Goal: Information Seeking & Learning: Learn about a topic

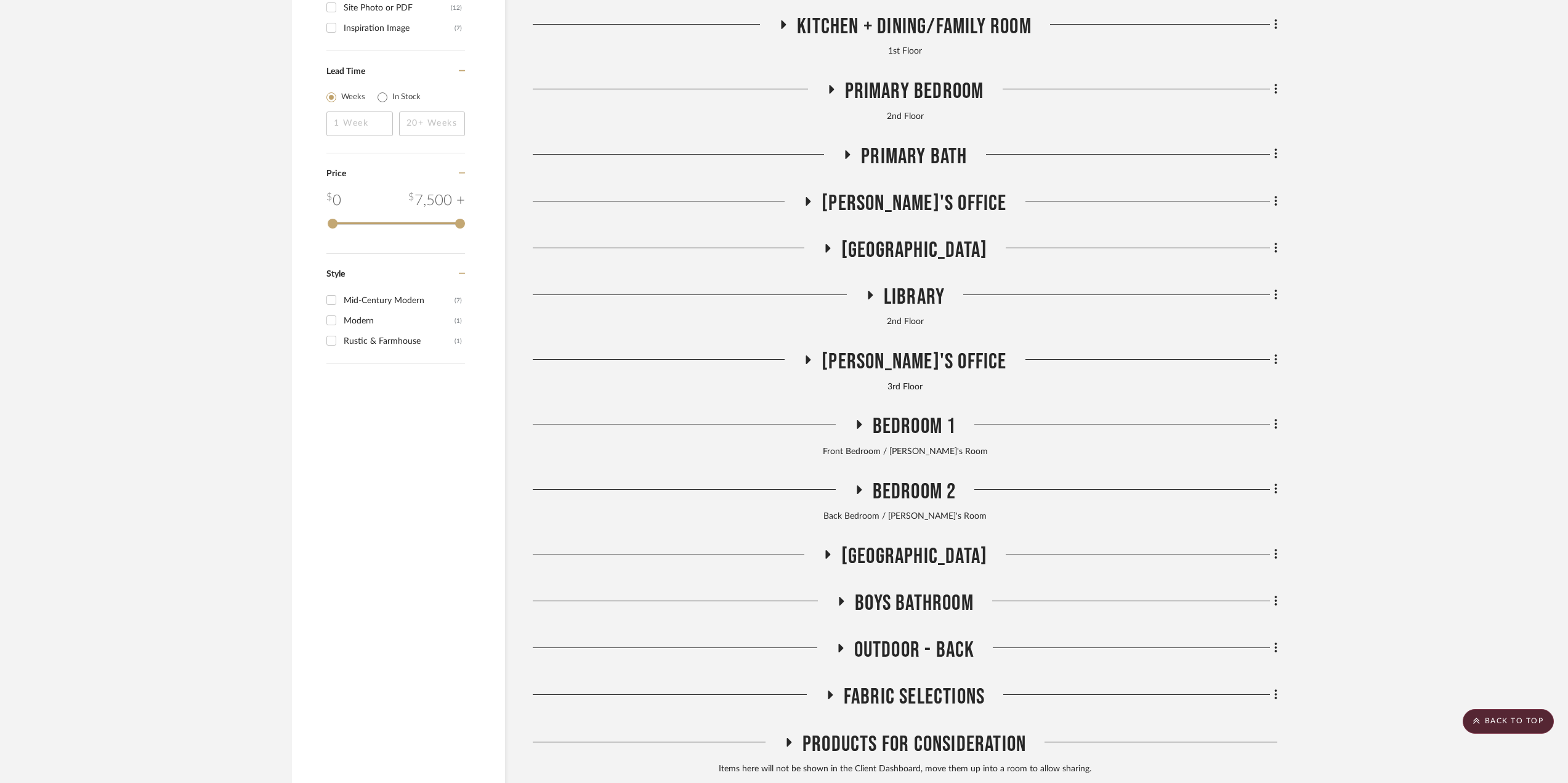
scroll to position [2557, 0]
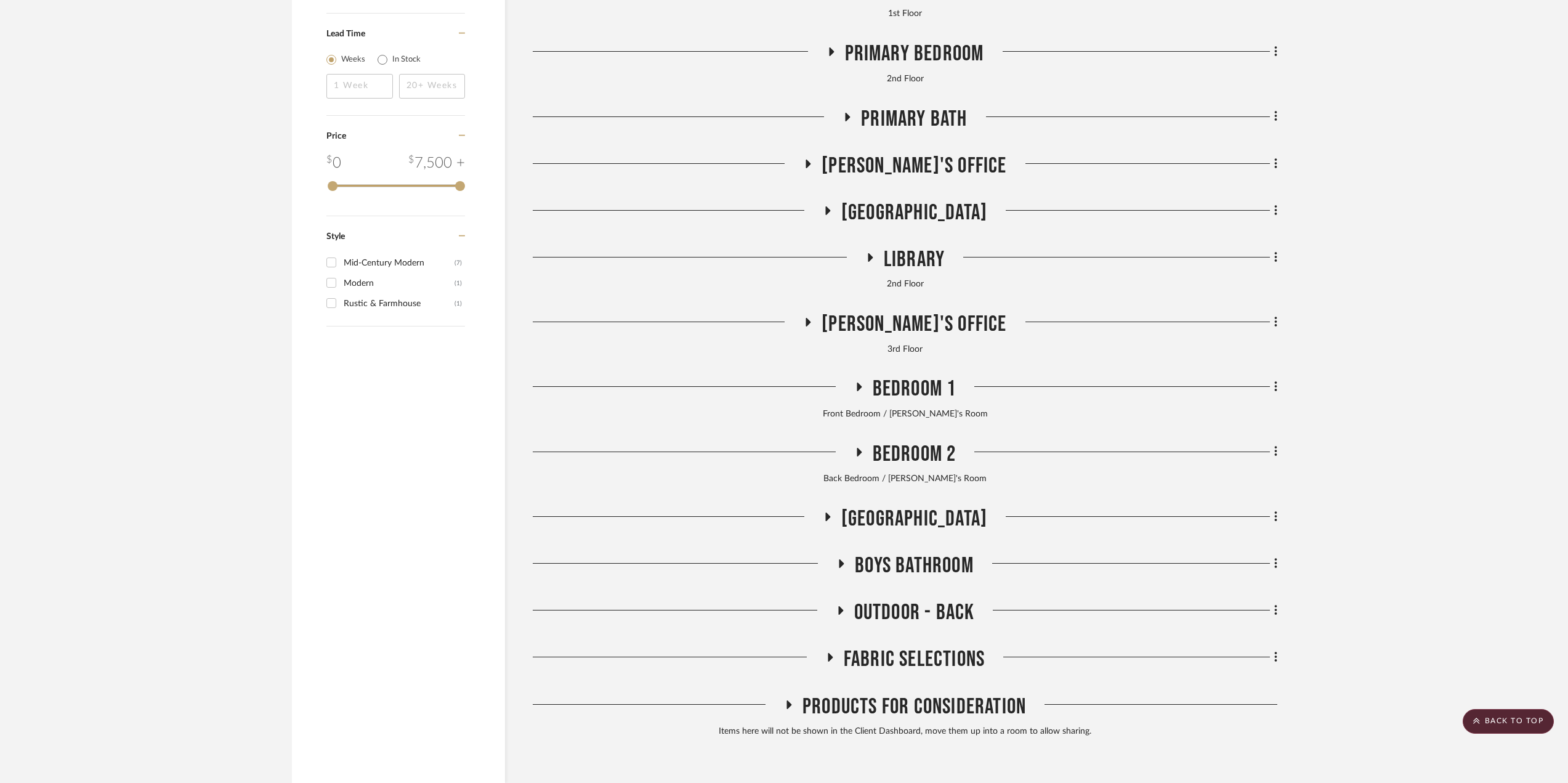
click at [899, 247] on span "Library" at bounding box center [914, 259] width 61 height 27
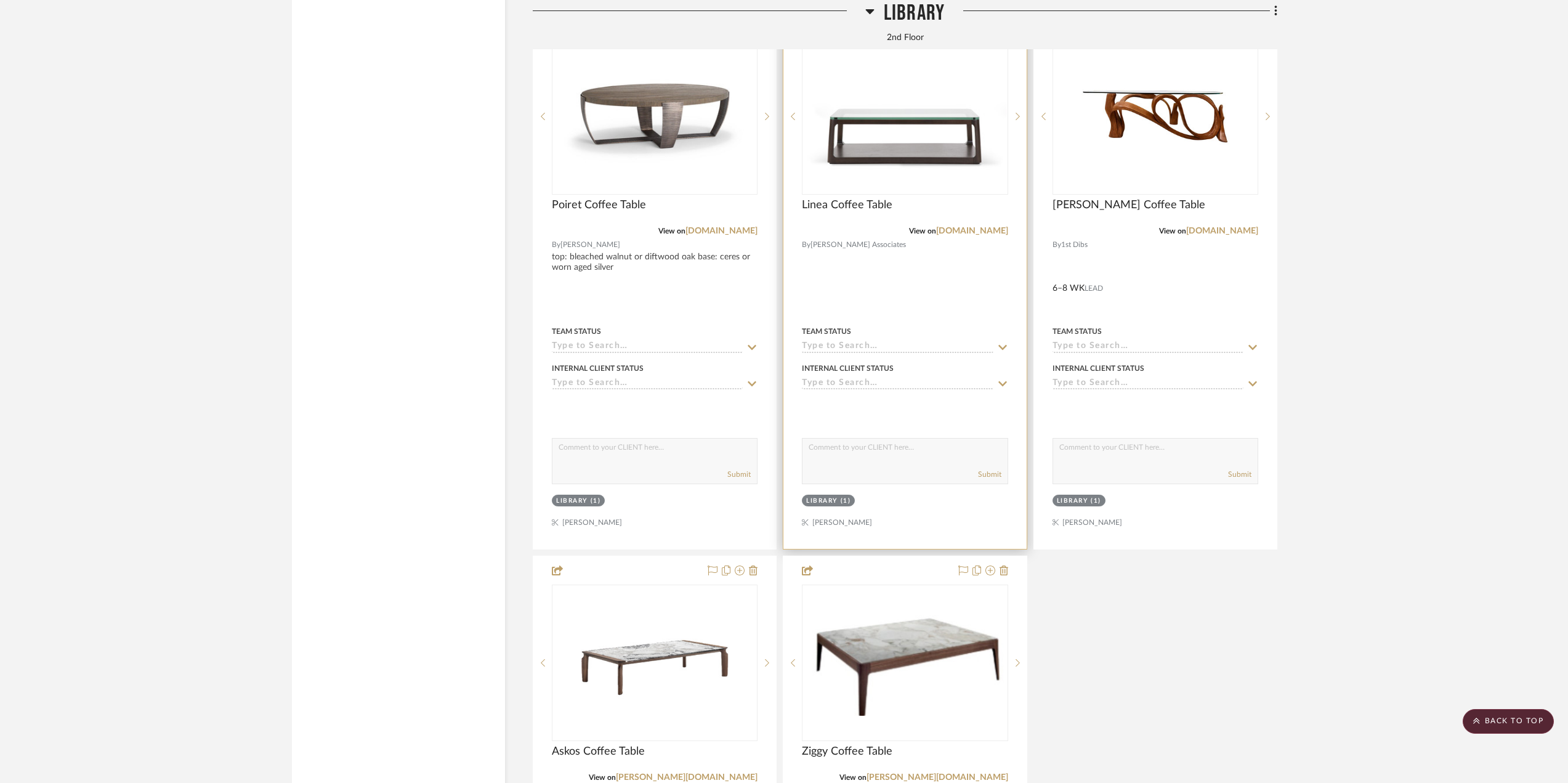
scroll to position [3603, 0]
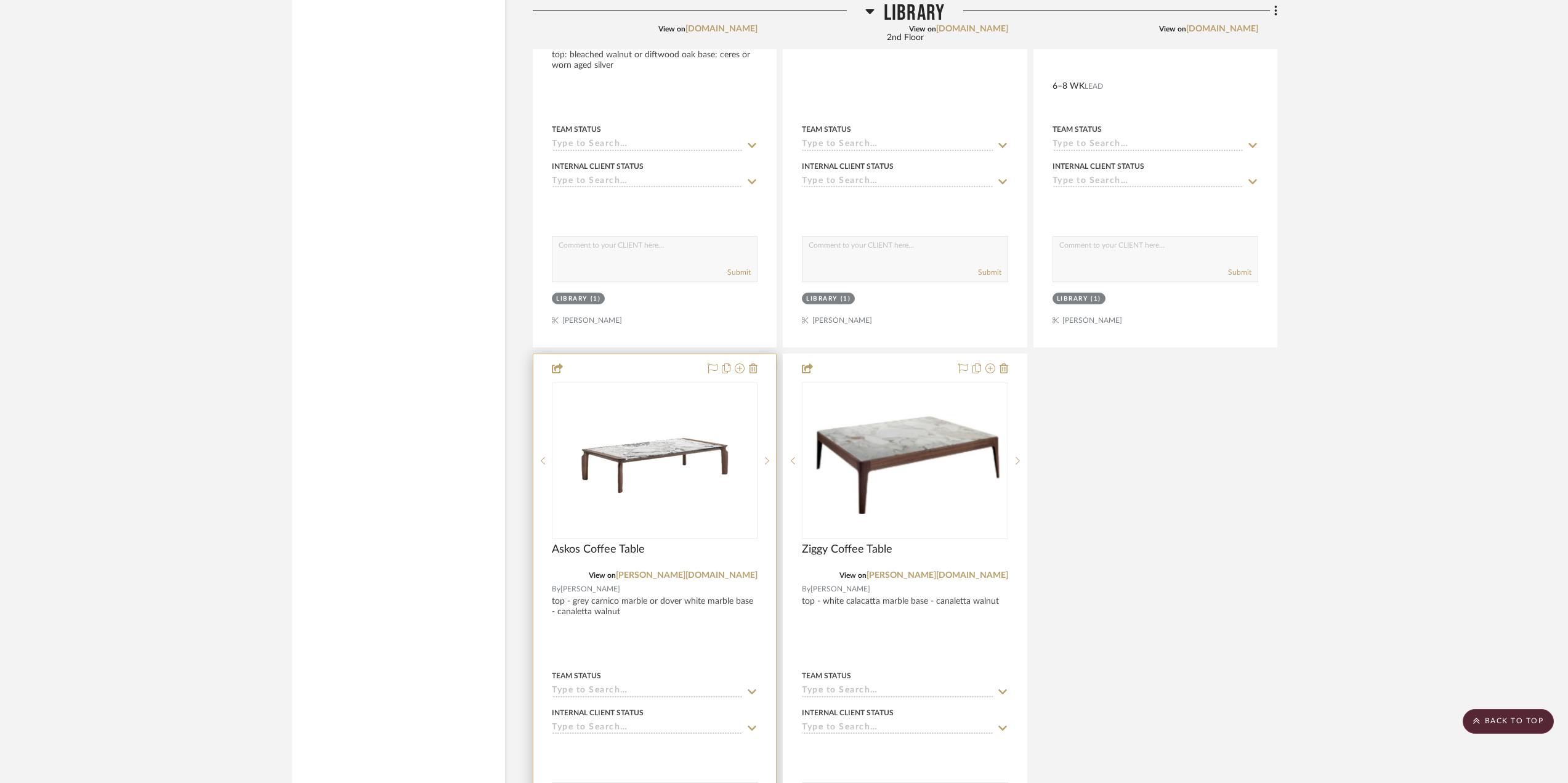
click at [707, 653] on div at bounding box center [654, 623] width 243 height 539
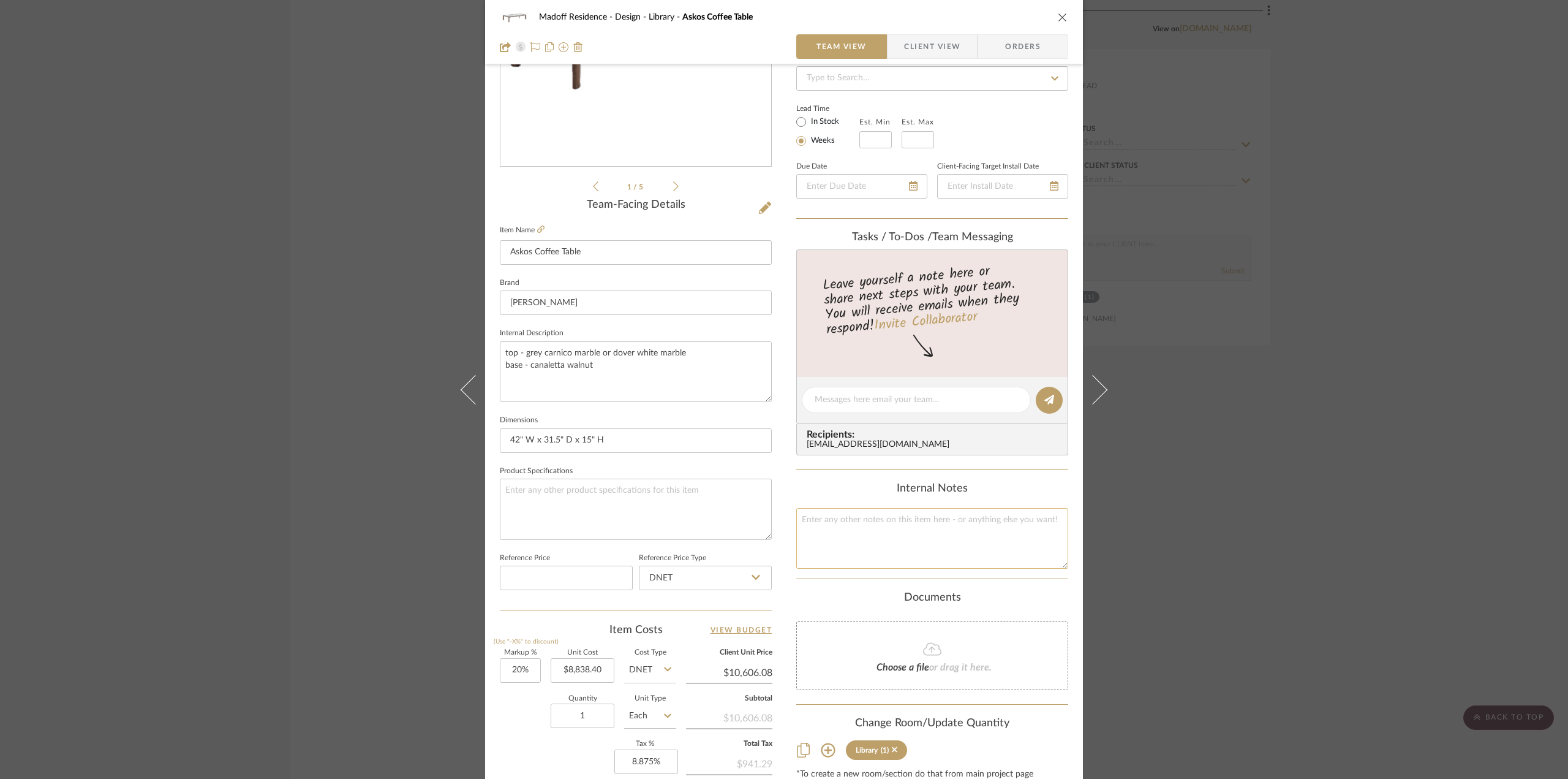
scroll to position [0, 0]
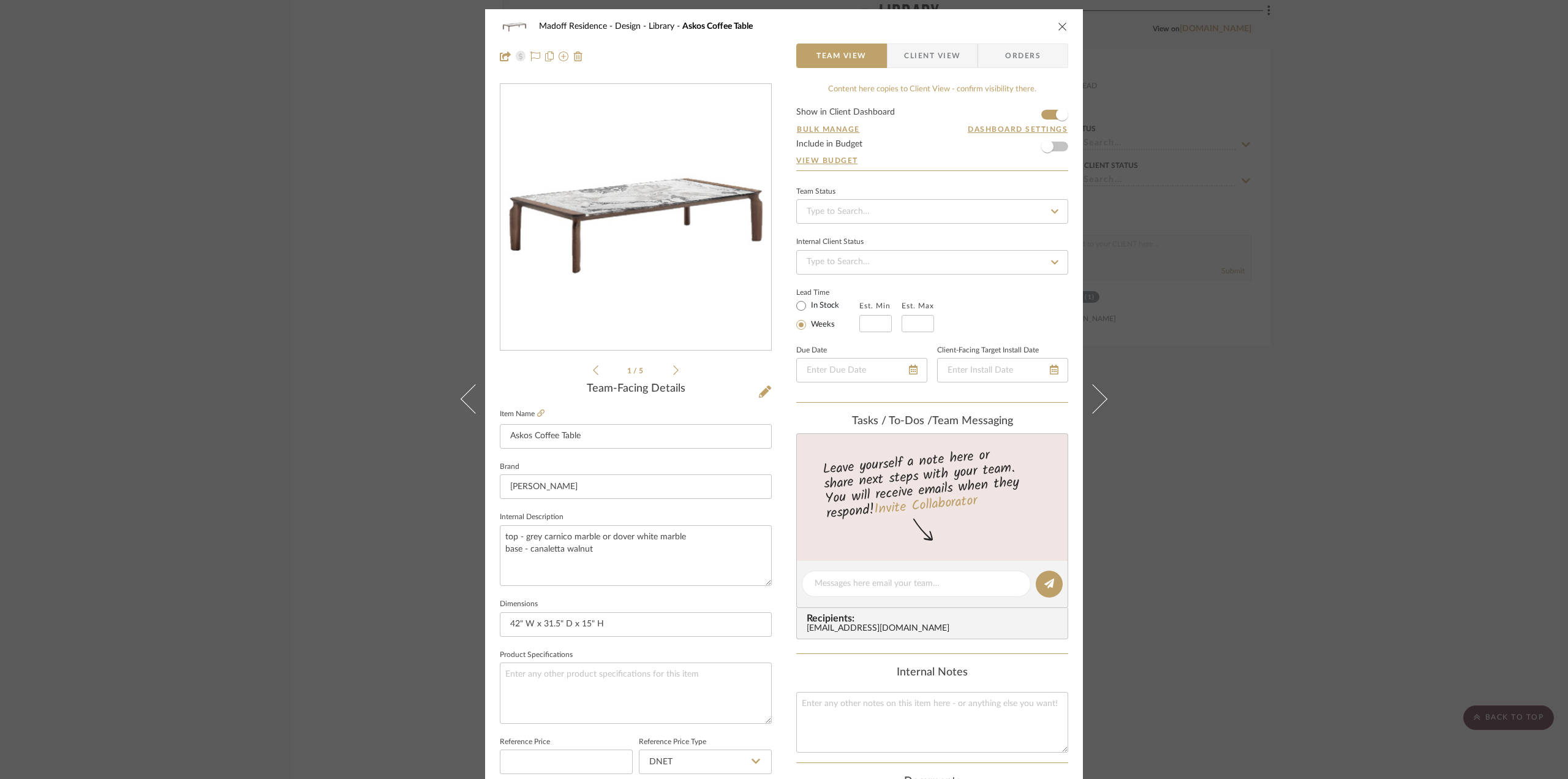
click at [668, 371] on li "1 / 5" at bounding box center [636, 370] width 75 height 15
click at [674, 373] on icon at bounding box center [676, 369] width 6 height 11
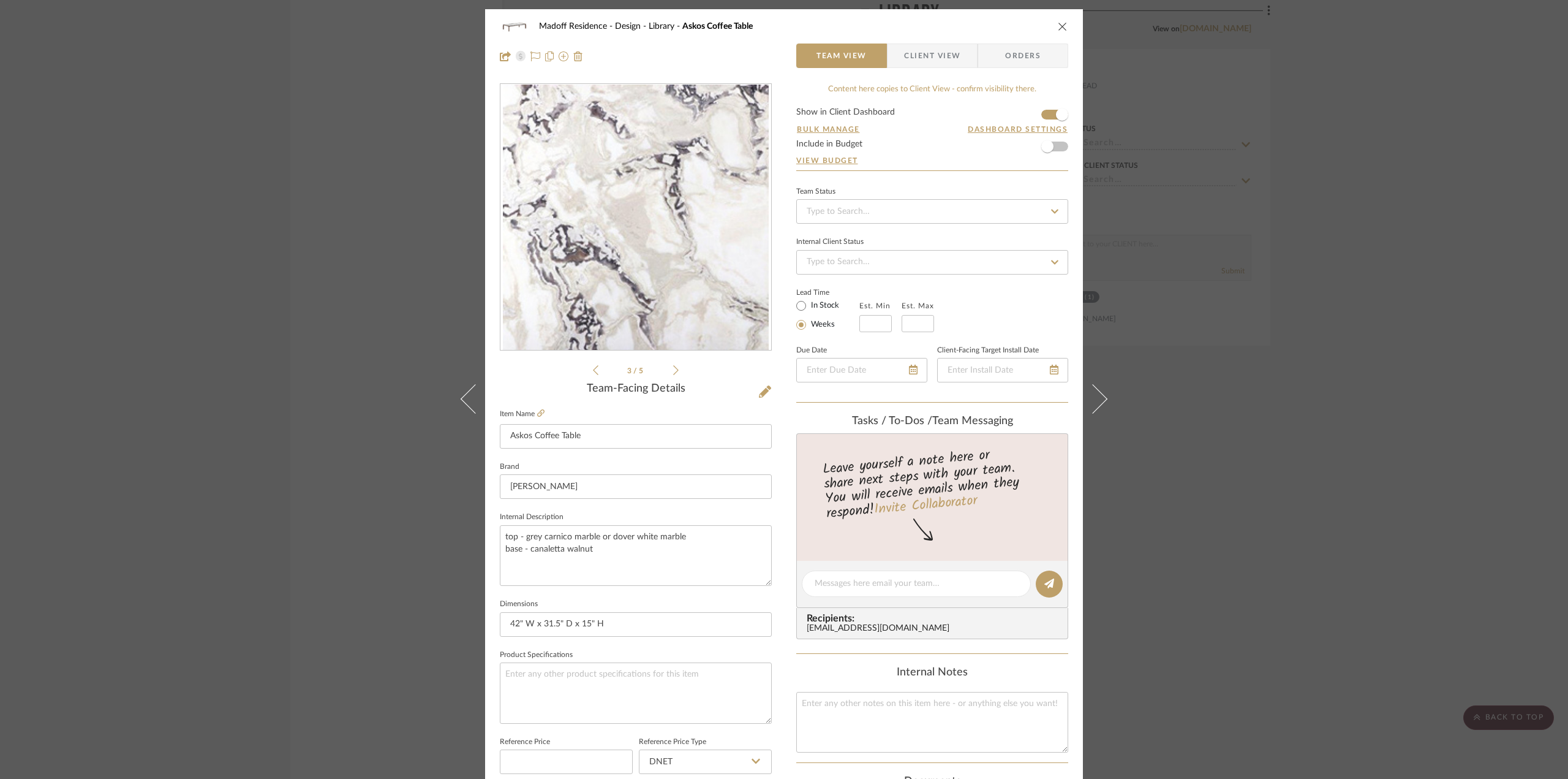
click at [674, 373] on icon at bounding box center [676, 369] width 6 height 11
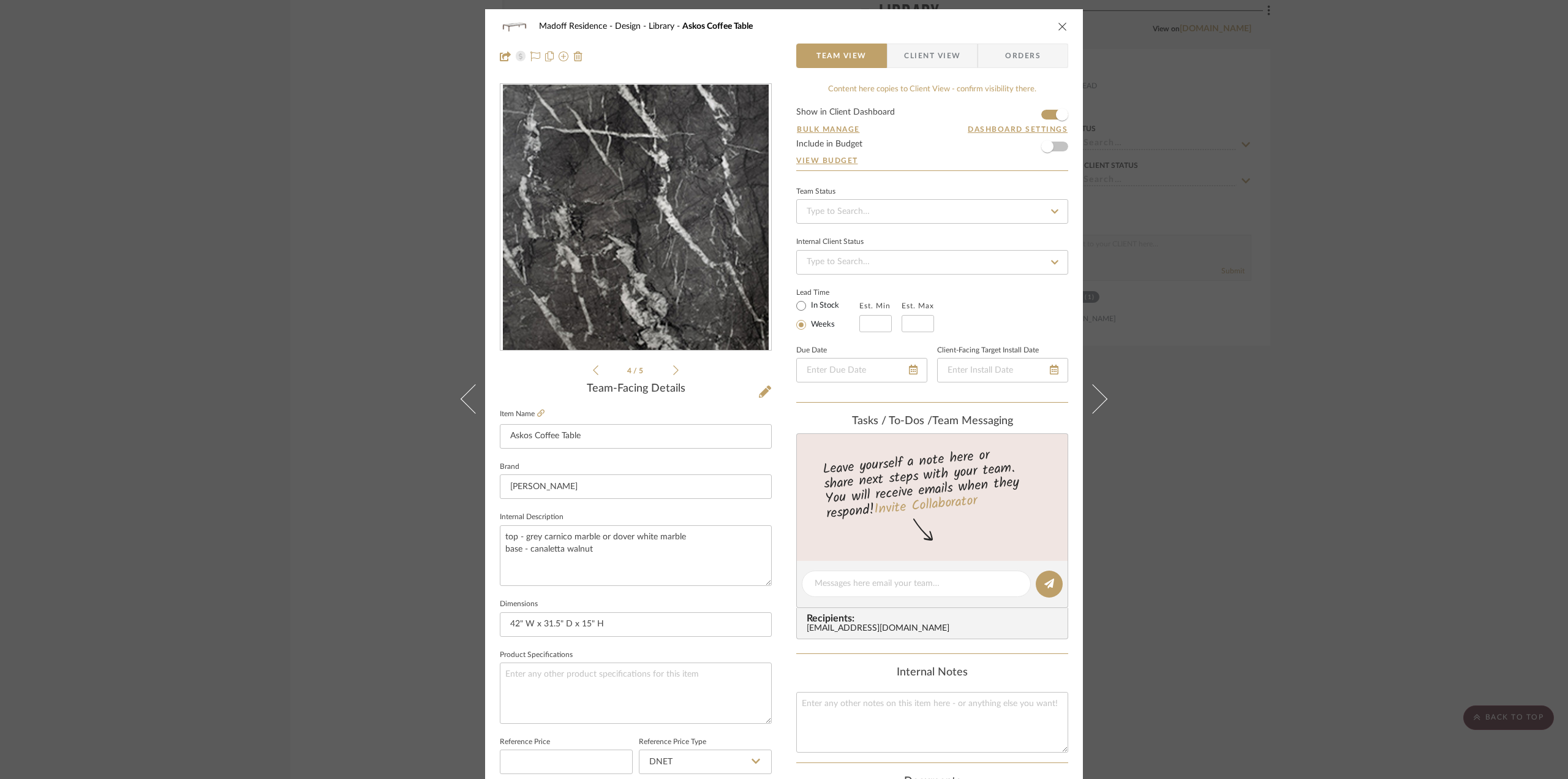
click at [674, 373] on icon at bounding box center [676, 369] width 6 height 11
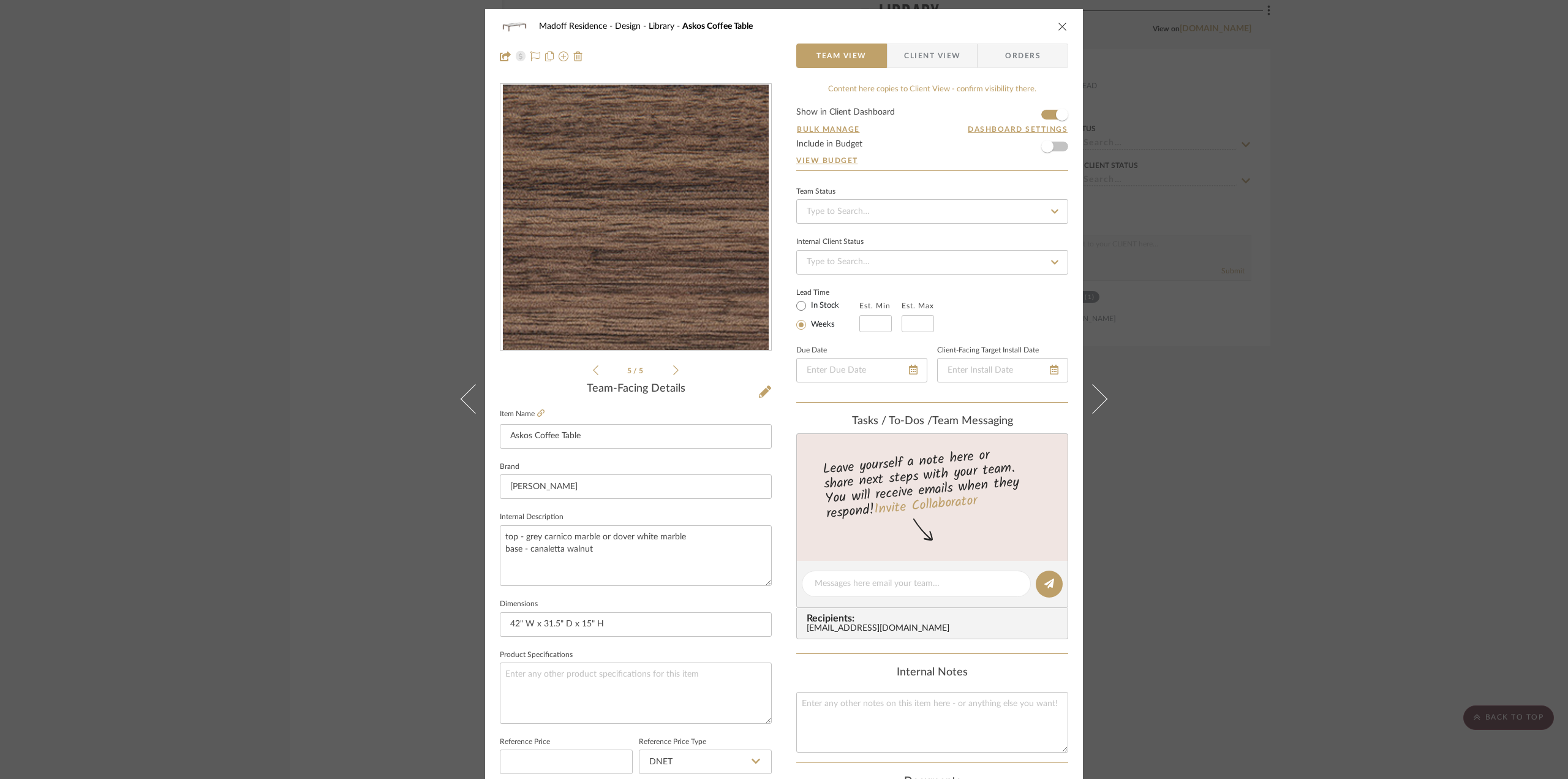
click at [674, 373] on icon at bounding box center [676, 369] width 6 height 11
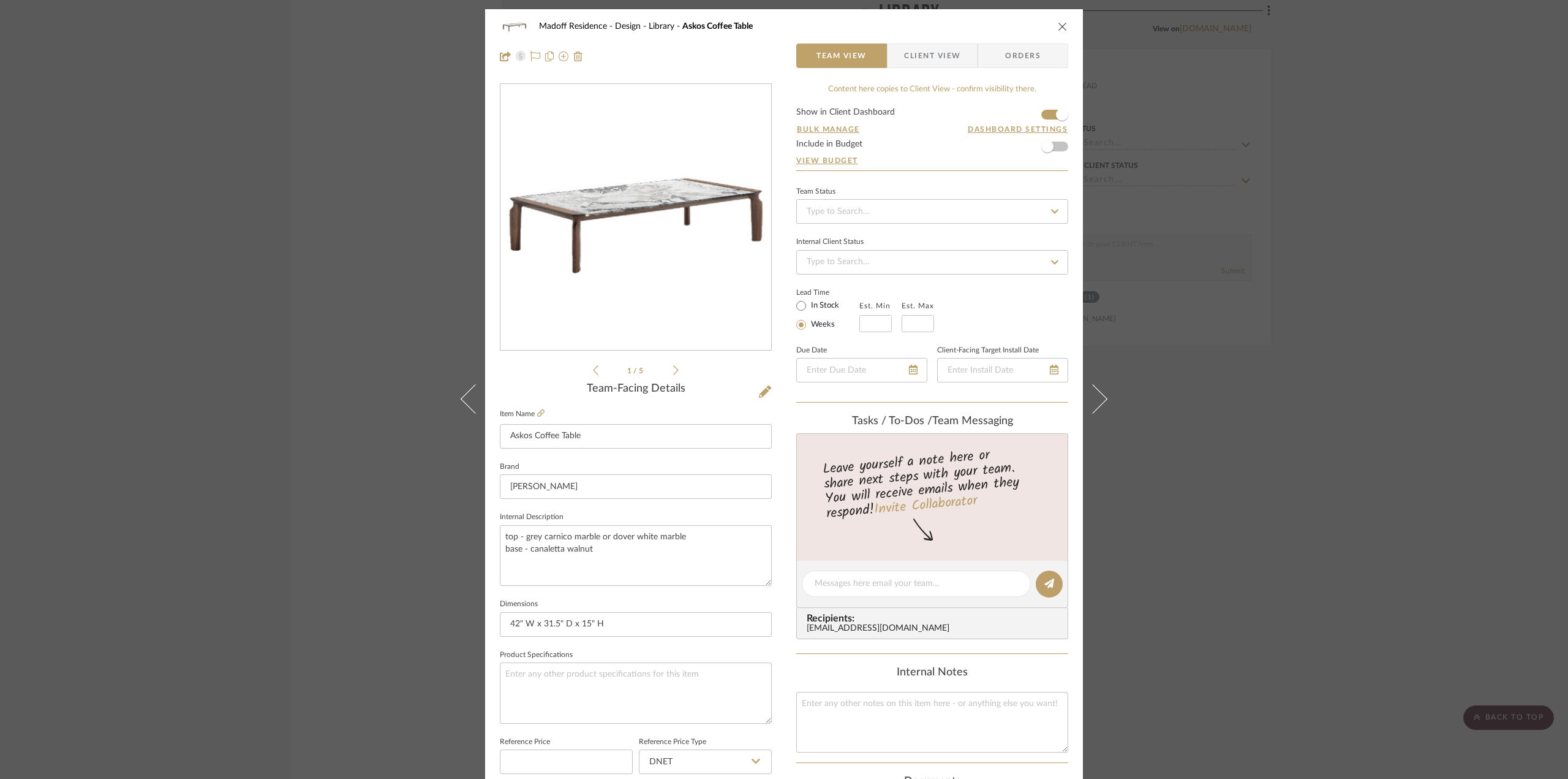
click at [674, 373] on icon at bounding box center [676, 369] width 6 height 11
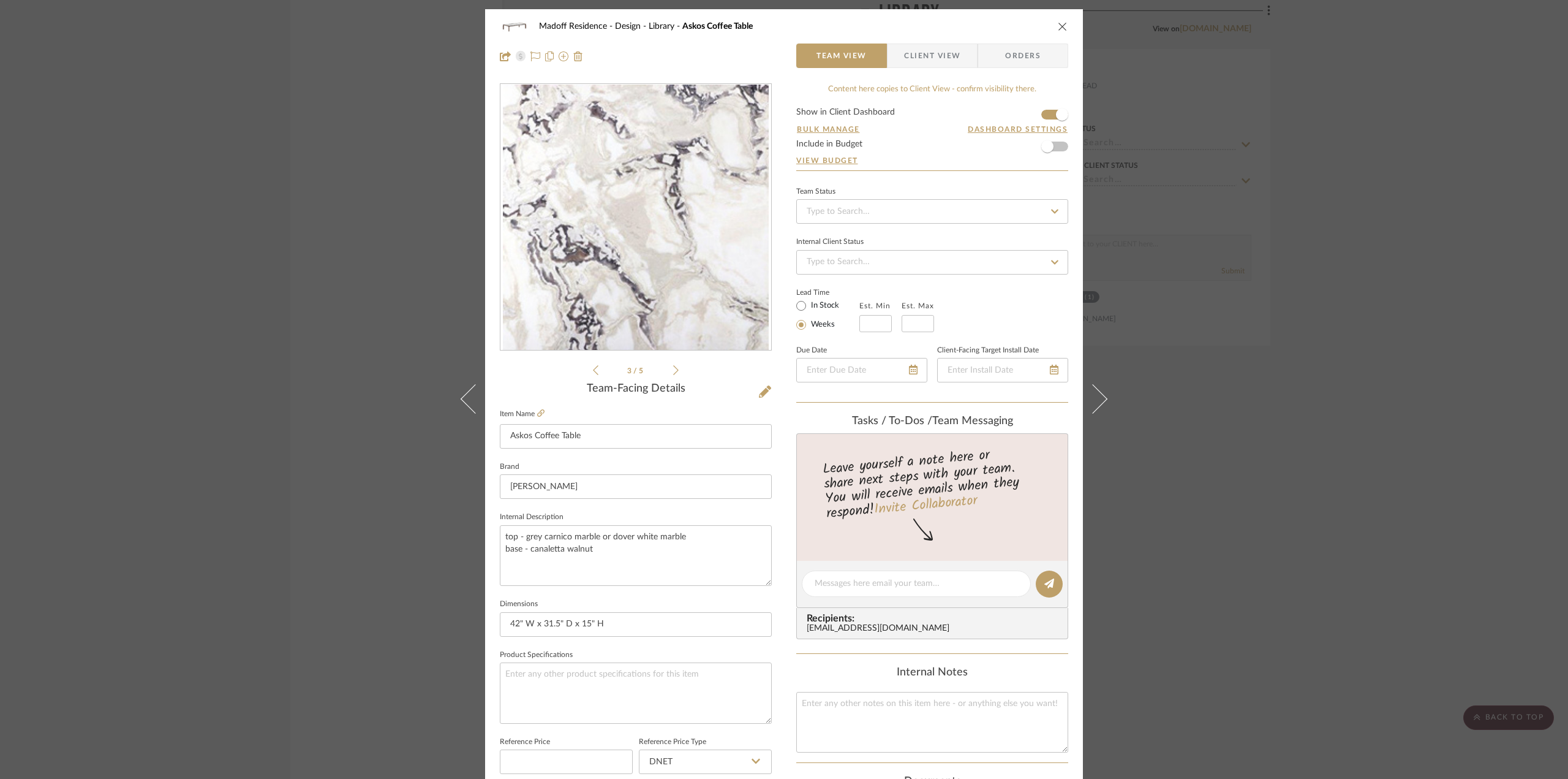
click at [674, 373] on icon at bounding box center [676, 369] width 6 height 11
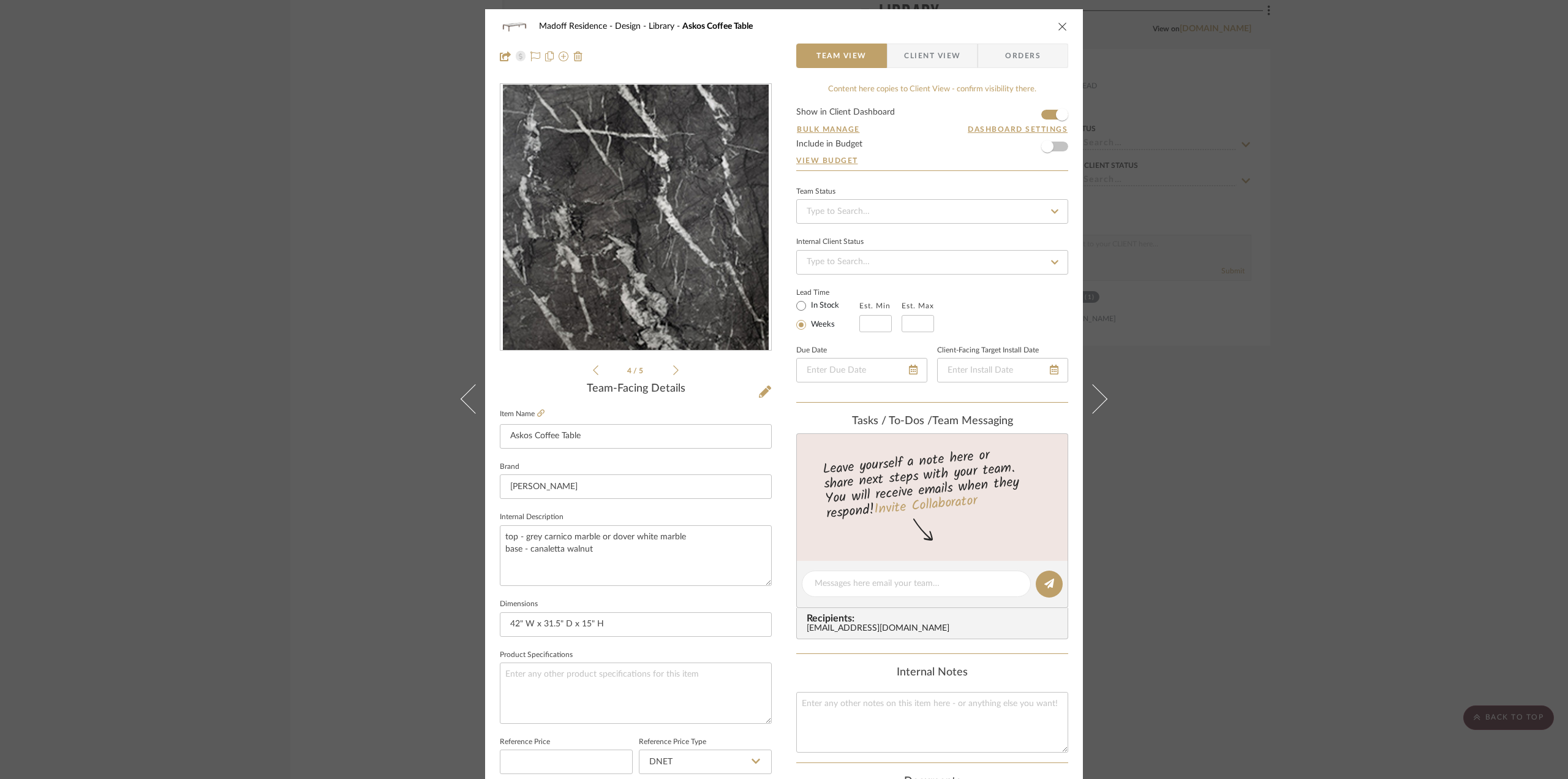
click at [674, 373] on icon at bounding box center [676, 369] width 6 height 11
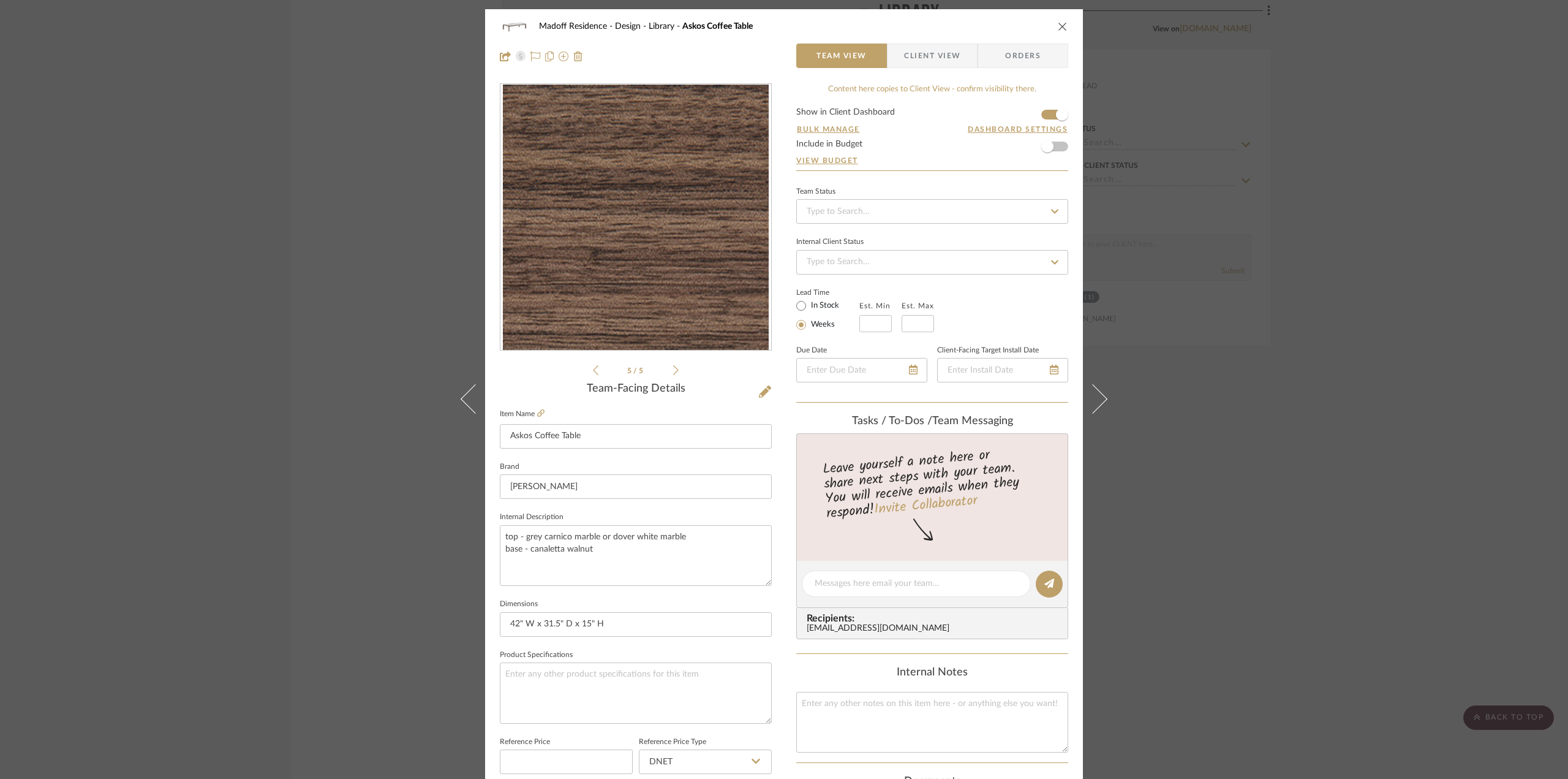
click at [674, 373] on icon at bounding box center [676, 369] width 6 height 11
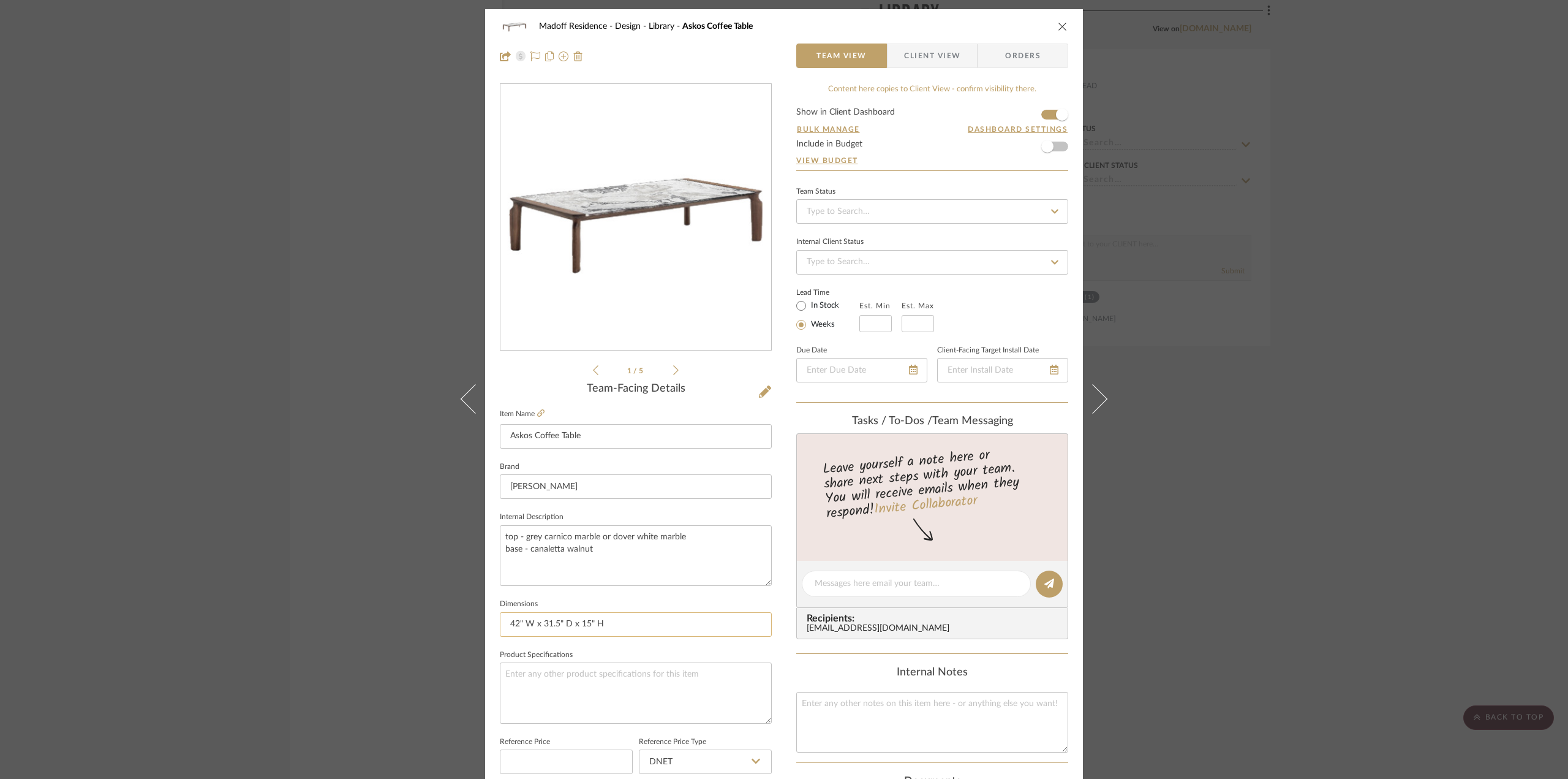
click at [624, 621] on input "42" W x 31.5" D x 15" H" at bounding box center [636, 624] width 272 height 24
type input "42" W x 31.5" D x 15" H ; 231 lbs."
click at [774, 589] on div "Madoff Residence - Design Library Askos Coffee Table Team View Client View Orde…" at bounding box center [784, 575] width 598 height 1132
click at [1201, 562] on div "Madoff Residence - Design Library Askos Coffee Table Team View Client View Orde…" at bounding box center [784, 389] width 1568 height 779
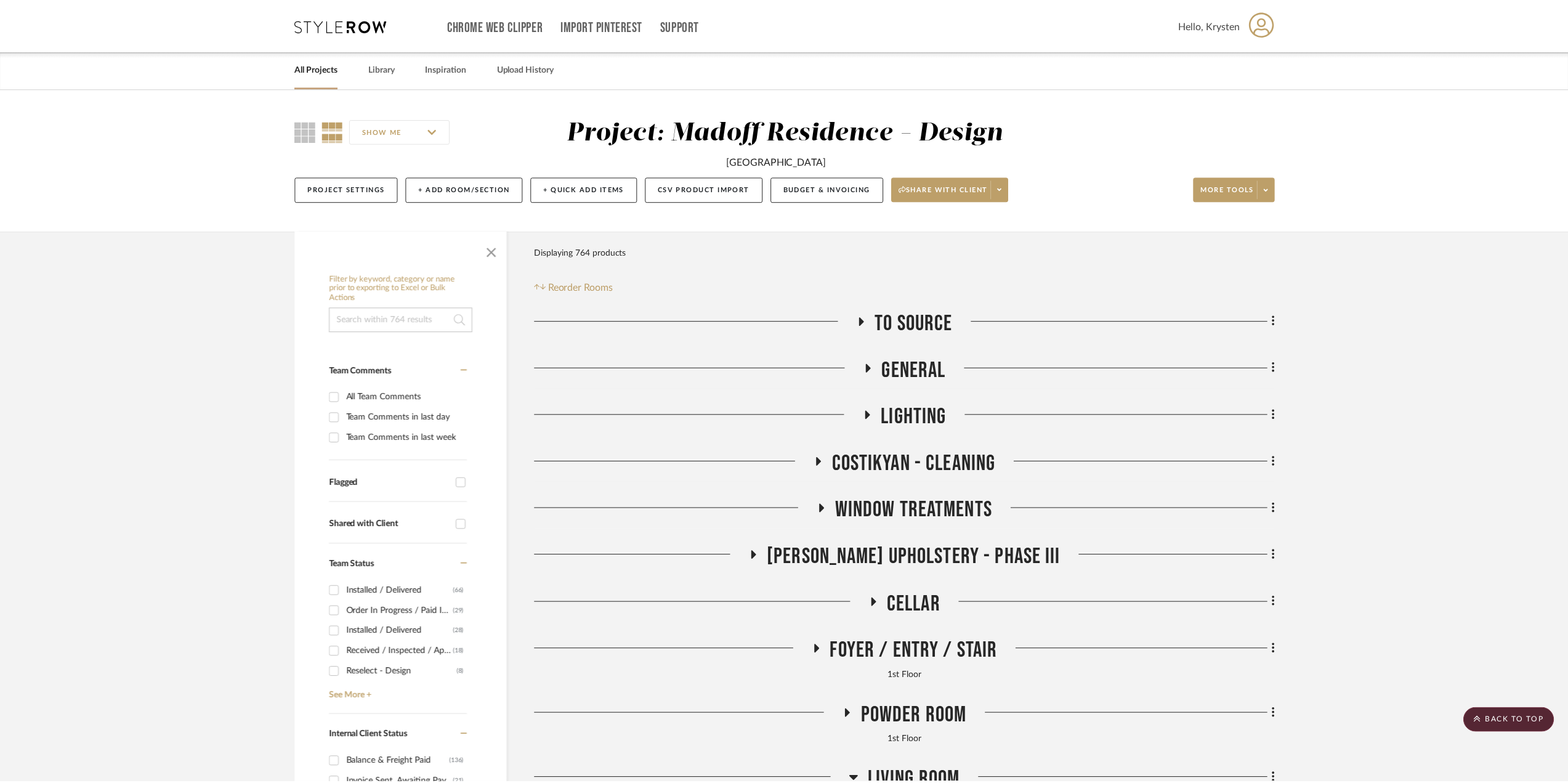
scroll to position [3603, 0]
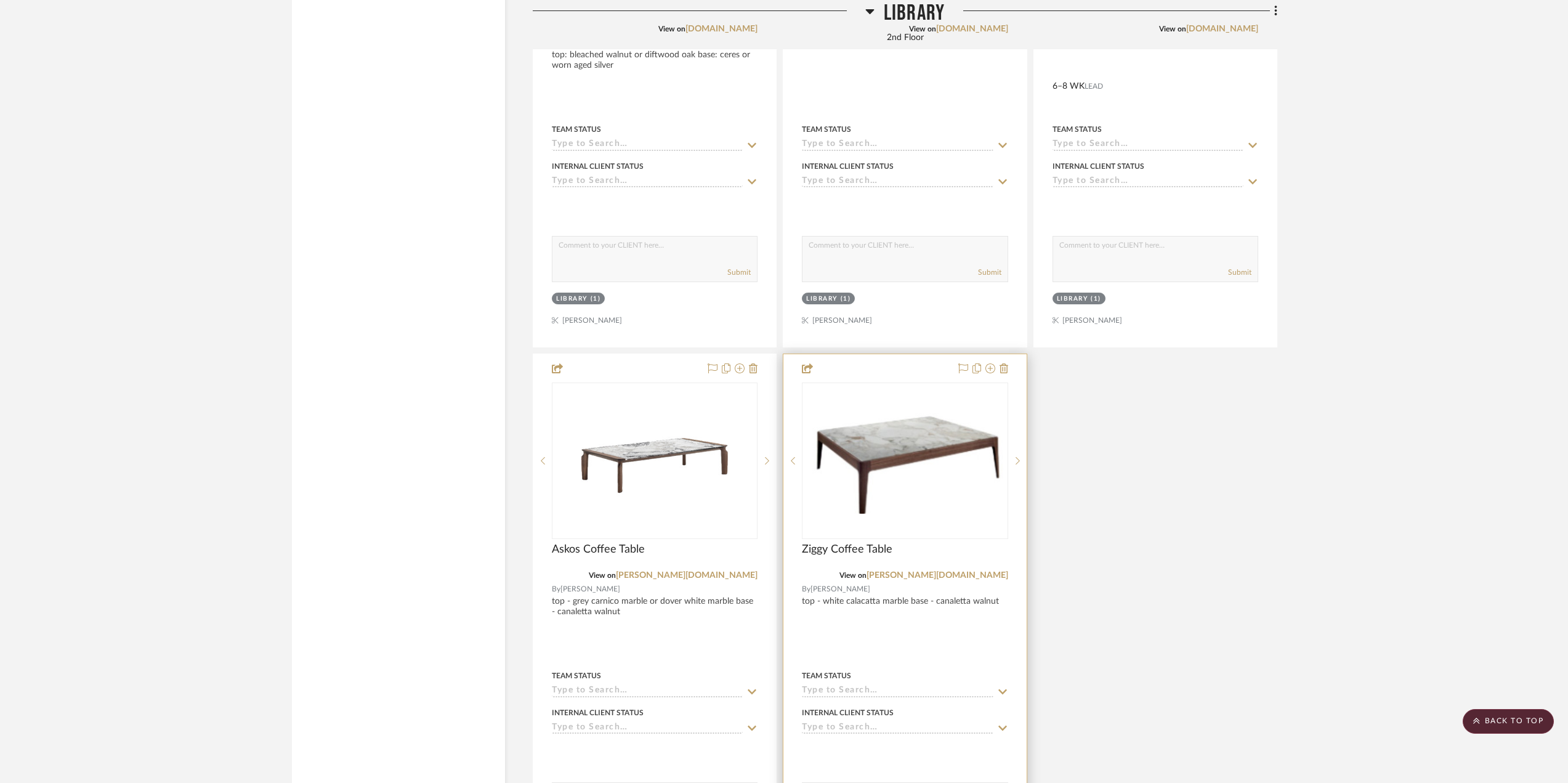
click at [912, 633] on div at bounding box center [904, 623] width 243 height 539
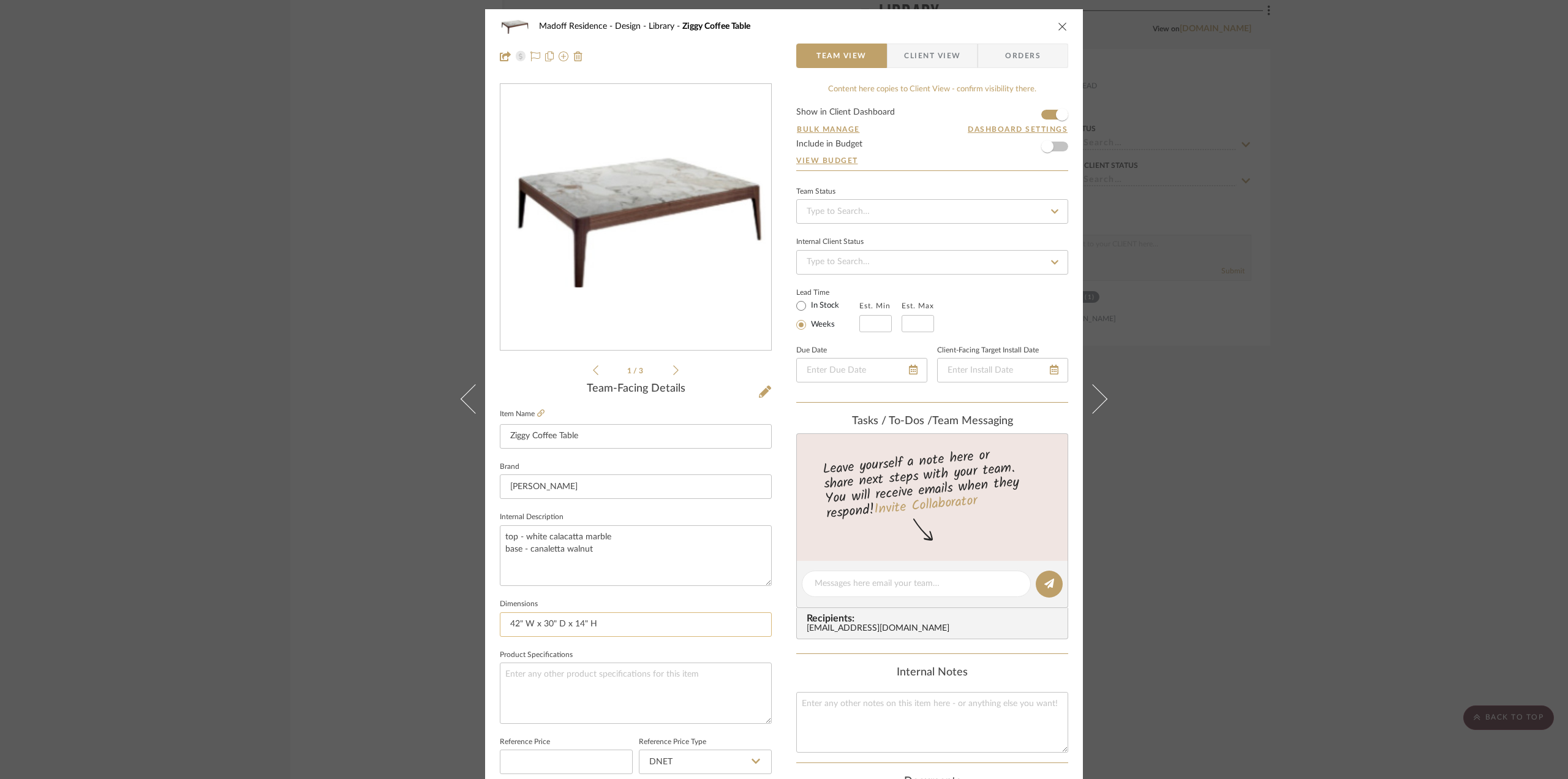
click at [639, 629] on input "42" W x 30" D x 14" H" at bounding box center [636, 624] width 272 height 24
type input "42" W x 30" D x 14" H ; 176 lbs"
click at [773, 596] on div "Madoff Residence - Design Library Ziggy Coffee Table Team View Client View Orde…" at bounding box center [784, 575] width 598 height 1132
click at [922, 55] on span "Client View" at bounding box center [932, 56] width 56 height 24
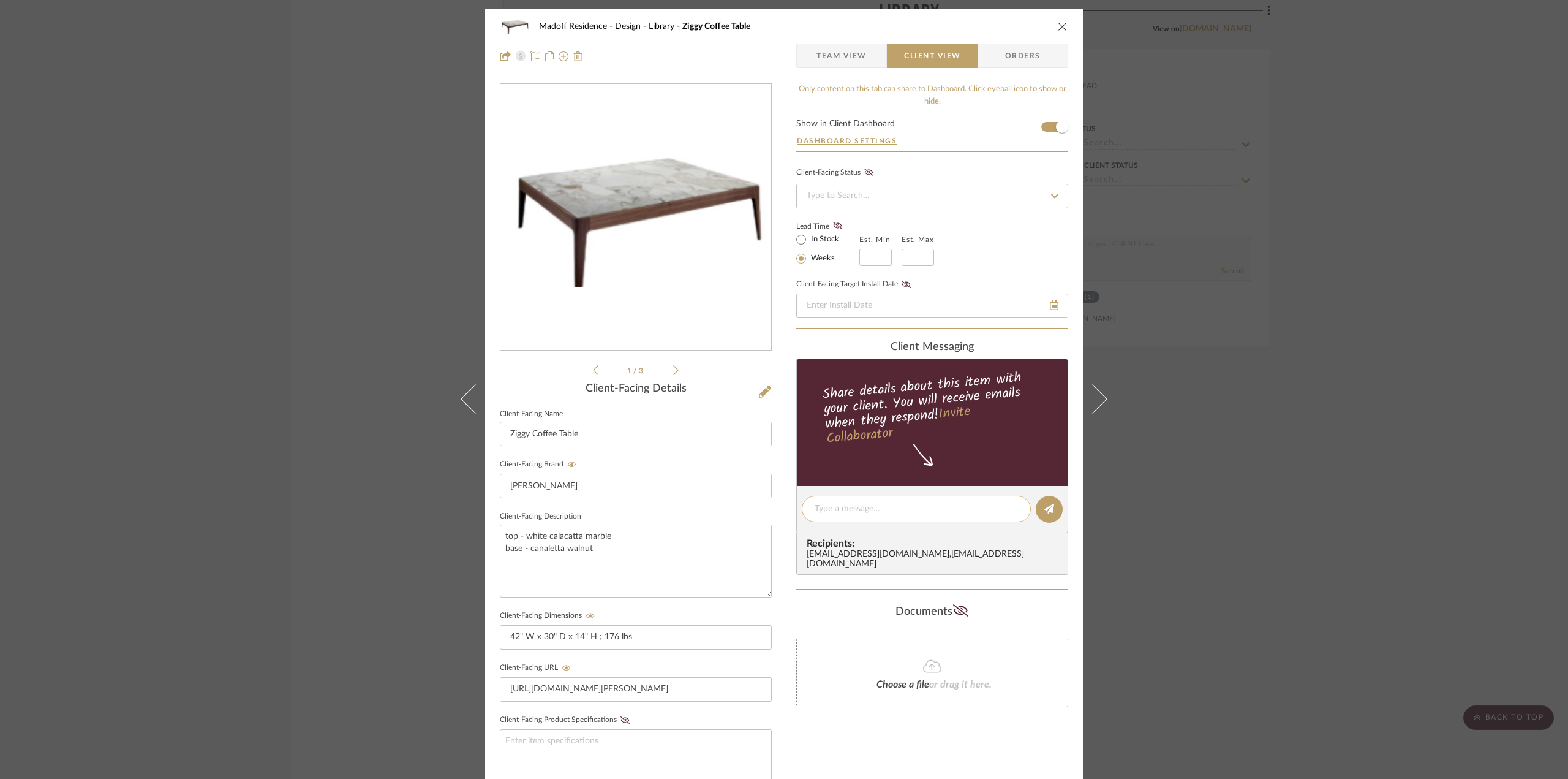
click at [857, 510] on textarea at bounding box center [916, 509] width 203 height 13
type textarea "Ziggy table is 176 lbs"
click at [1311, 487] on div "Madoff Residence - Design Library Ziggy Coffee Table Team View Client View Orde…" at bounding box center [784, 389] width 1568 height 779
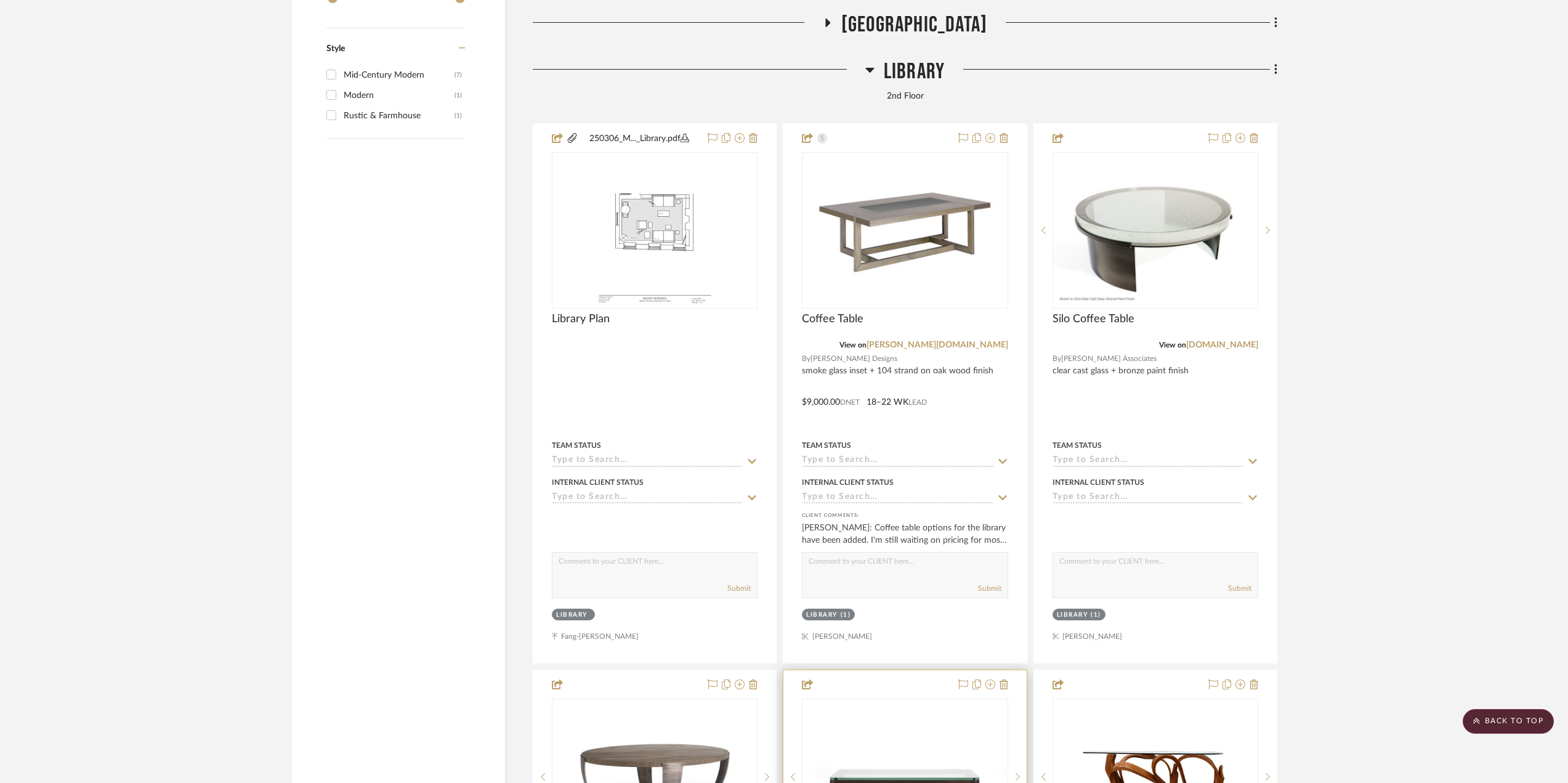
scroll to position [2680, 0]
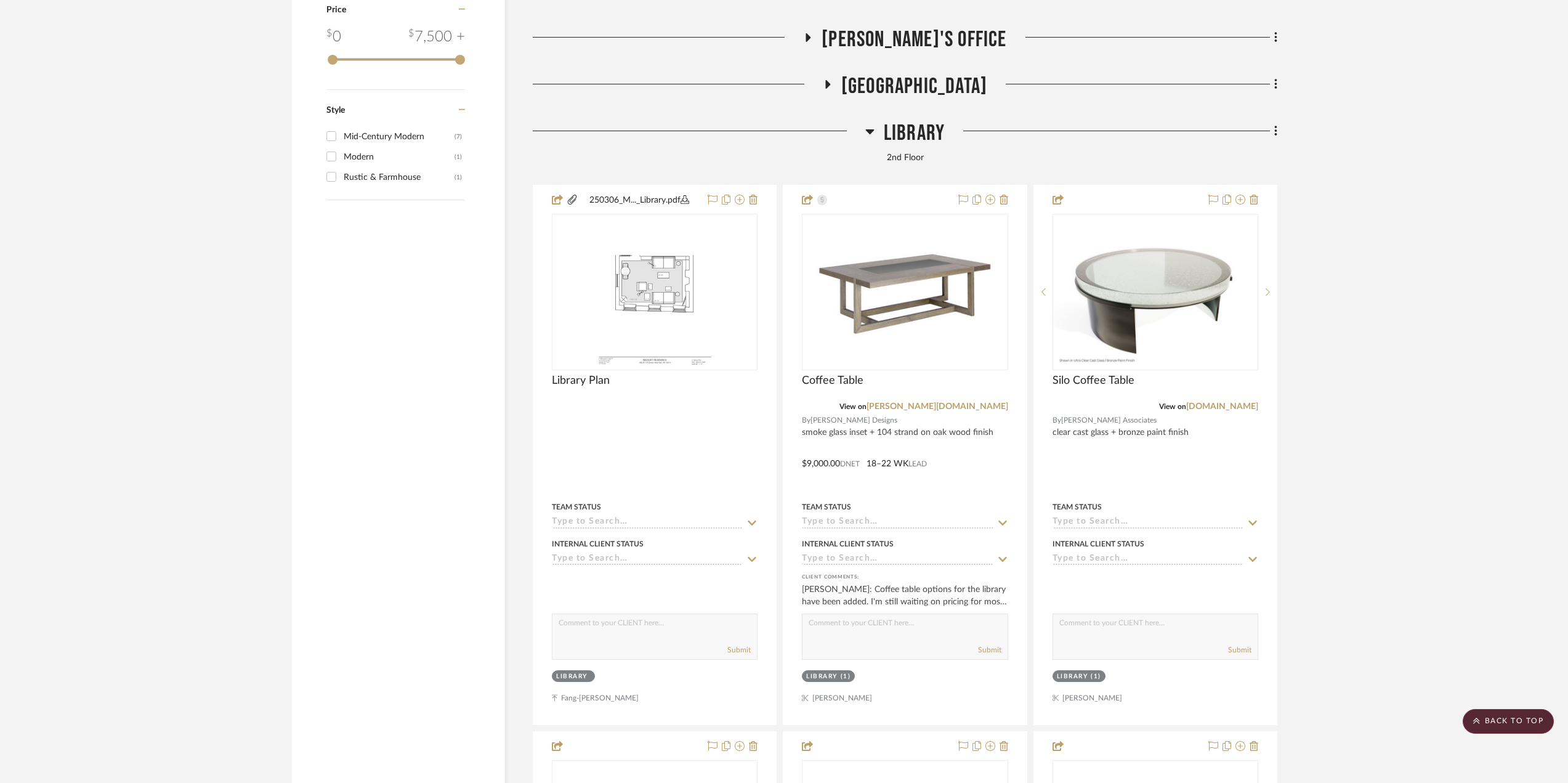
click at [926, 140] on span "Library" at bounding box center [914, 133] width 61 height 27
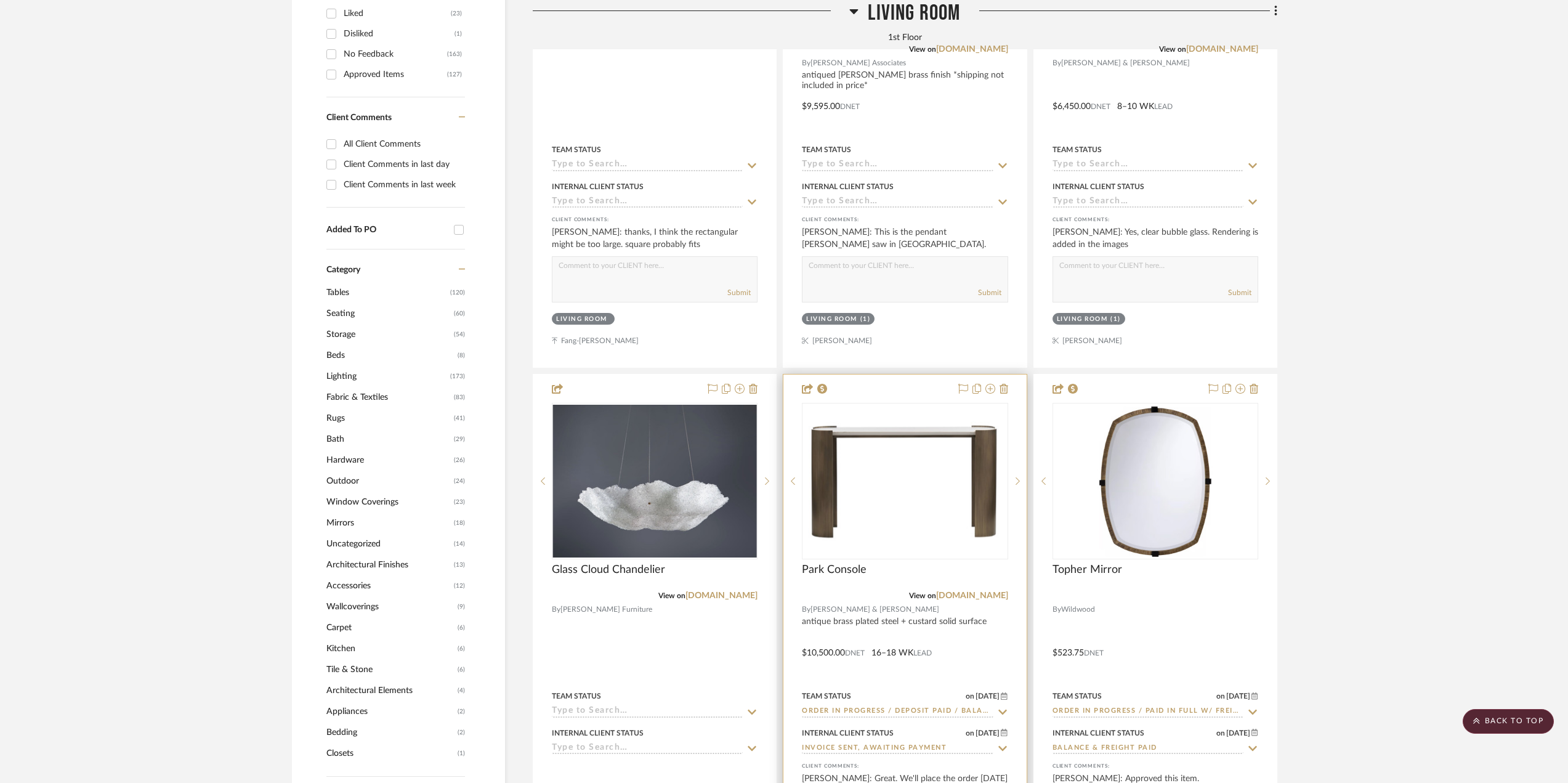
scroll to position [956, 0]
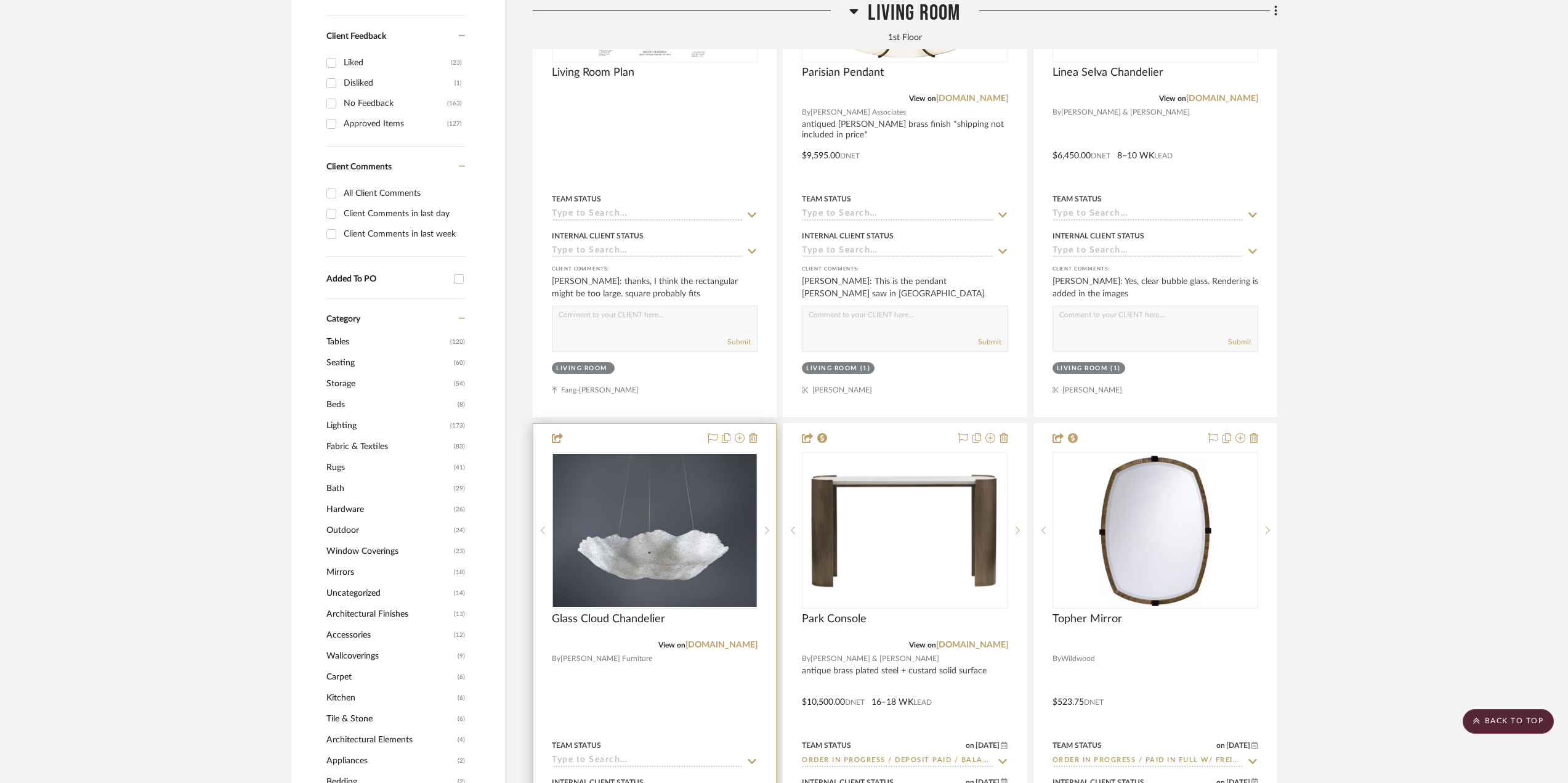
click at [701, 687] on div at bounding box center [654, 693] width 243 height 539
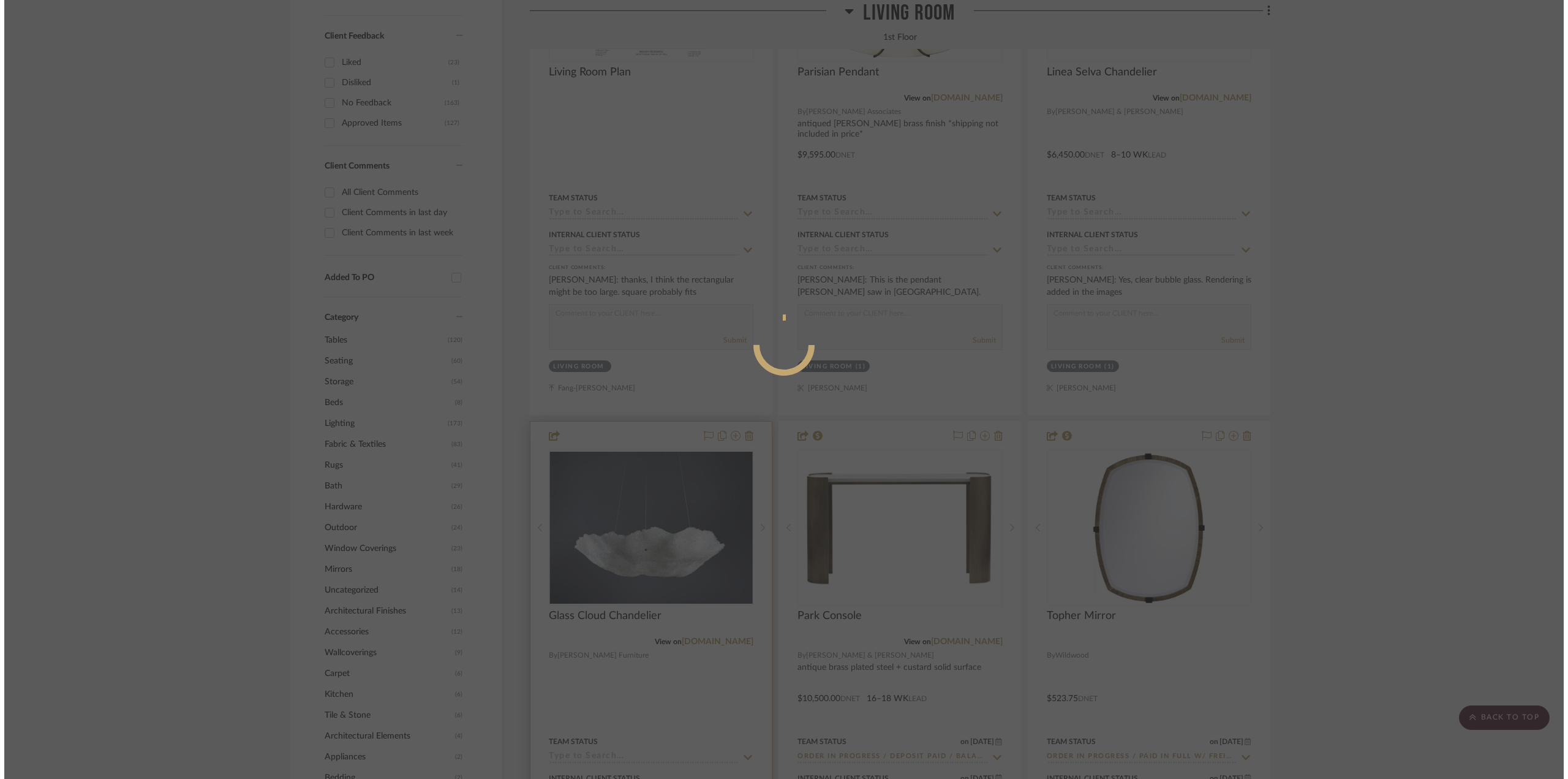
scroll to position [0, 0]
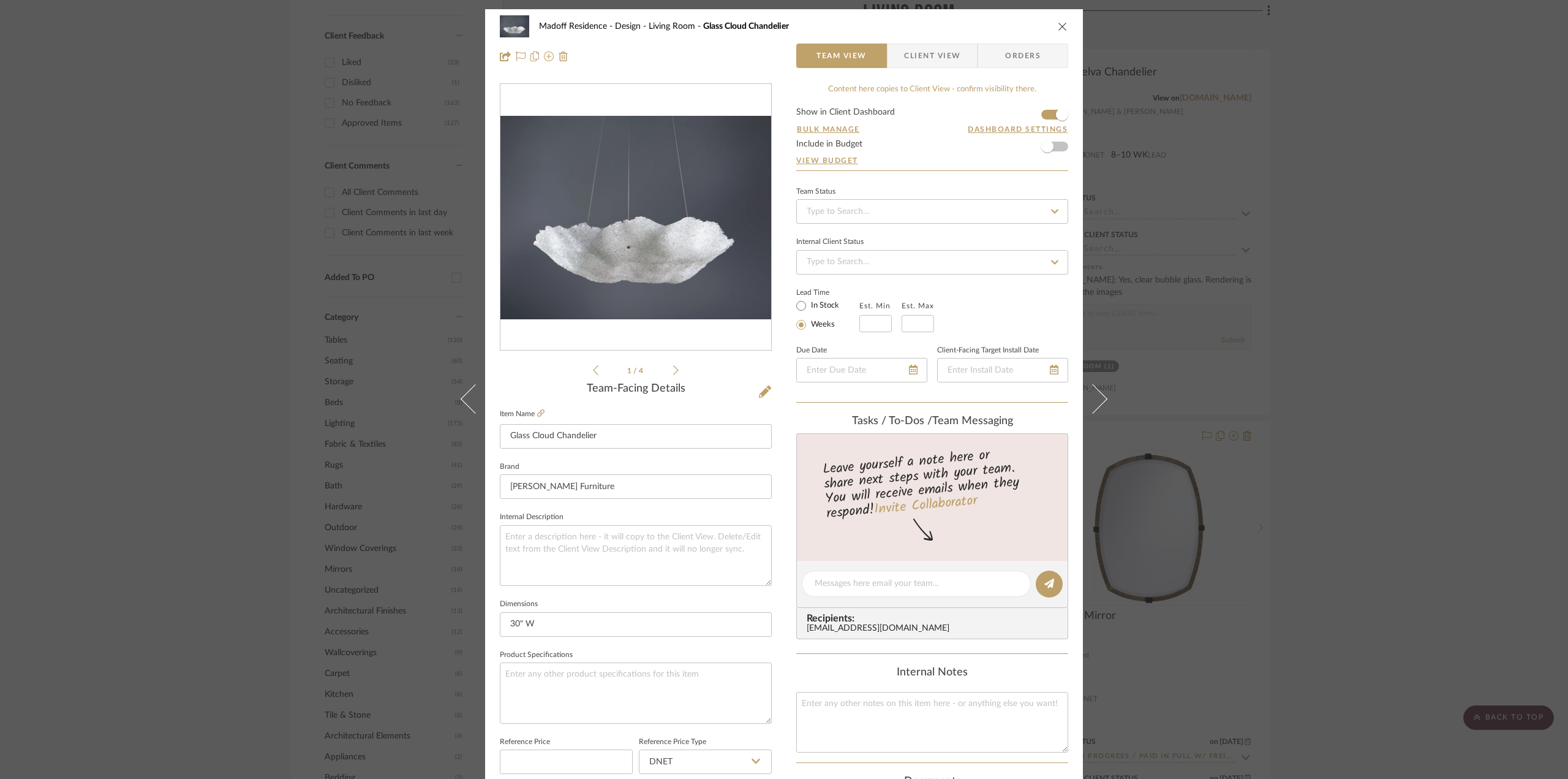
click at [1371, 391] on div "Madoff Residence - Design Living Room Glass Cloud Chandelier Team View Client V…" at bounding box center [784, 389] width 1568 height 779
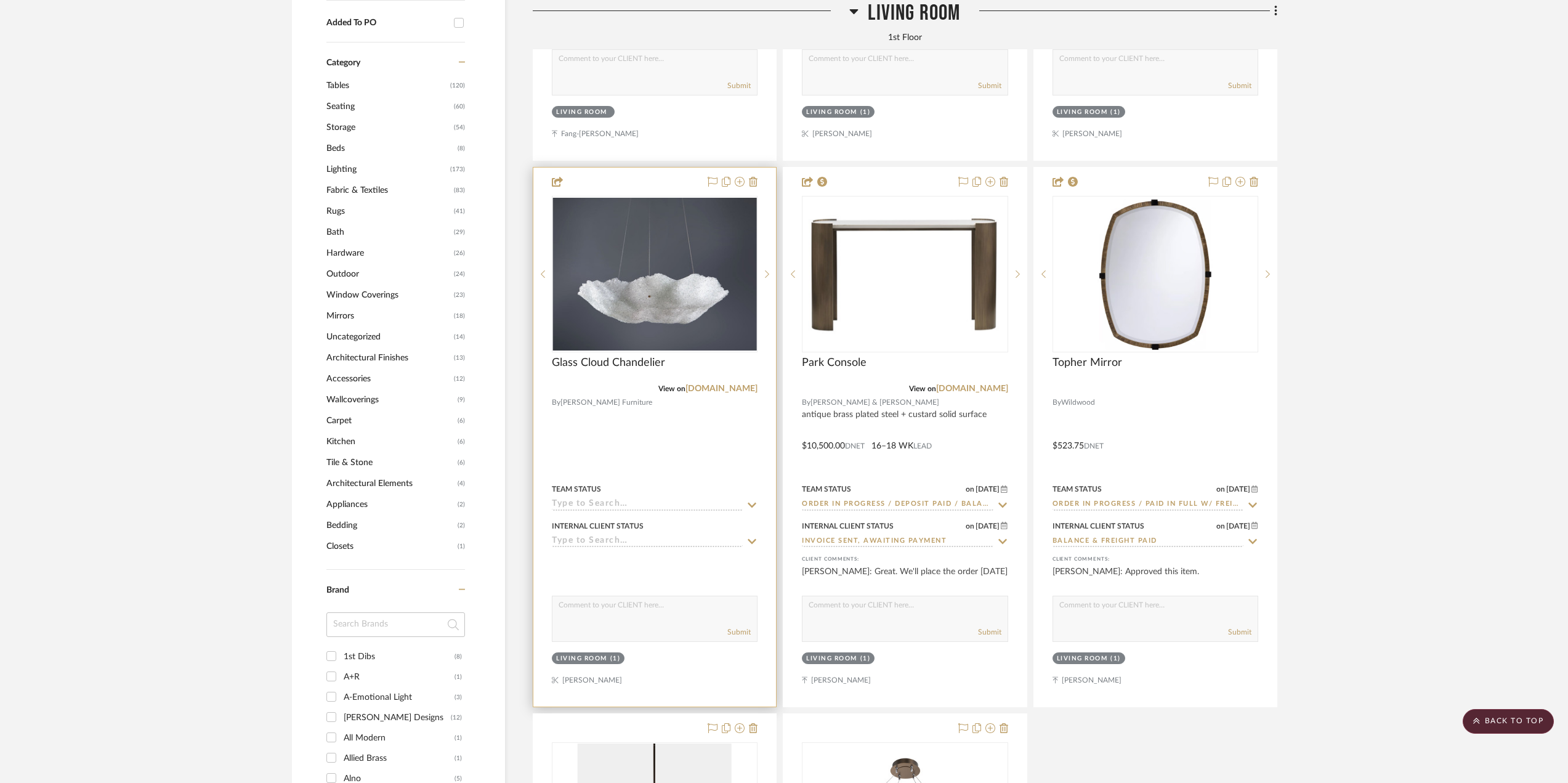
scroll to position [1202, 0]
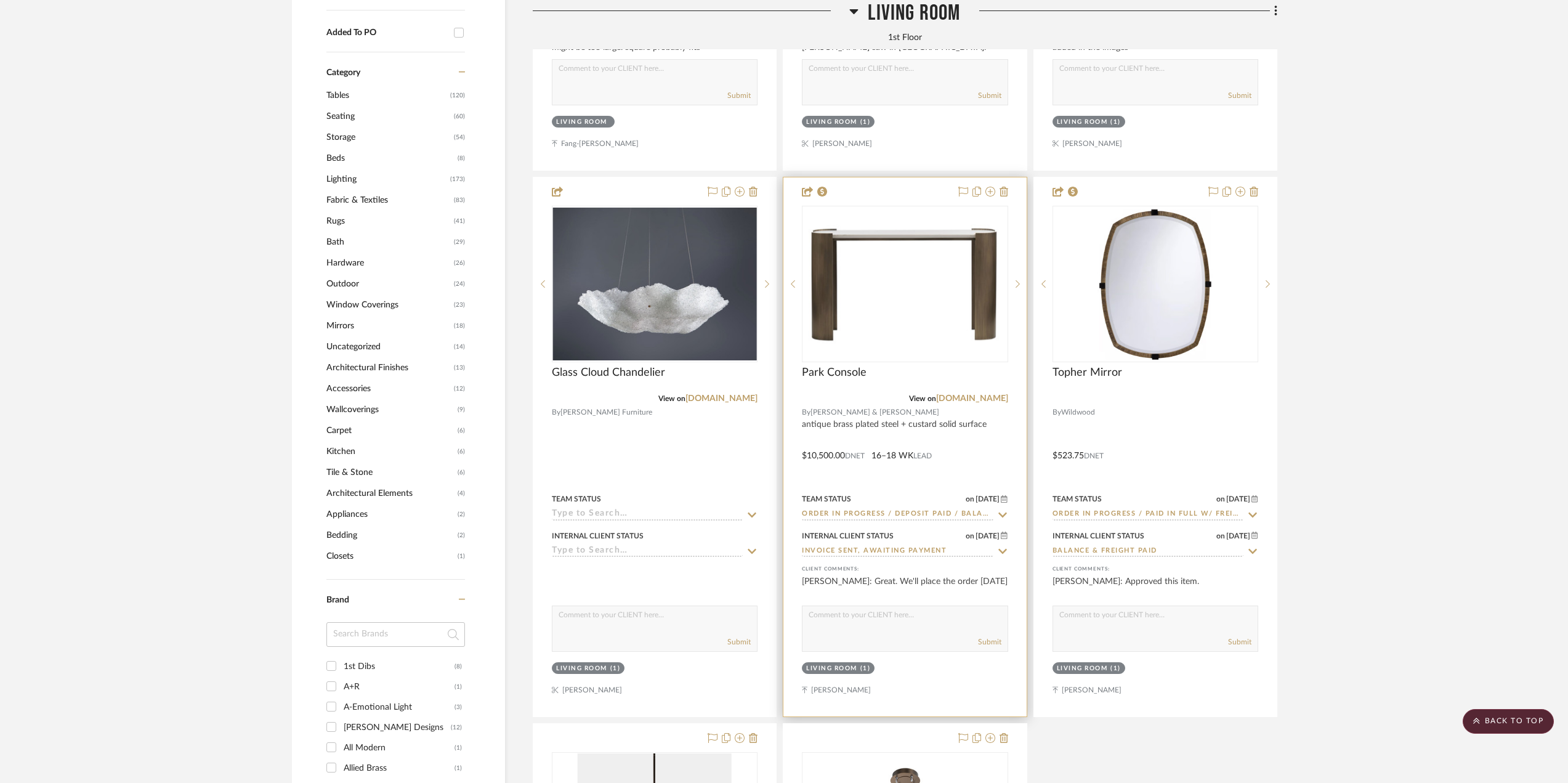
click at [976, 441] on div at bounding box center [904, 447] width 243 height 539
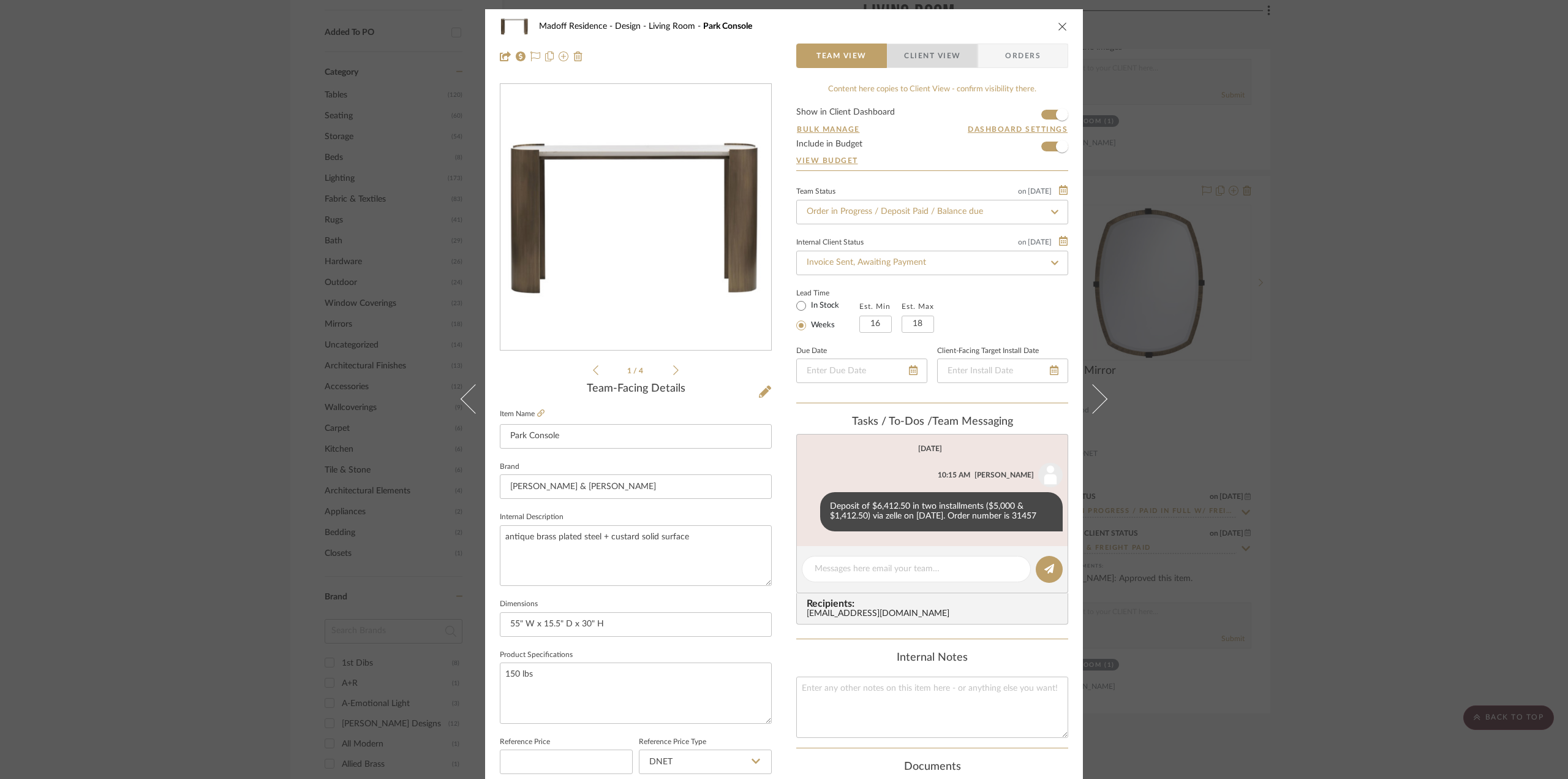
click at [941, 55] on span "Client View" at bounding box center [932, 56] width 56 height 24
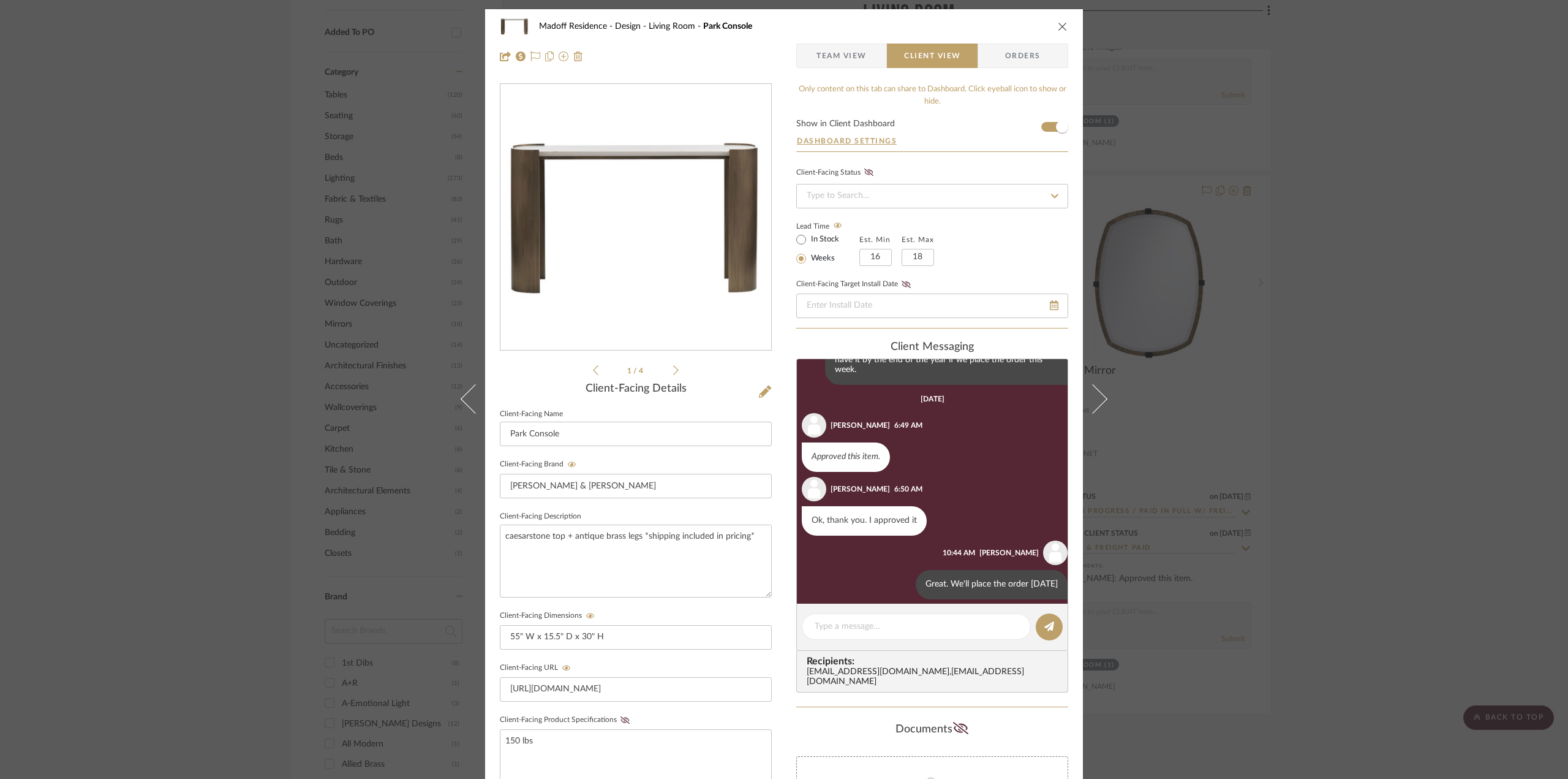
scroll to position [579, 0]
click at [841, 50] on span "Team View" at bounding box center [842, 56] width 50 height 24
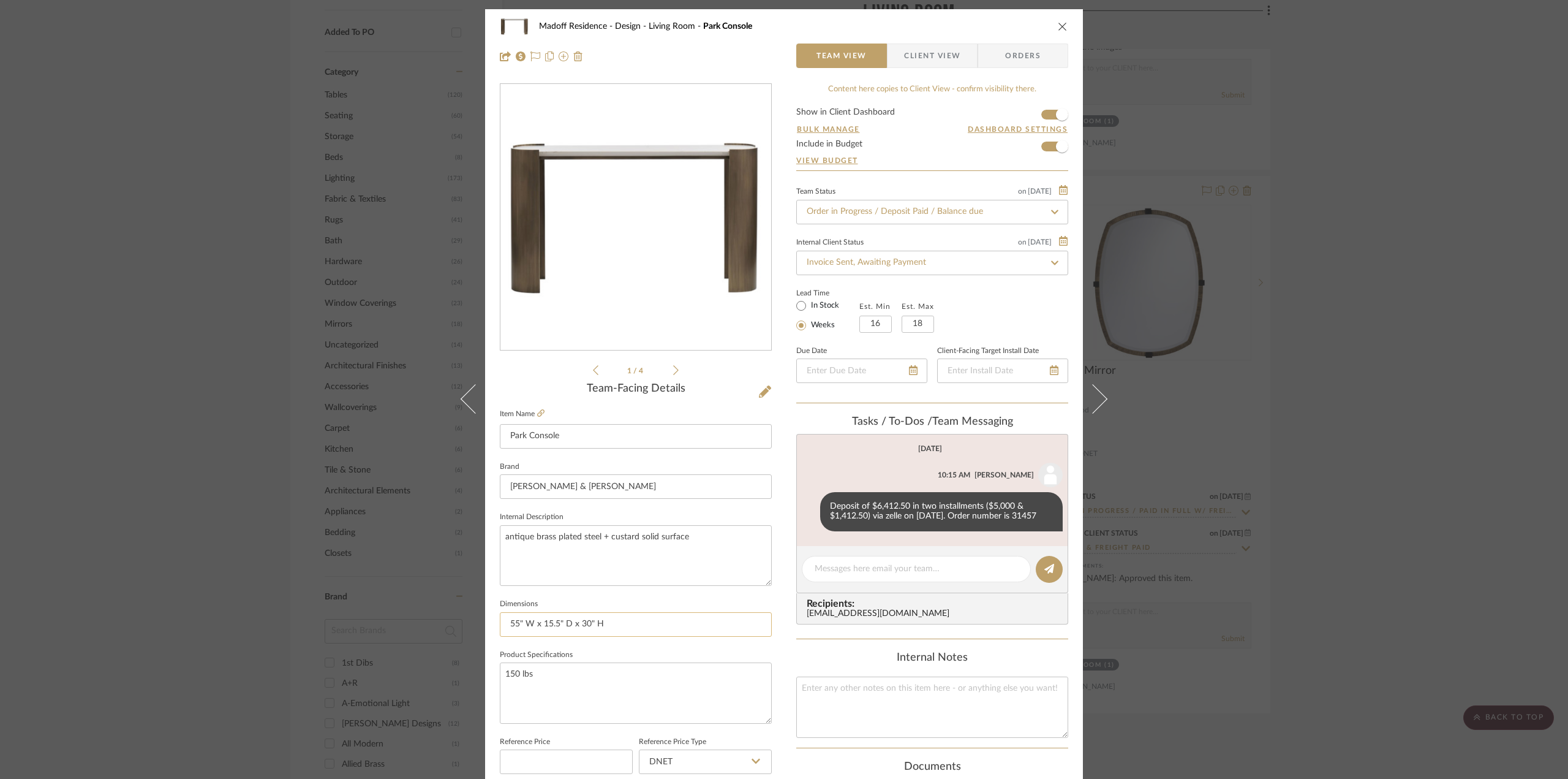
click at [625, 631] on input "55" W x 15.5" D x 30" H" at bounding box center [636, 624] width 272 height 24
type input "55" W x 15.5" D x 30" H ; 150 lbs"
click at [760, 596] on fieldset "Dimensions 55" W x 15.5" D x 30" H ; 150 lbs" at bounding box center [636, 617] width 272 height 41
click at [1339, 563] on div "Madoff Residence - Design Living Room Park Console Team View Client View Orders…" at bounding box center [784, 389] width 1568 height 779
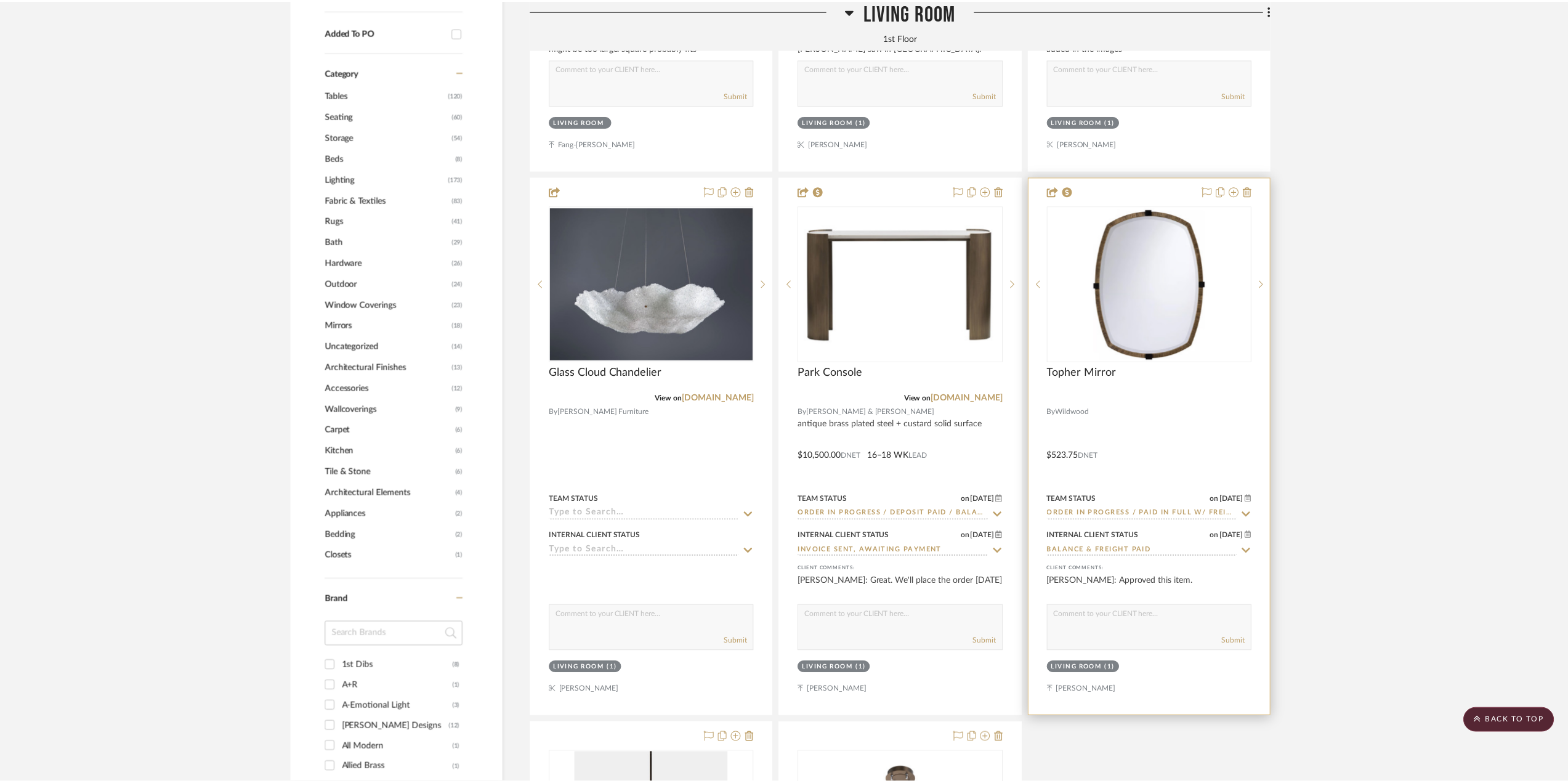
scroll to position [1202, 0]
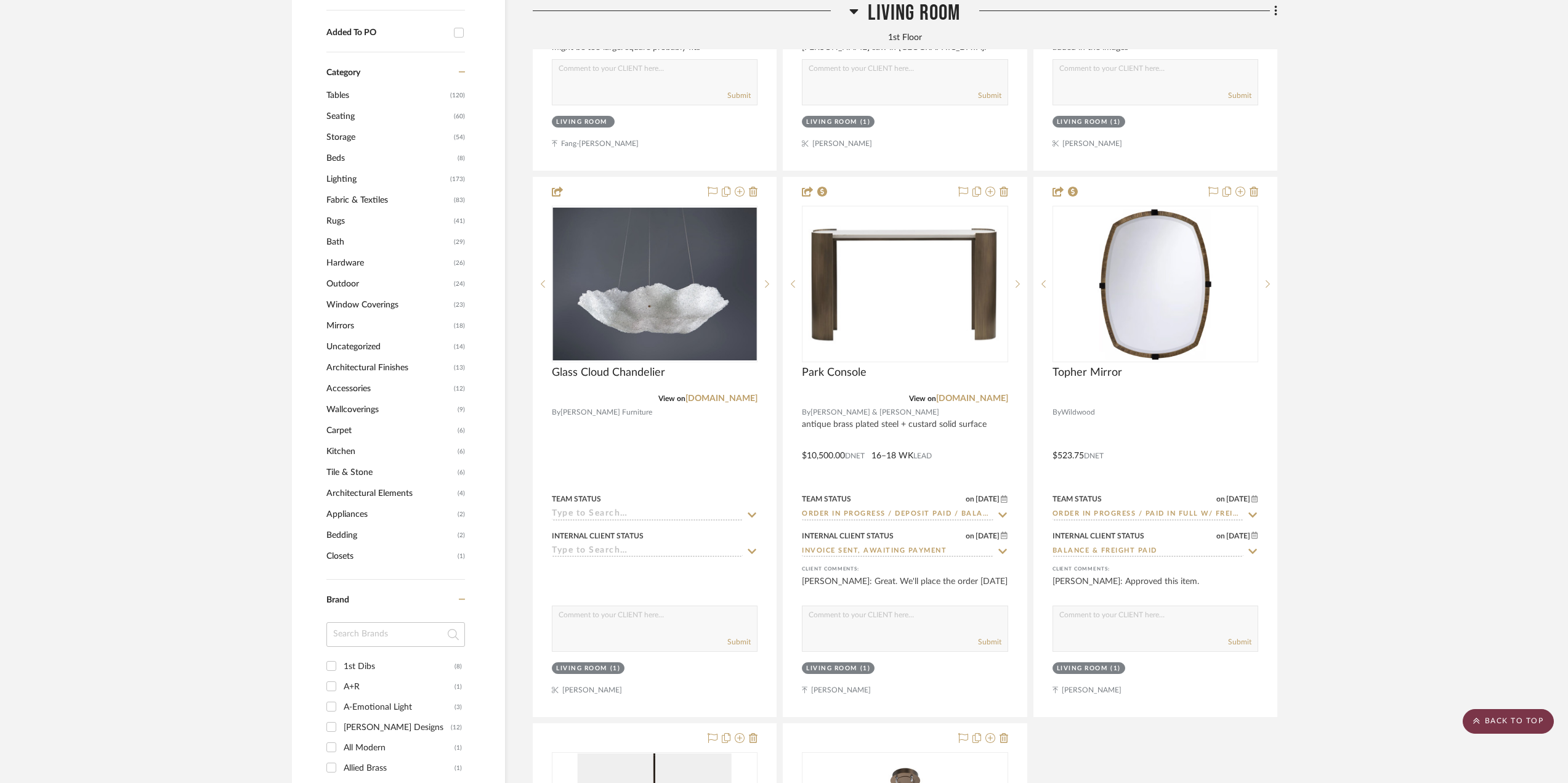
click at [1531, 714] on scroll-to-top-button "BACK TO TOP" at bounding box center [1508, 721] width 91 height 24
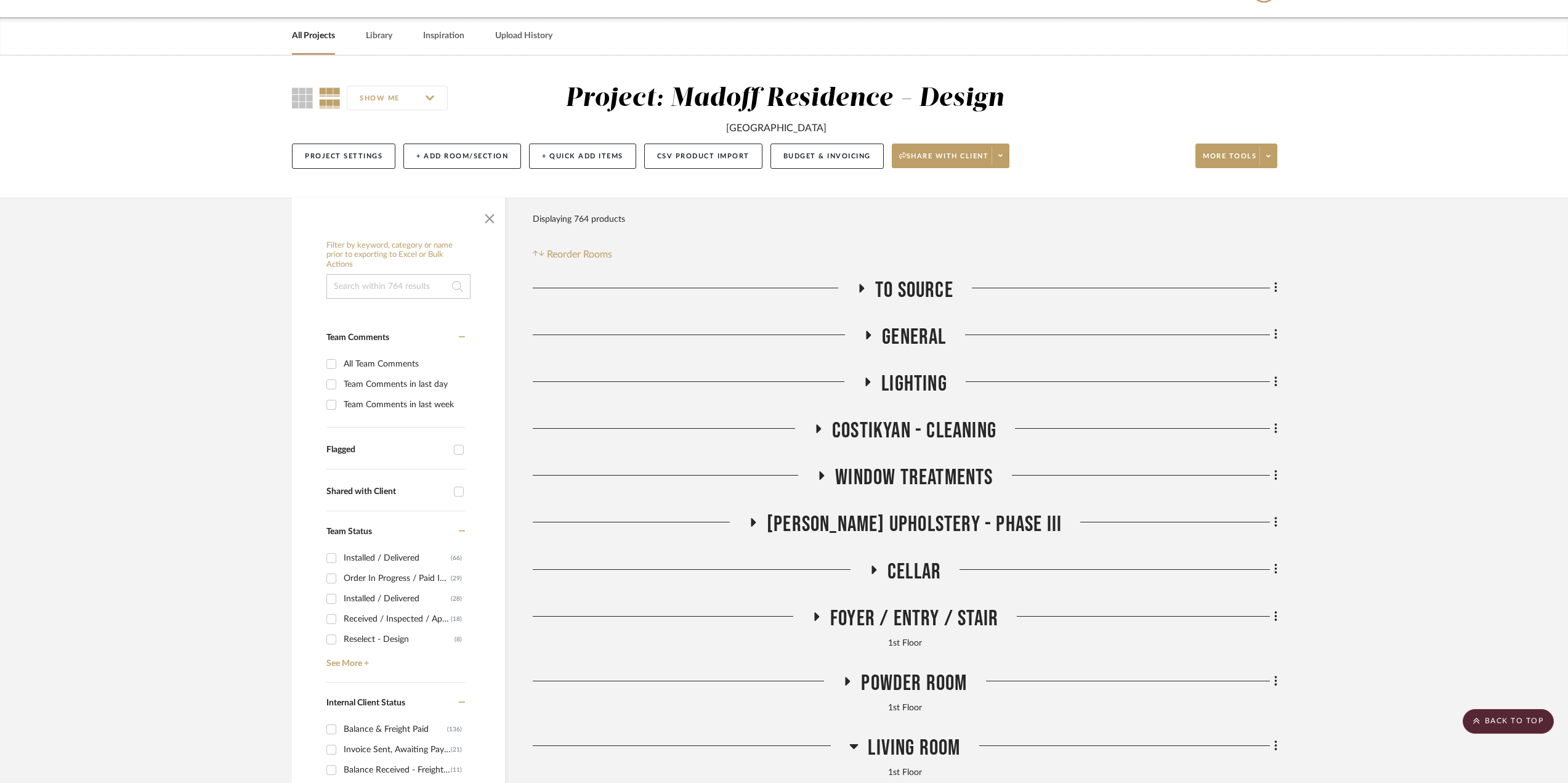
scroll to position [0, 0]
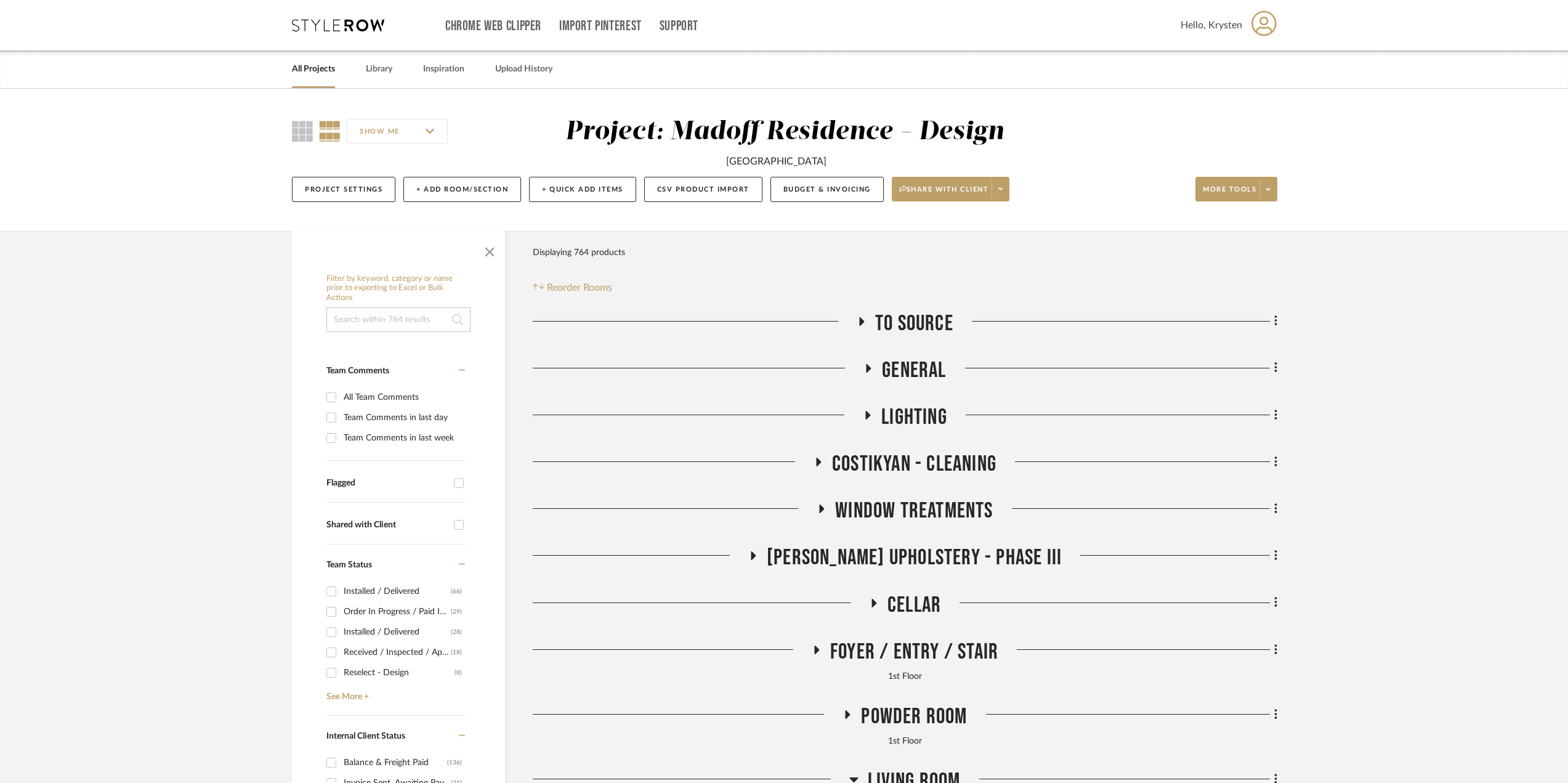
click at [310, 64] on link "All Projects" at bounding box center [313, 69] width 43 height 16
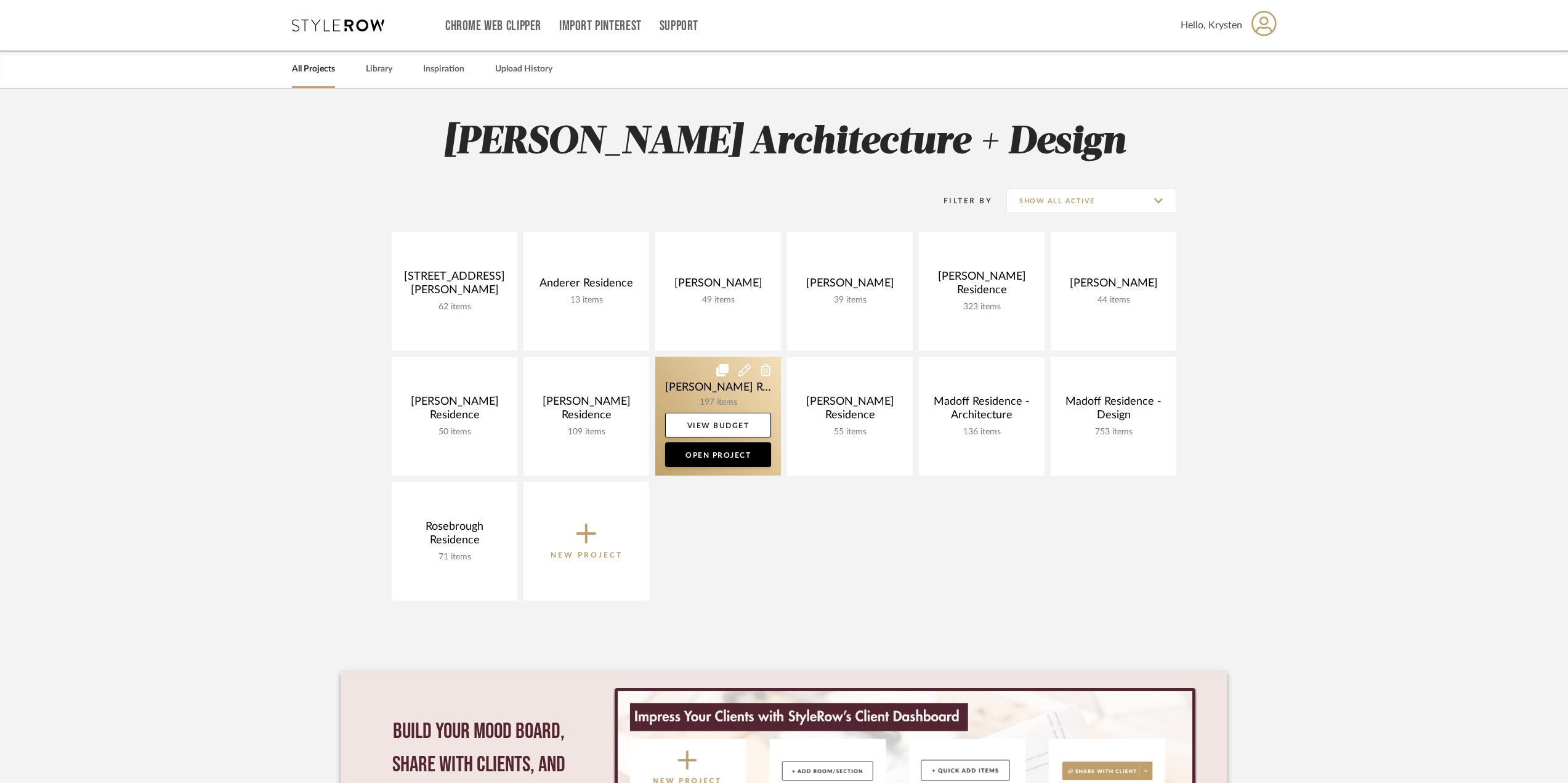
click at [700, 380] on link at bounding box center [718, 416] width 125 height 119
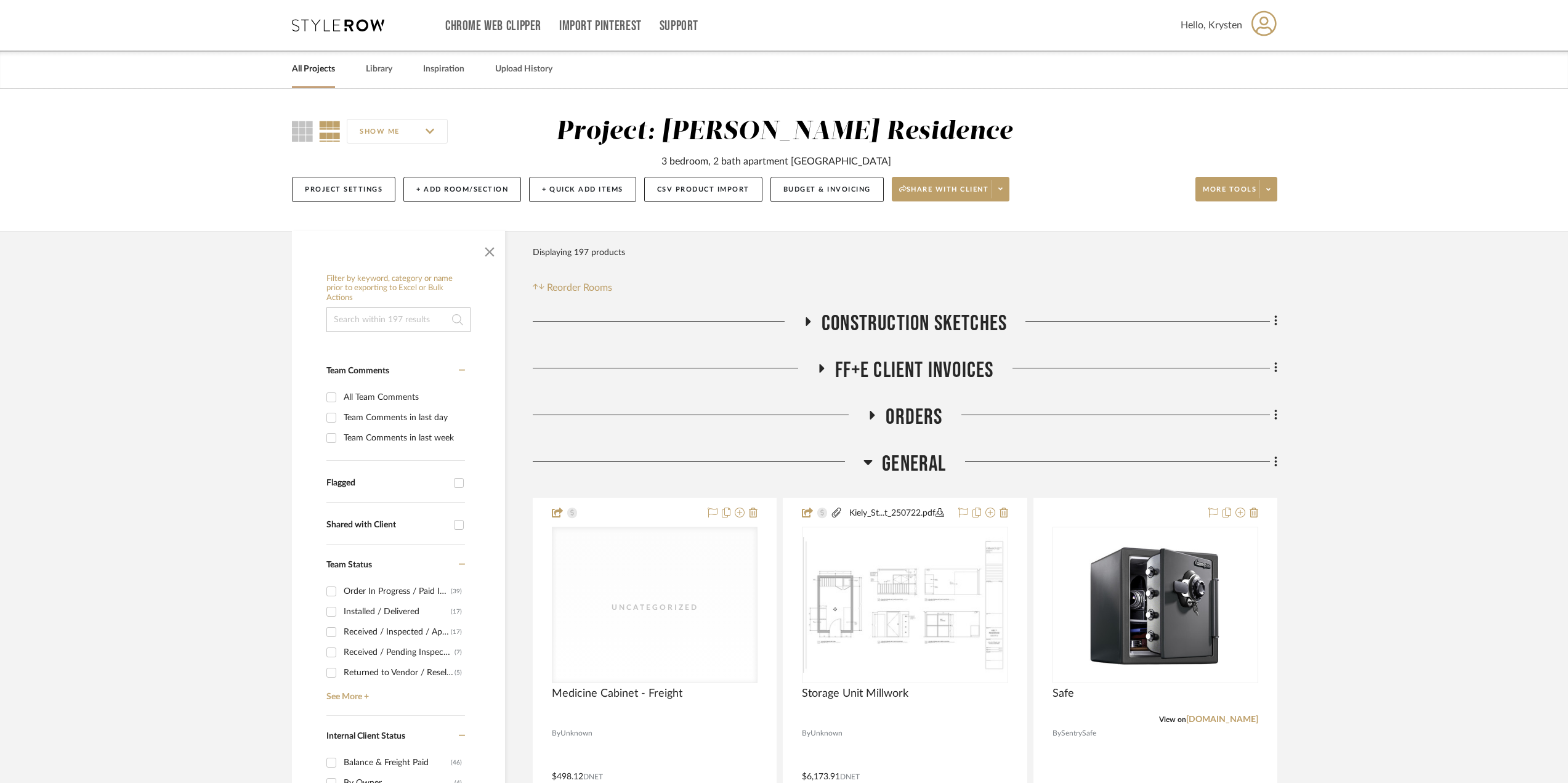
click at [891, 464] on span "General" at bounding box center [914, 463] width 64 height 27
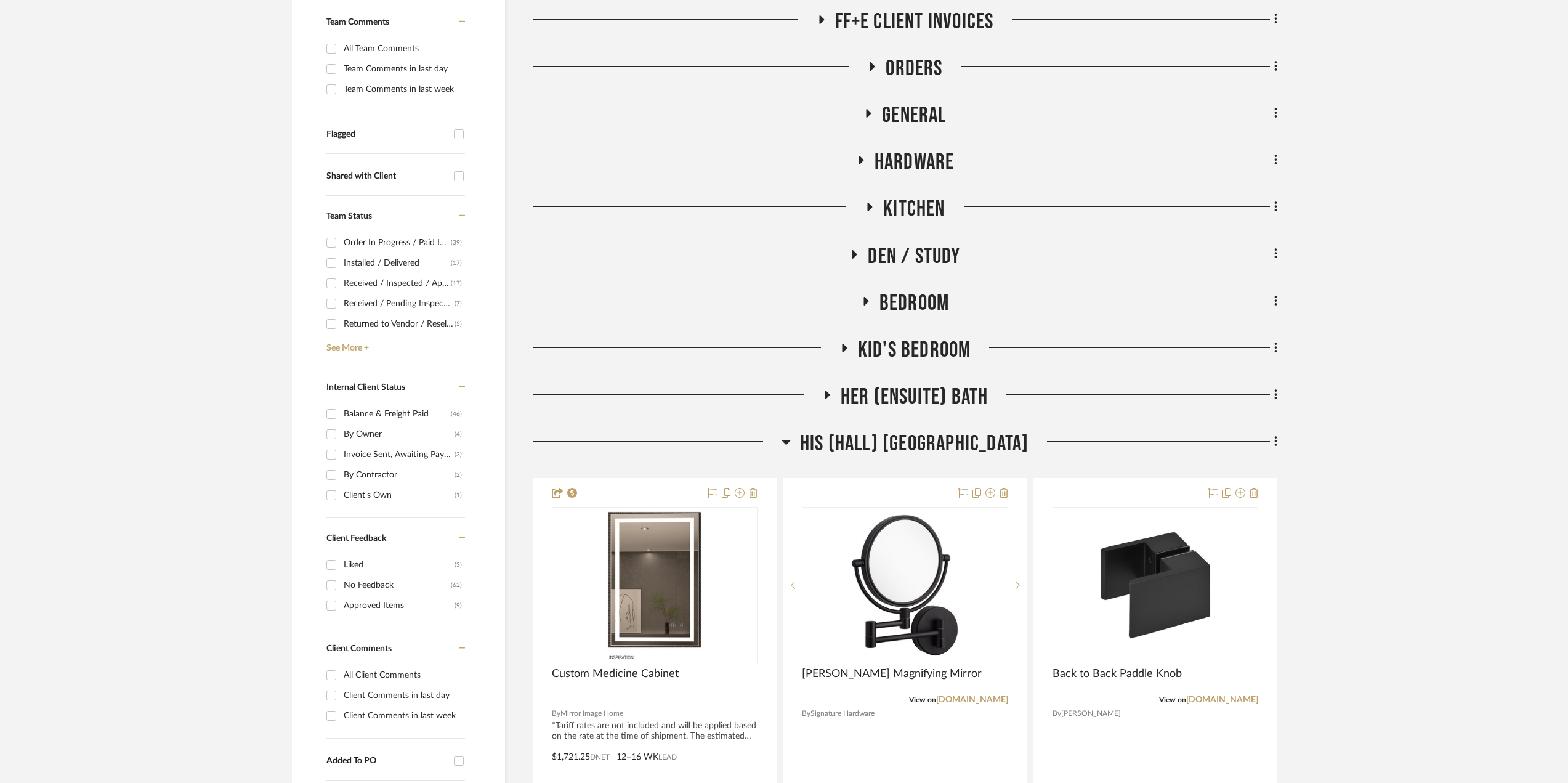
scroll to position [370, 0]
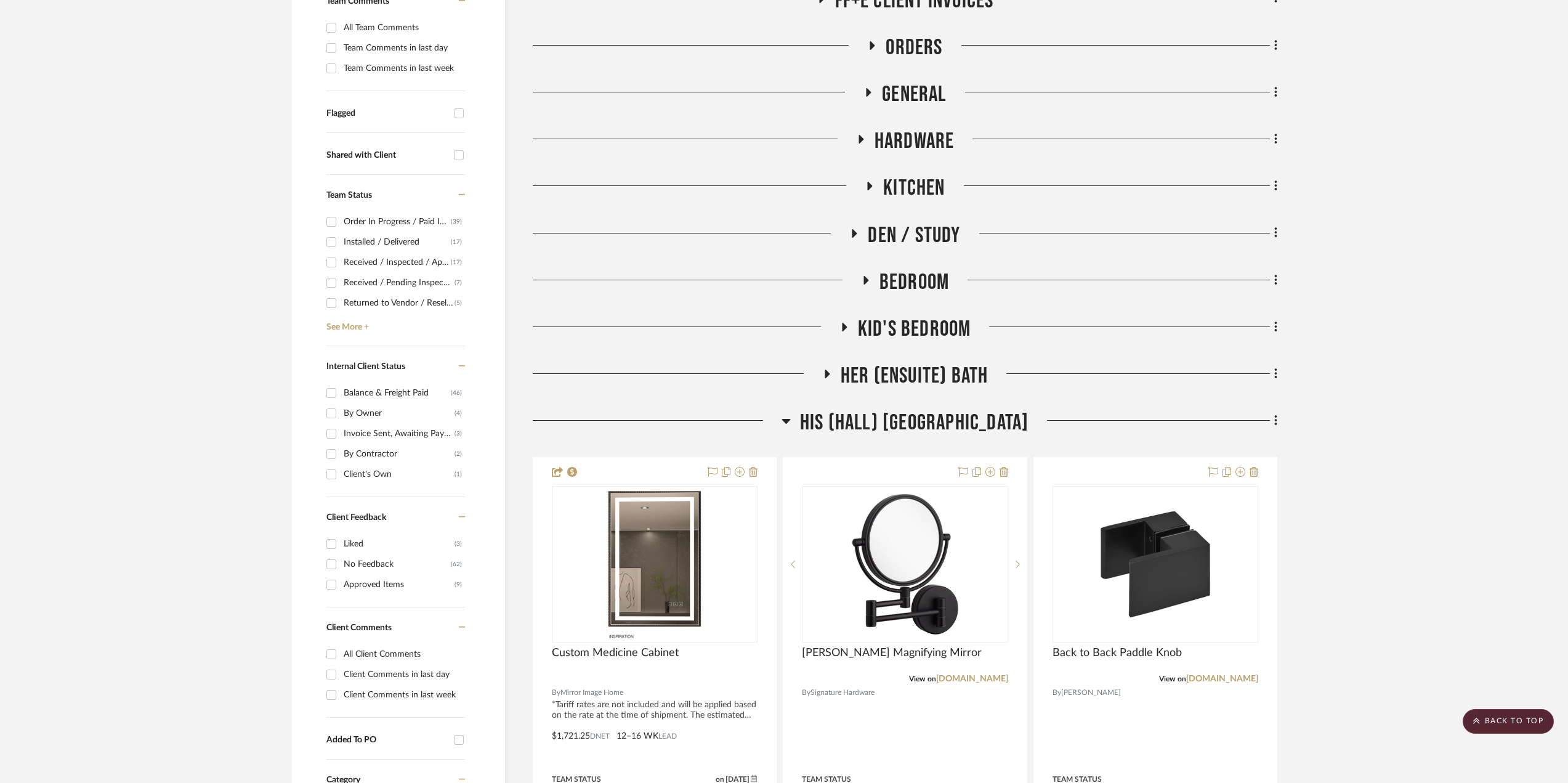
click at [902, 375] on span "Her (Ensuite) Bath" at bounding box center [914, 375] width 148 height 27
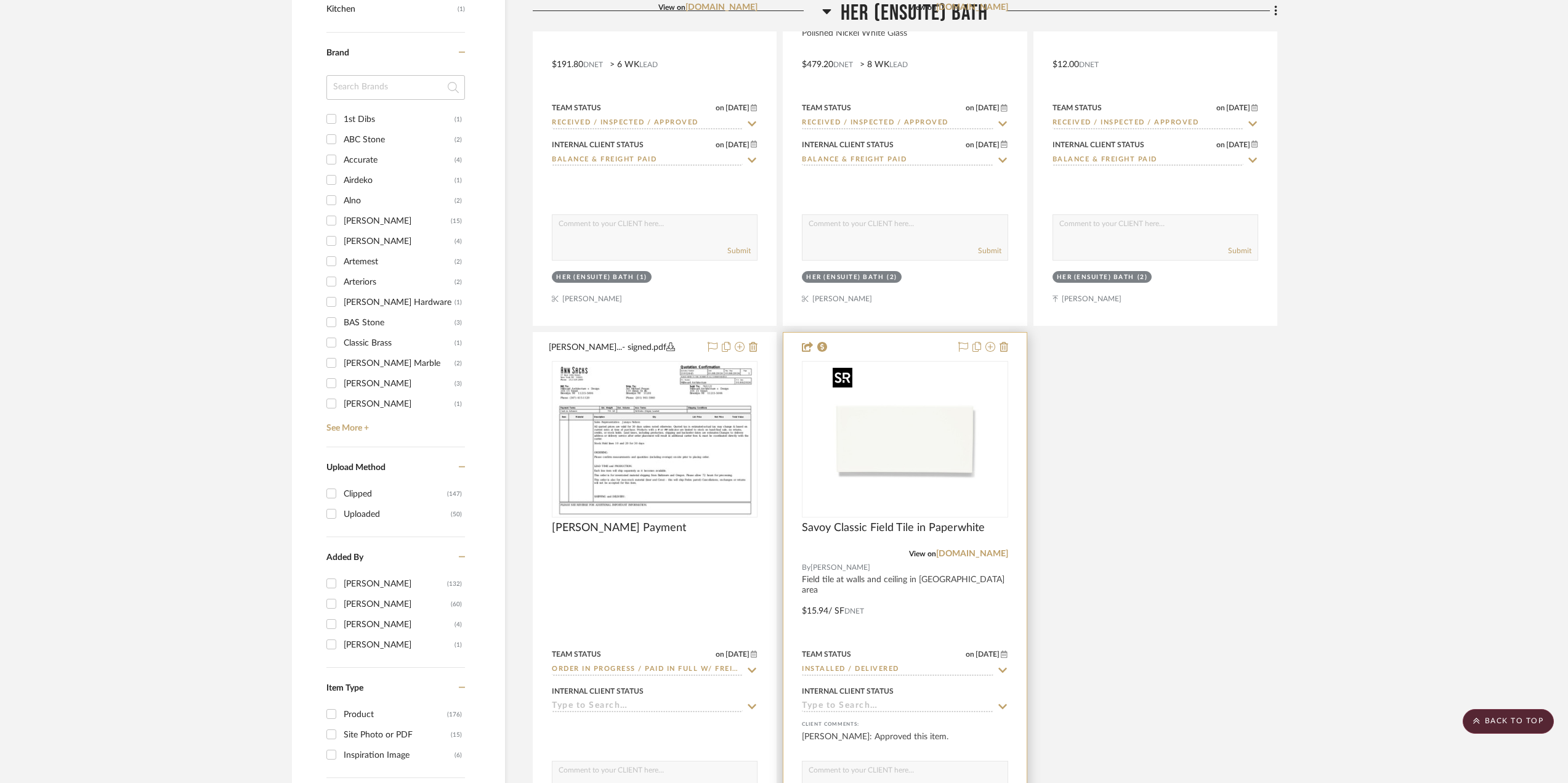
scroll to position [1786, 0]
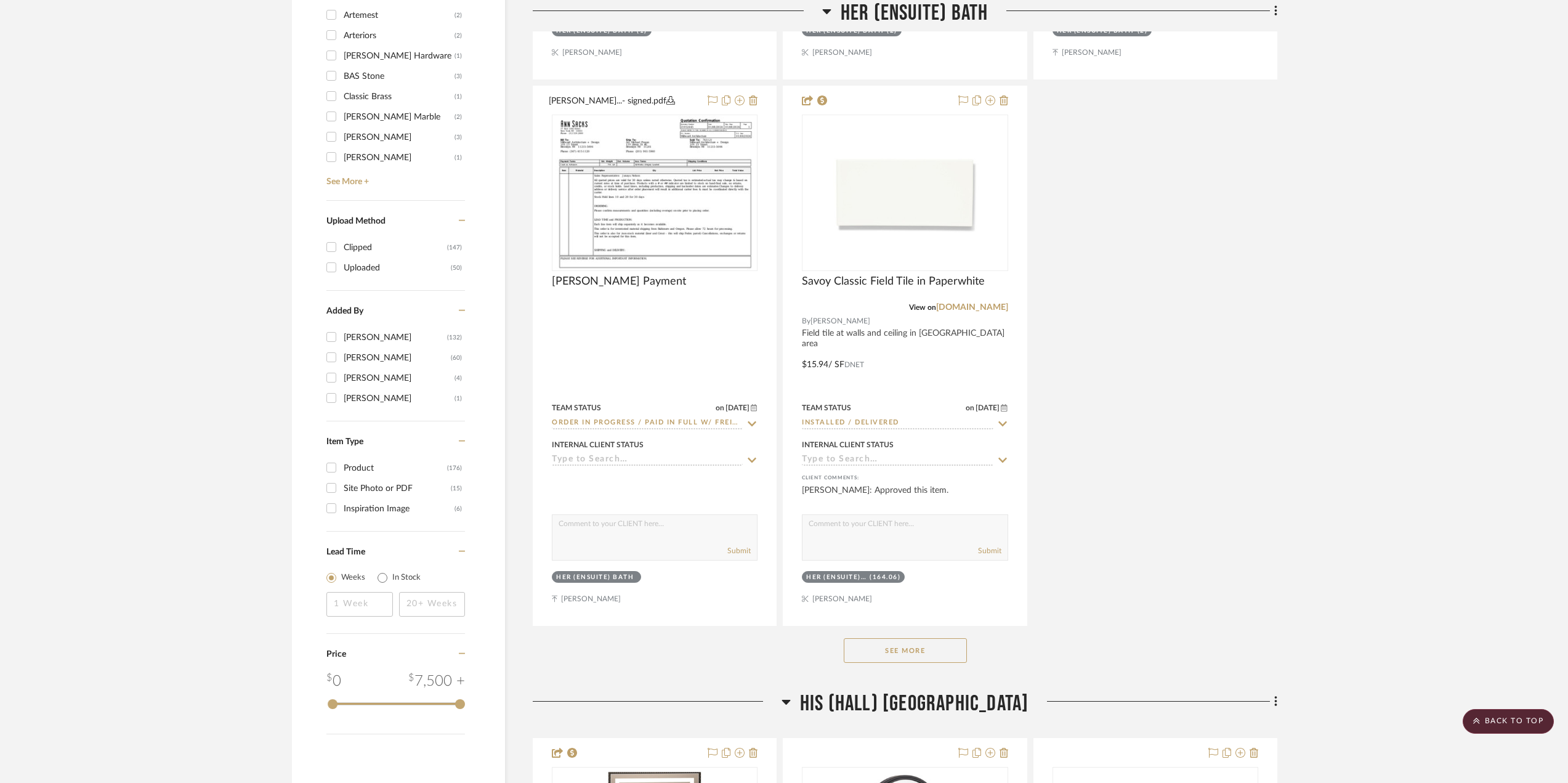
click at [875, 645] on button "See More" at bounding box center [906, 650] width 123 height 24
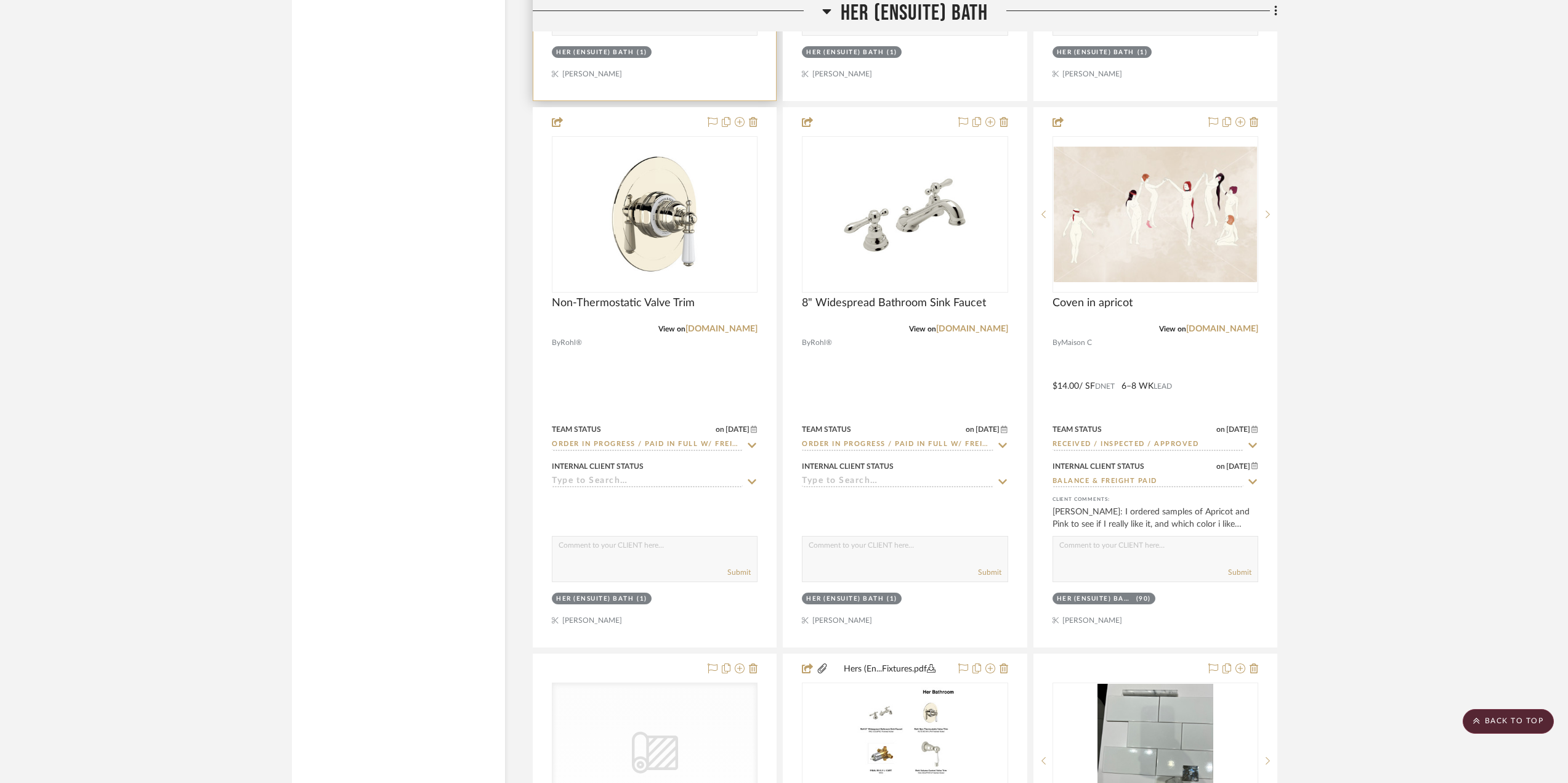
scroll to position [4618, 0]
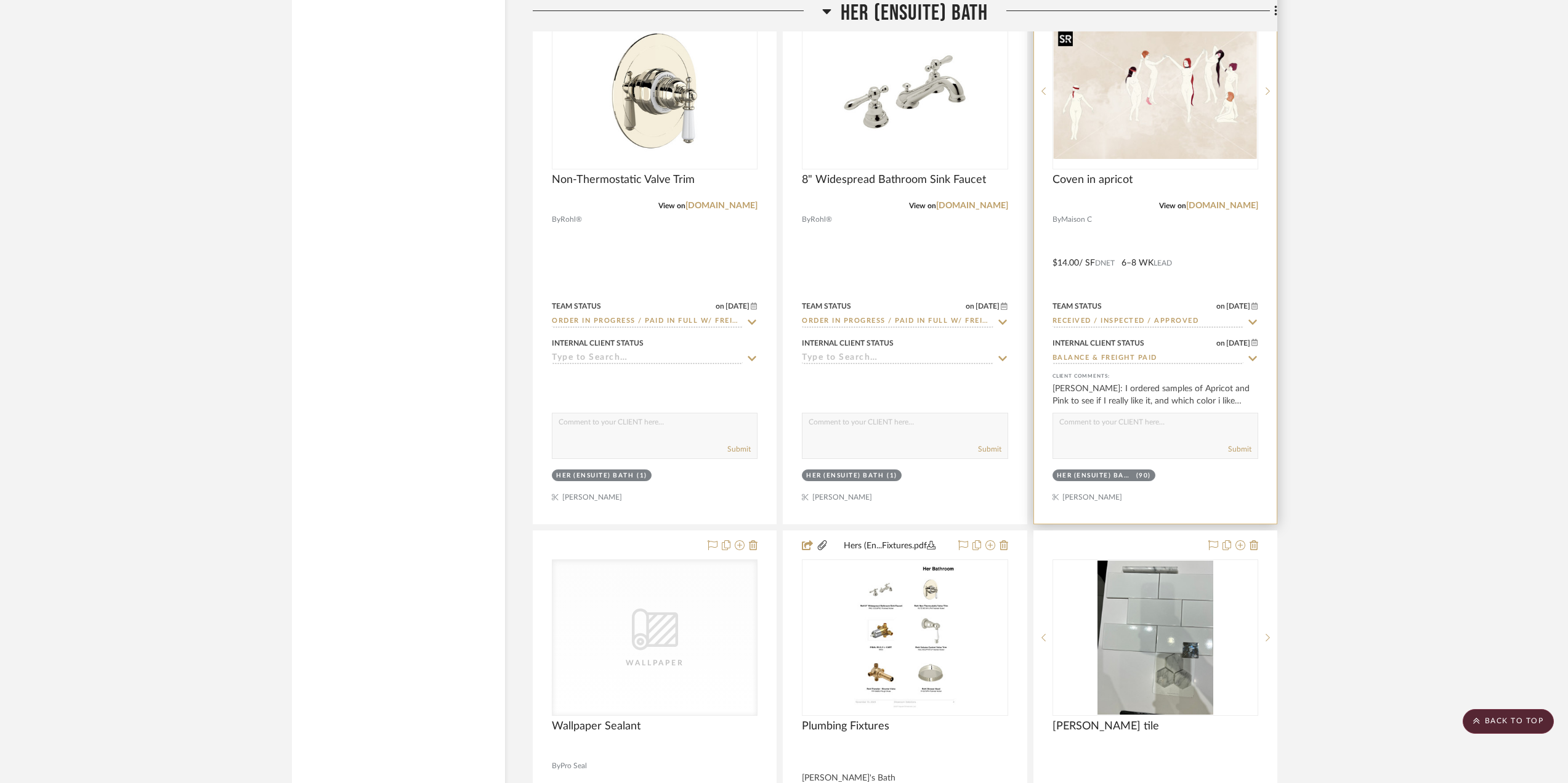
click at [0, 0] on img at bounding box center [0, 0] width 0 height 0
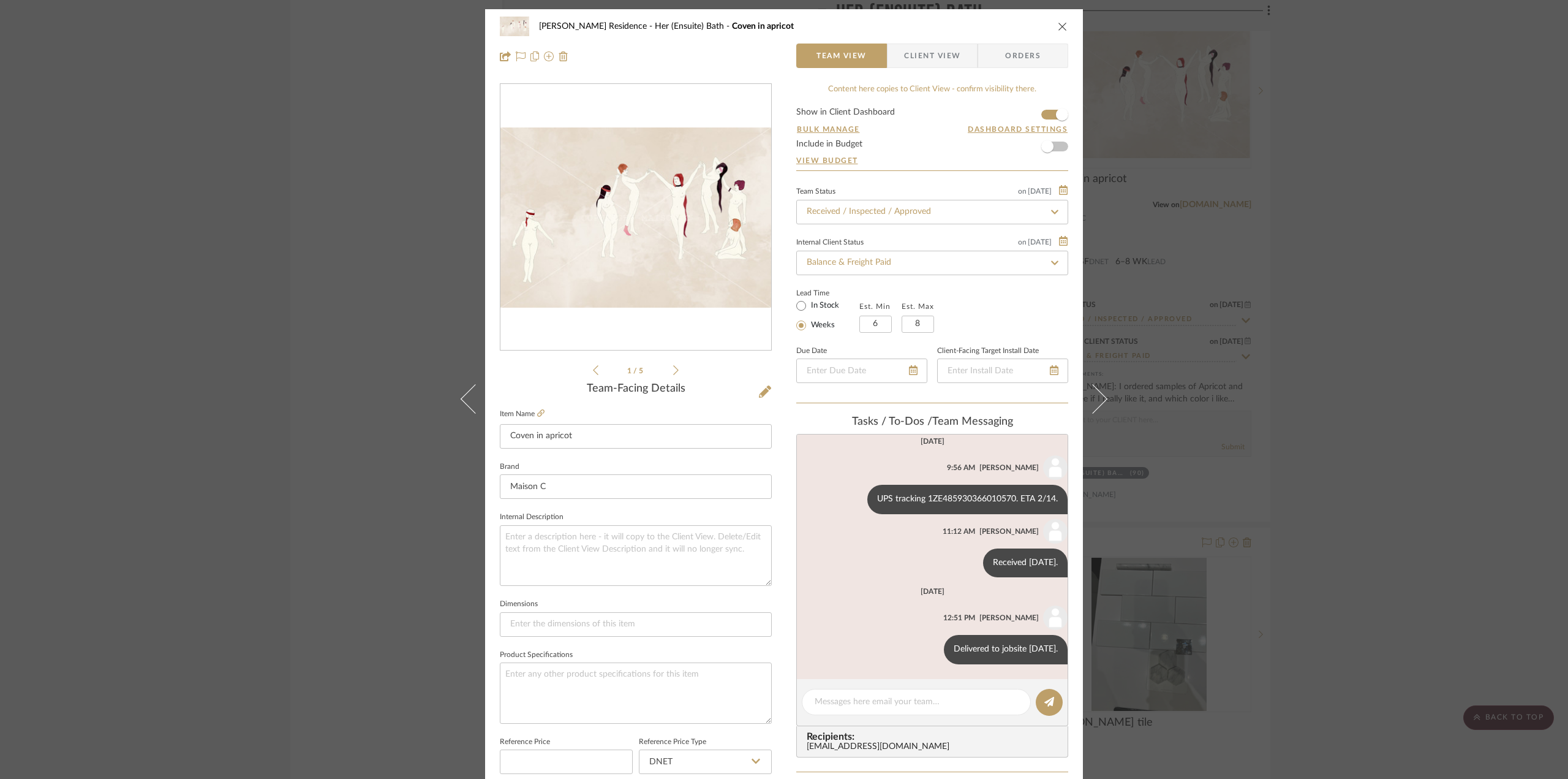
scroll to position [169, 0]
click at [1329, 347] on div "[PERSON_NAME] Residence Her (Ensuite) Bath Coven in apricot Team View Client Vi…" at bounding box center [784, 389] width 1568 height 779
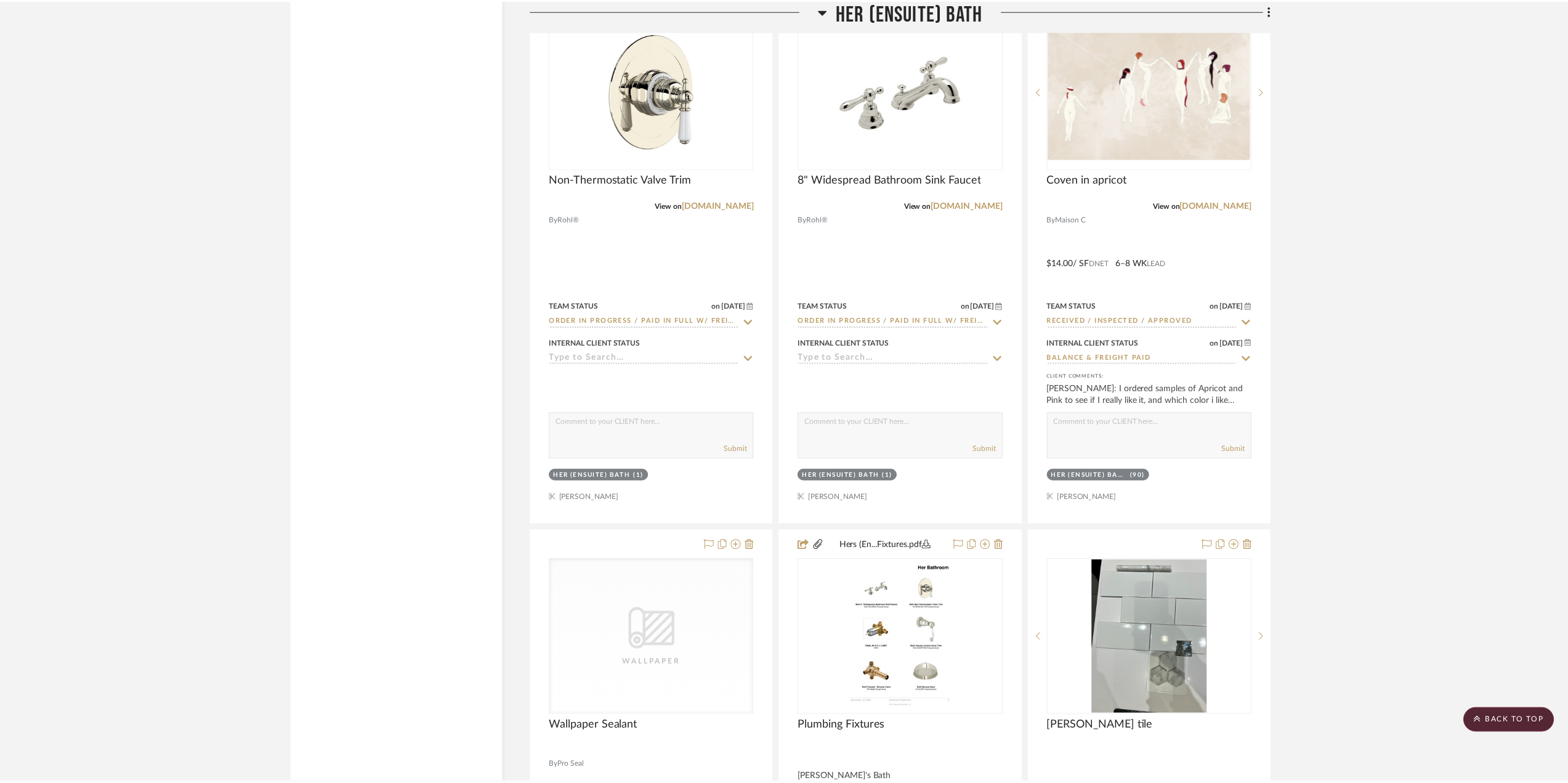
scroll to position [4618, 0]
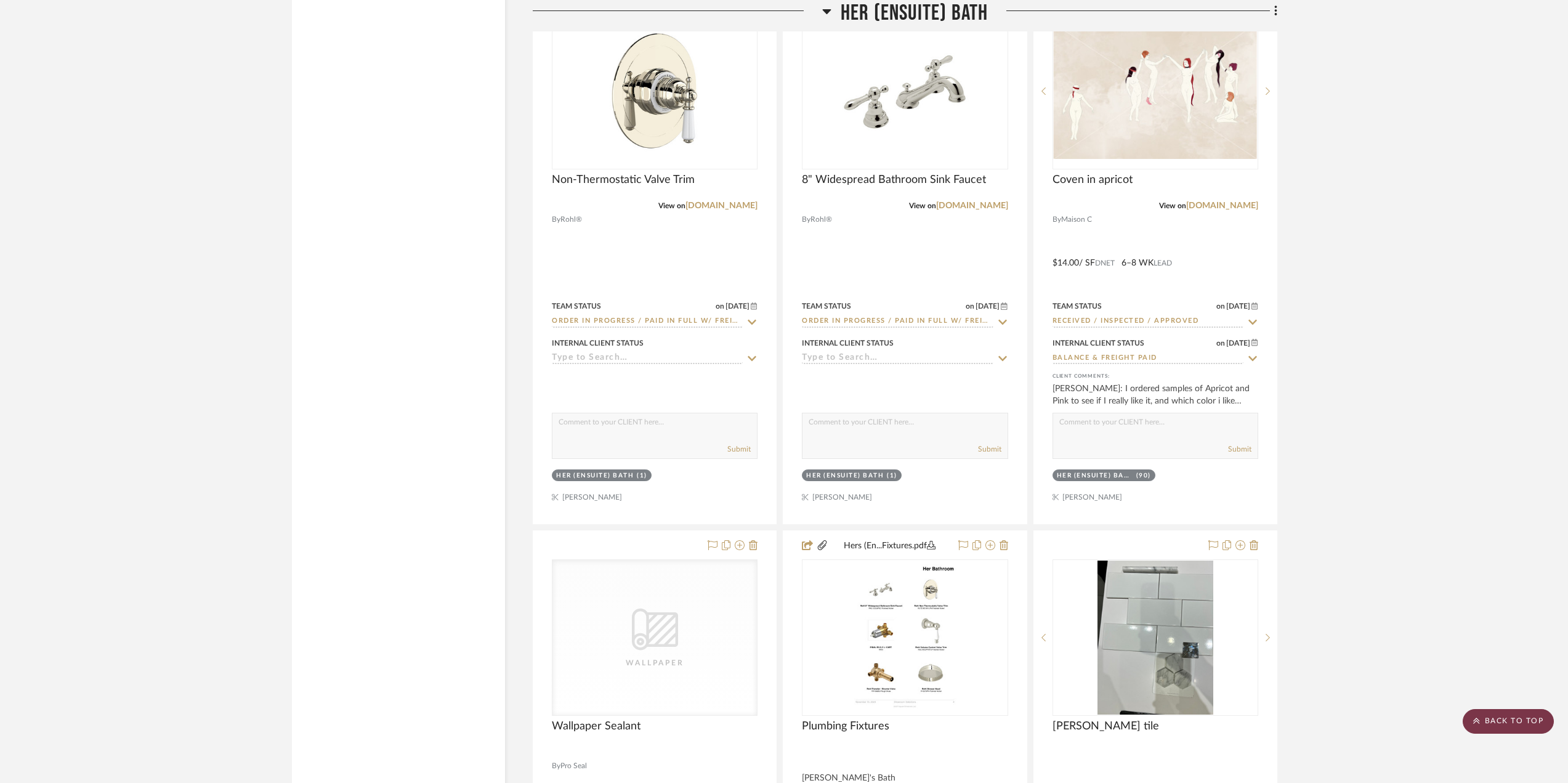
click at [1509, 720] on scroll-to-top-button "BACK TO TOP" at bounding box center [1508, 721] width 91 height 24
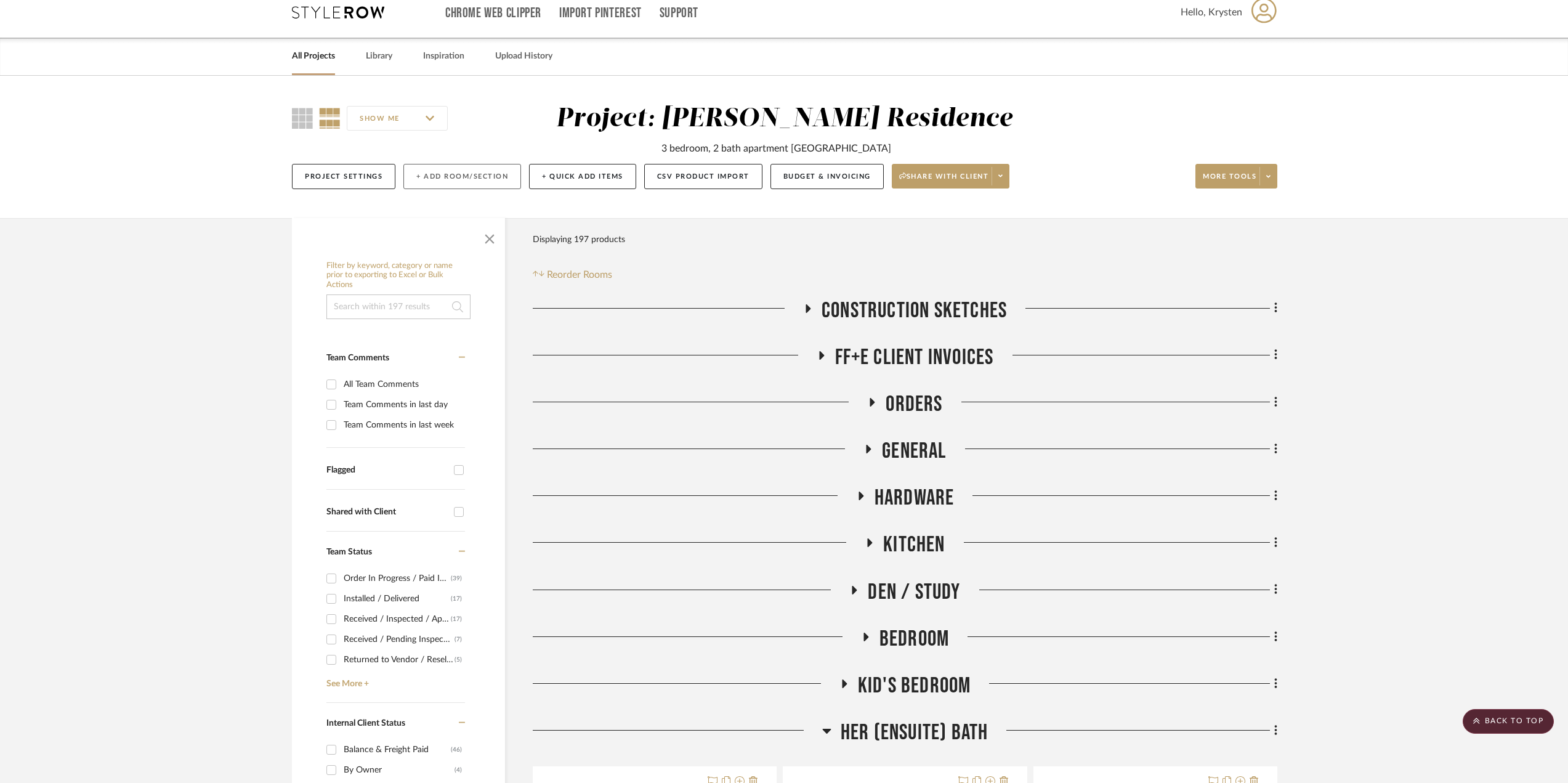
scroll to position [0, 0]
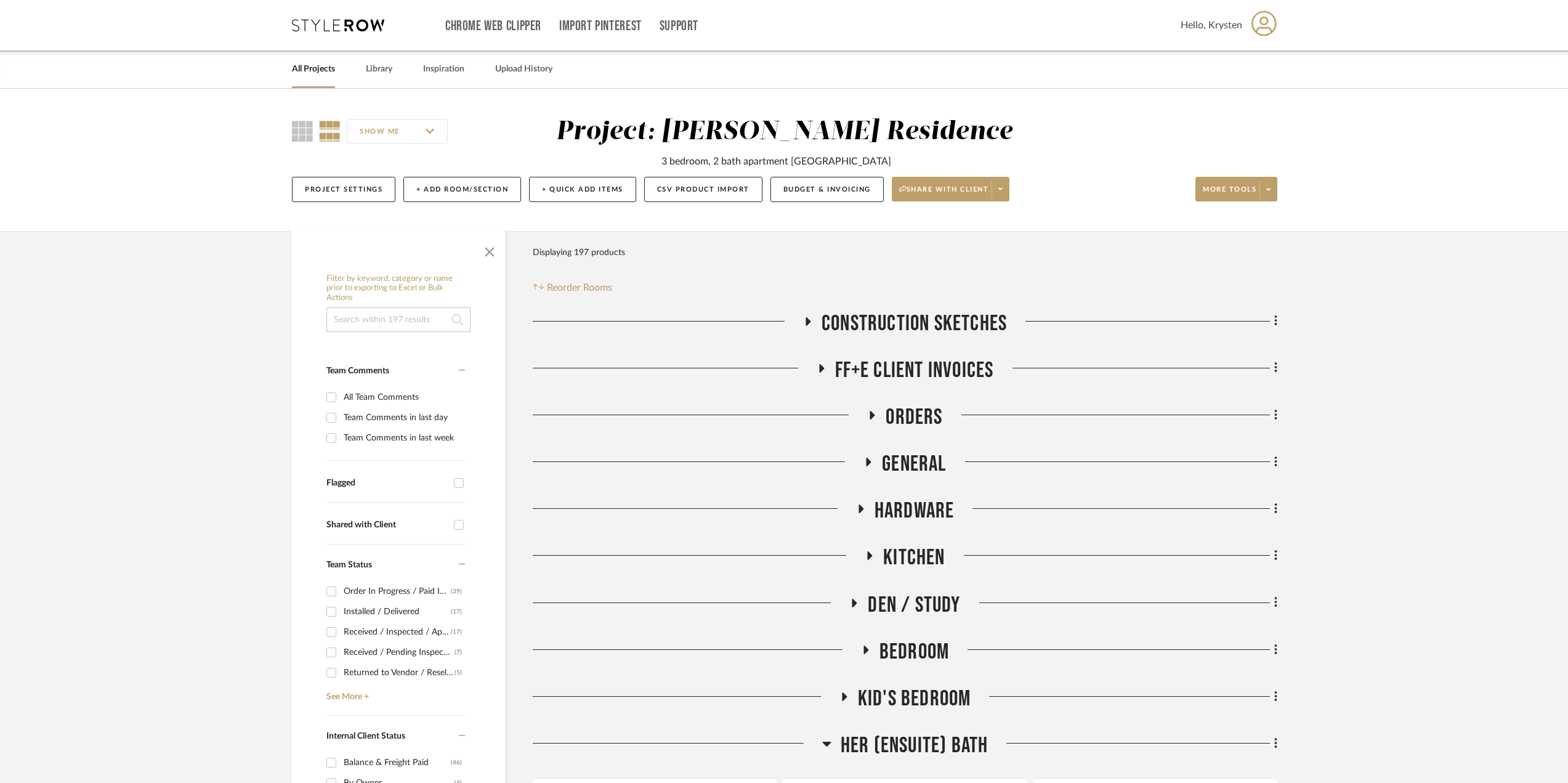
click at [315, 72] on link "All Projects" at bounding box center [313, 69] width 43 height 16
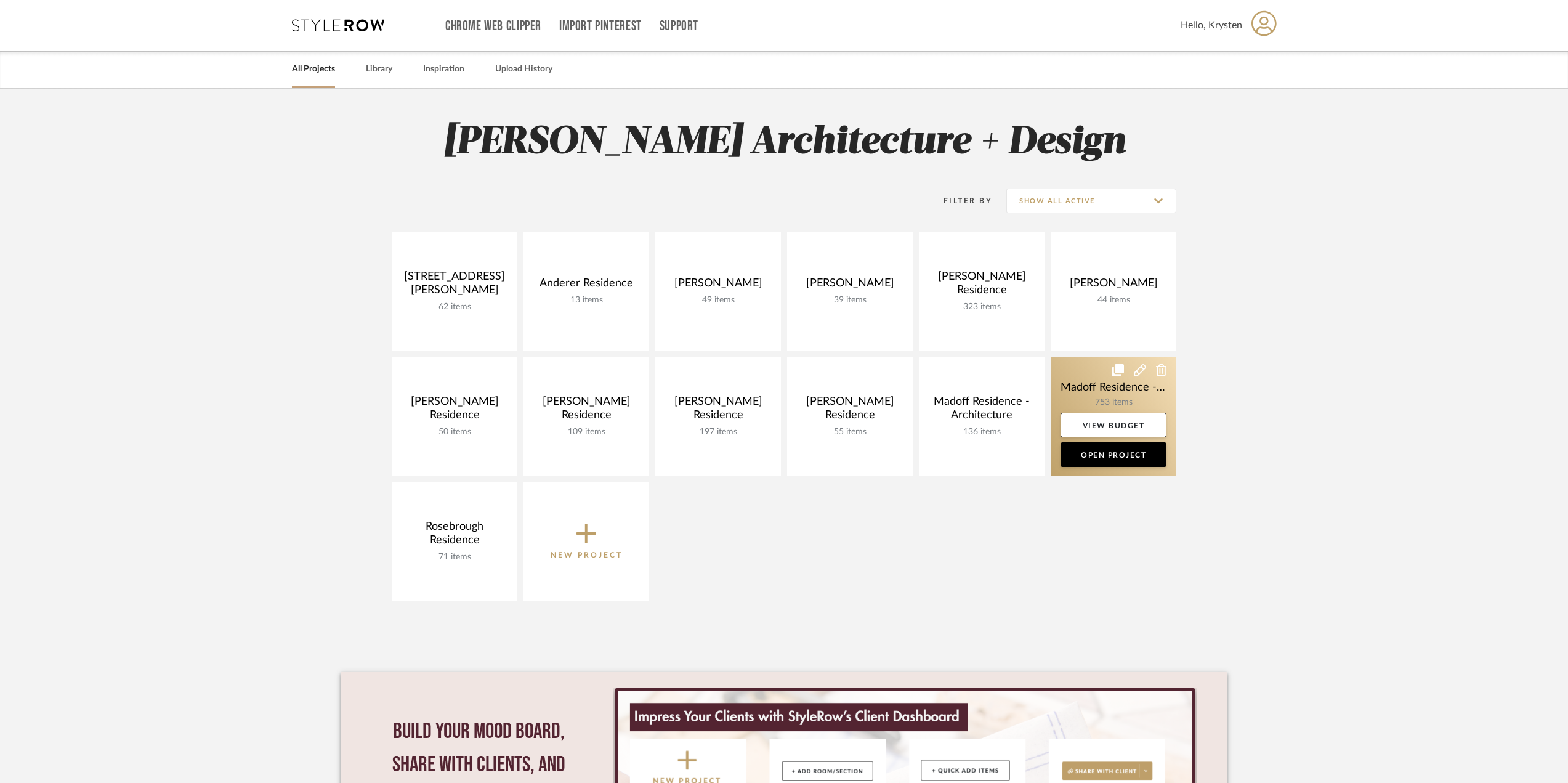
click at [1099, 386] on link at bounding box center [1113, 416] width 125 height 119
click at [1099, 386] on div "Chrome Web Clipper Import Pinterest Support All Projects Library Inspiration Up…" at bounding box center [784, 499] width 1568 height 998
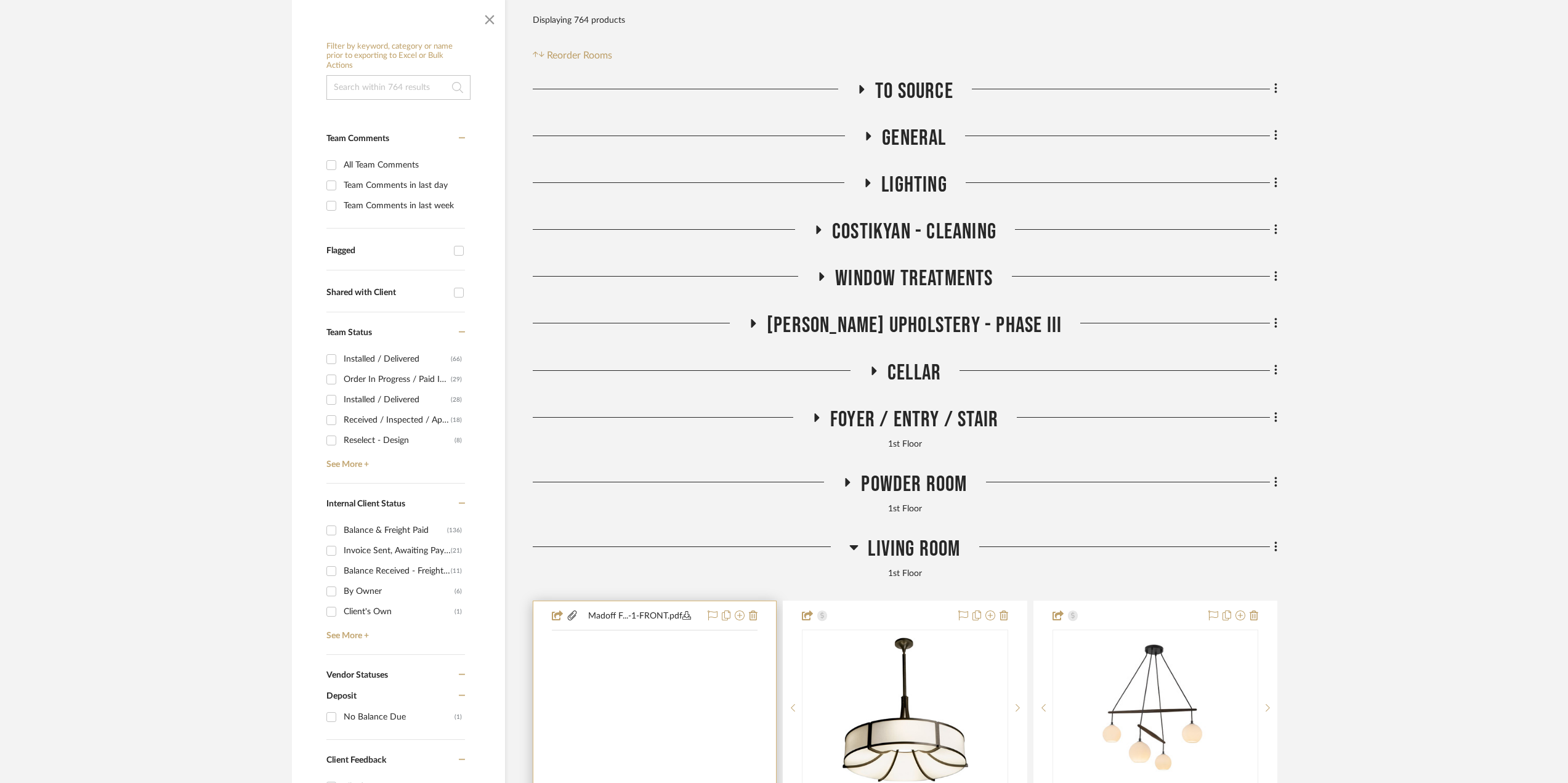
scroll to position [308, 0]
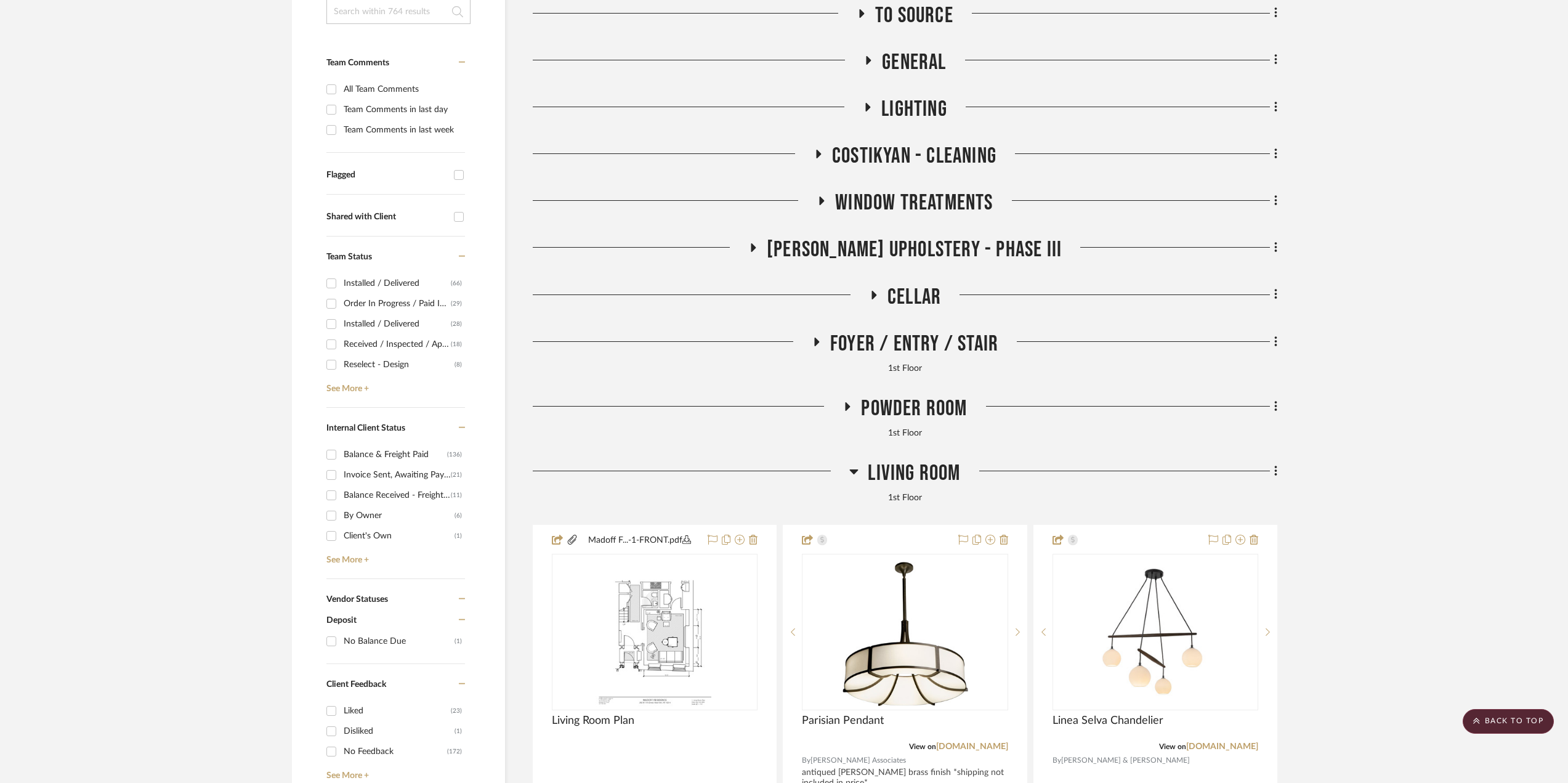
click at [943, 463] on span "Living Room" at bounding box center [914, 473] width 92 height 27
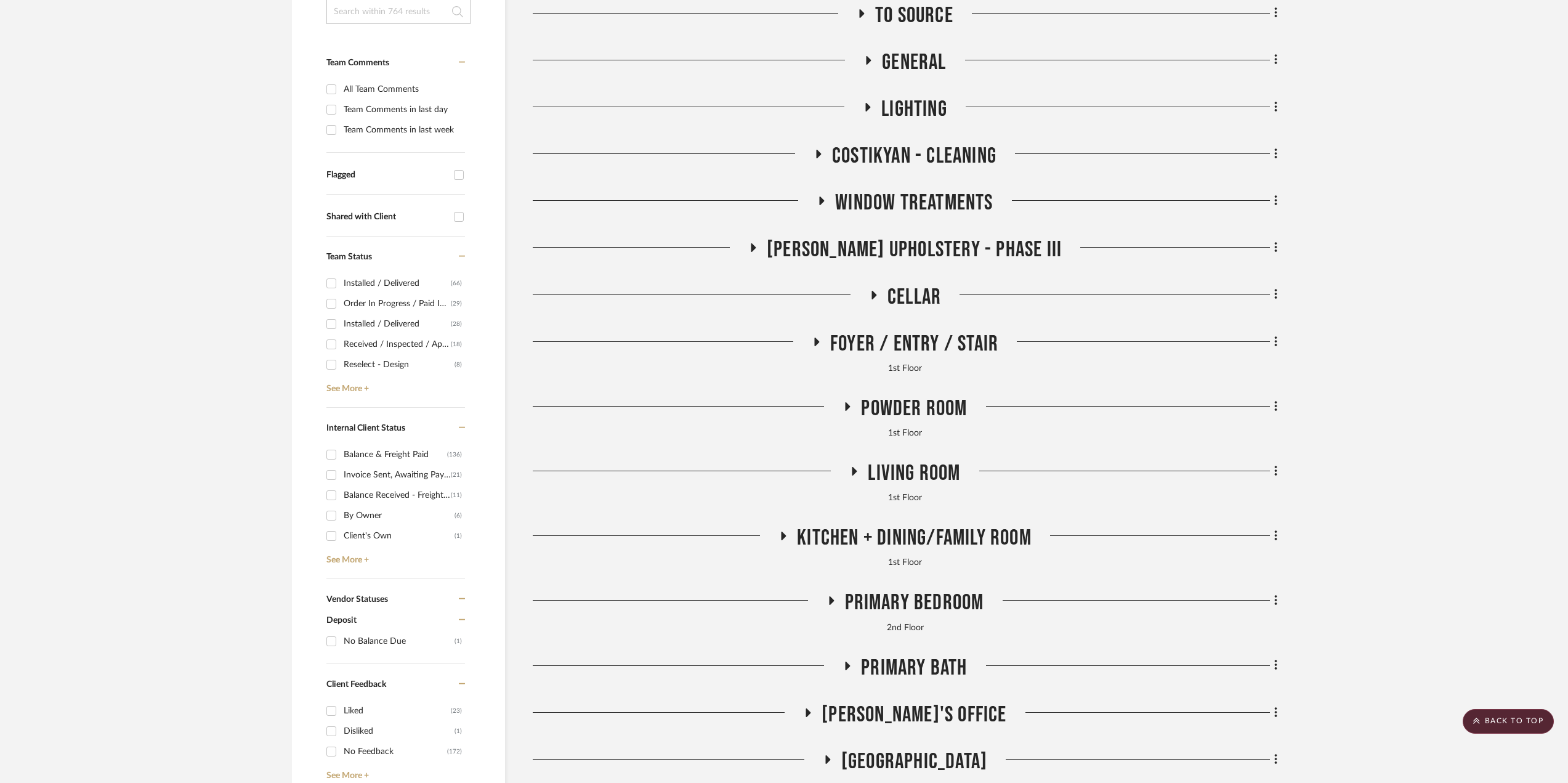
click at [826, 540] on span "Kitchen + Dining/Family Room" at bounding box center [914, 537] width 234 height 27
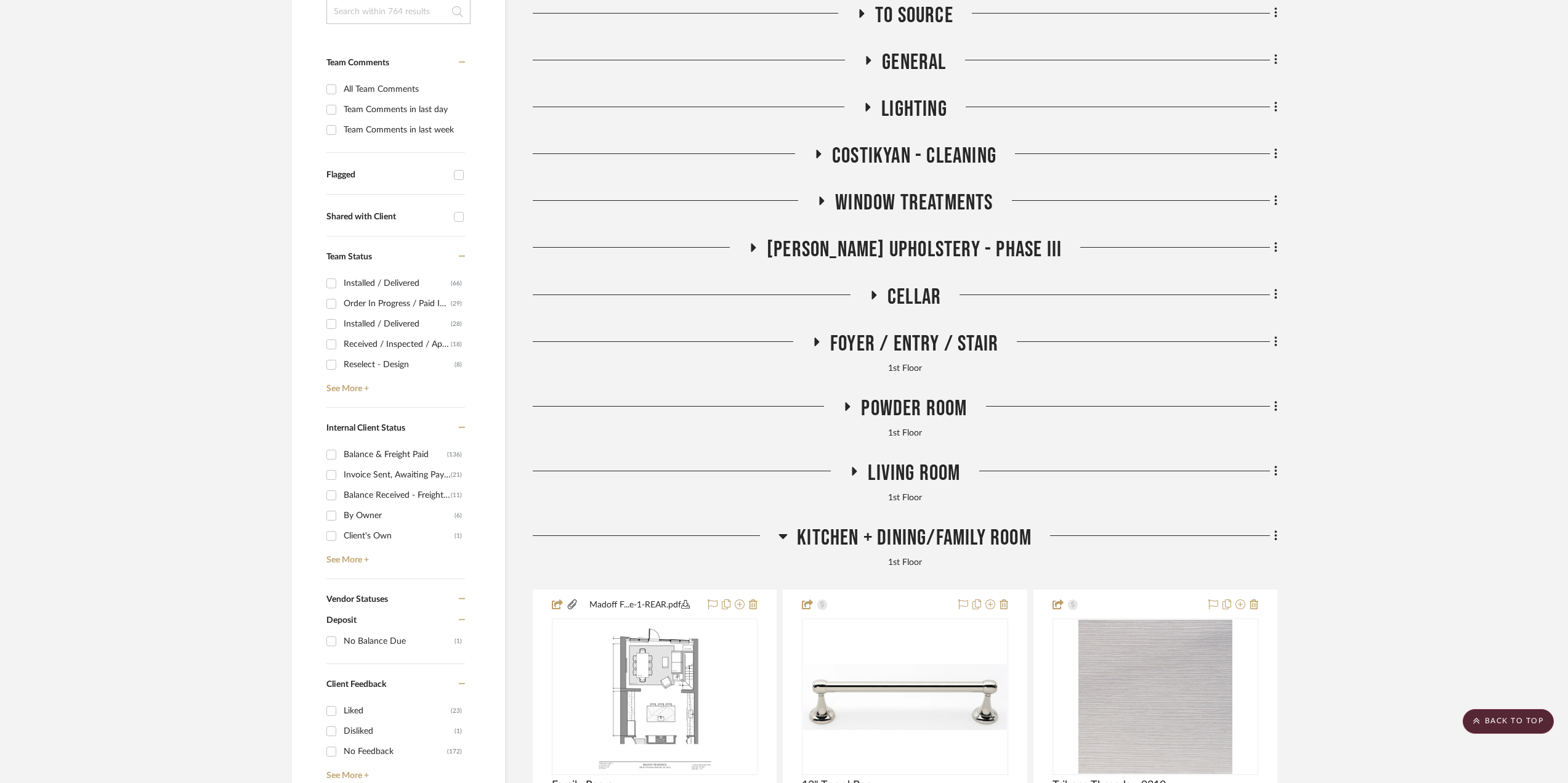
click at [826, 540] on span "Kitchen + Dining/Family Room" at bounding box center [914, 537] width 234 height 27
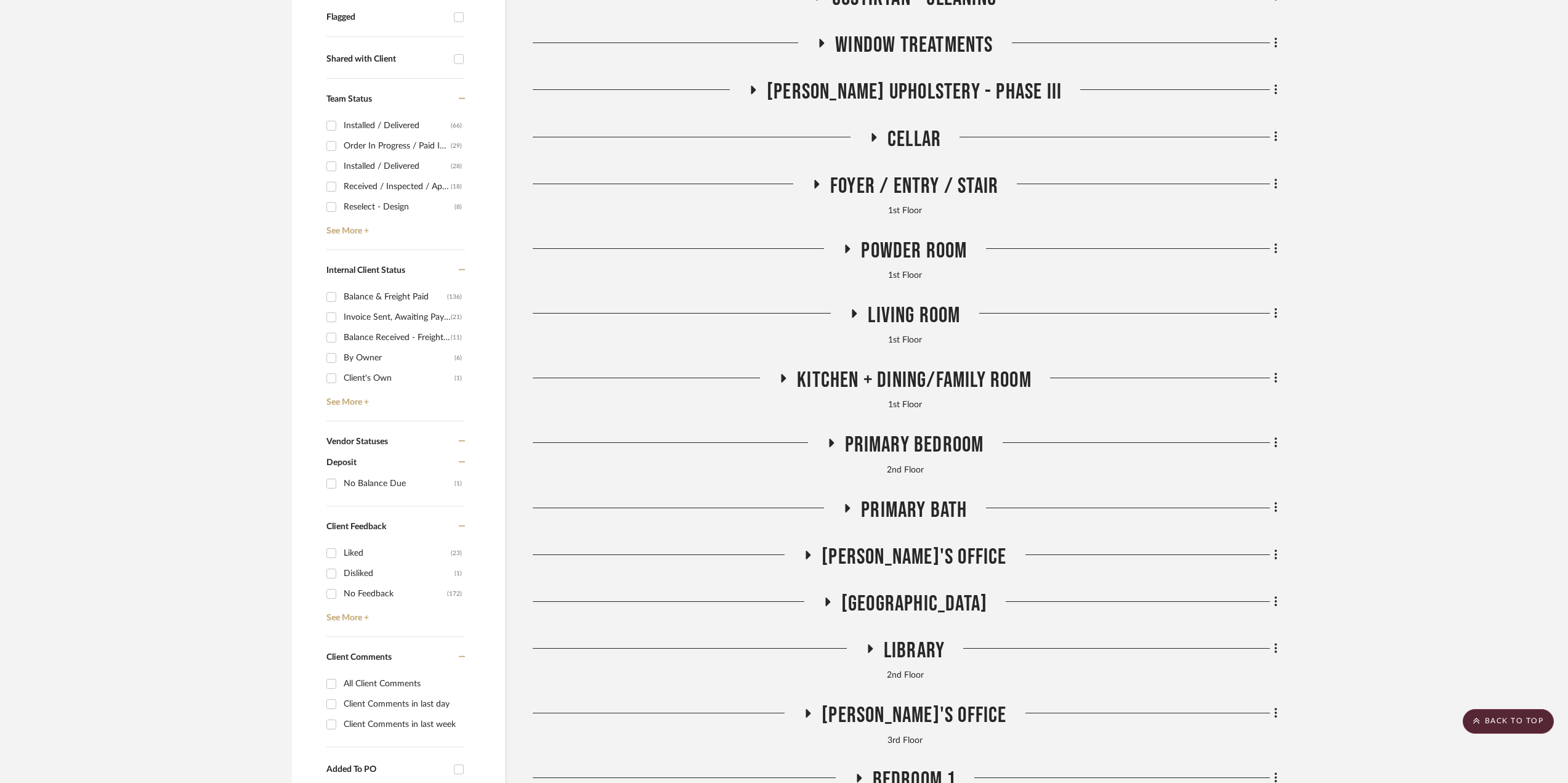
scroll to position [554, 0]
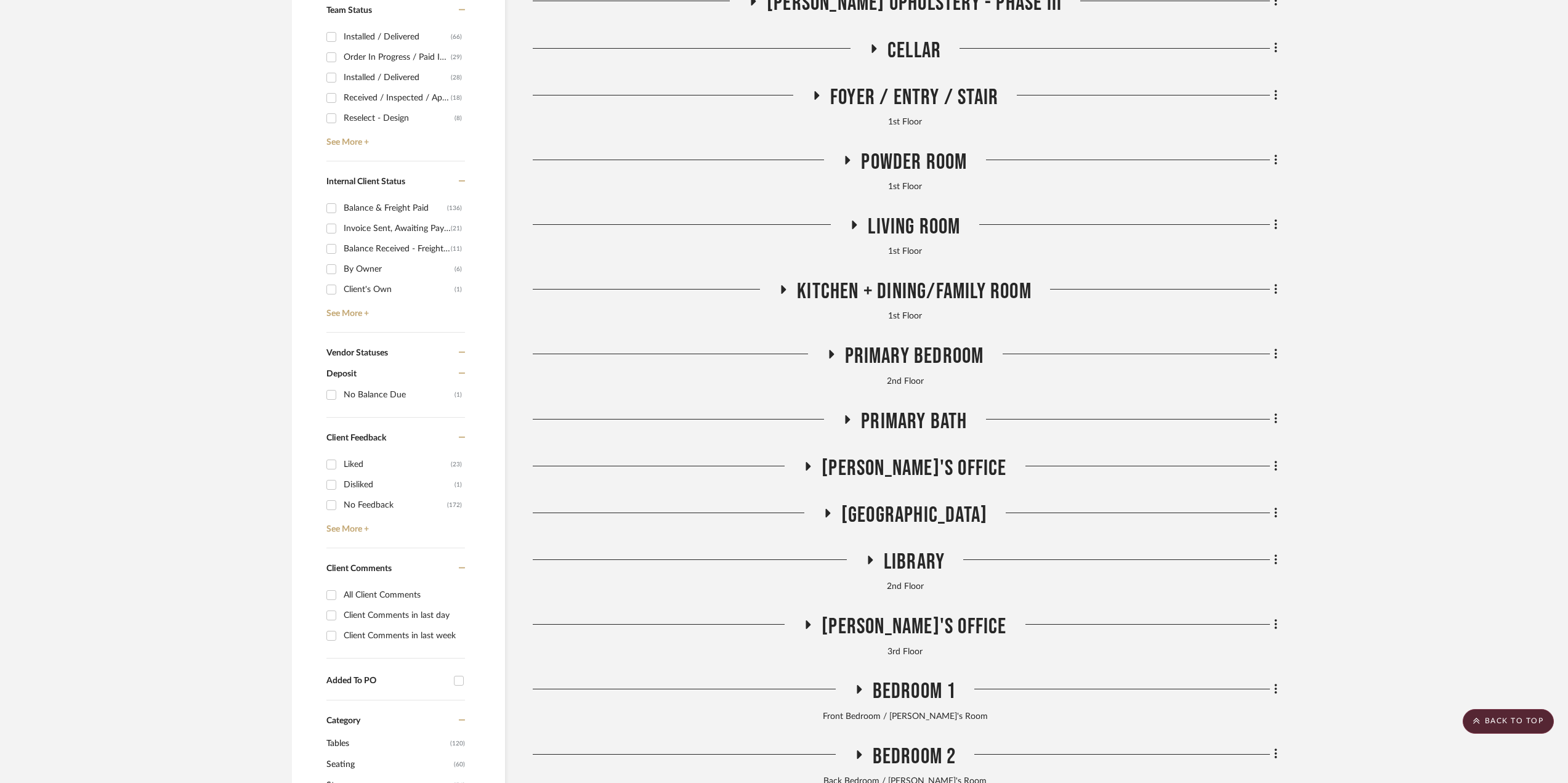
click at [884, 357] on span "Primary Bedroom" at bounding box center [914, 356] width 139 height 27
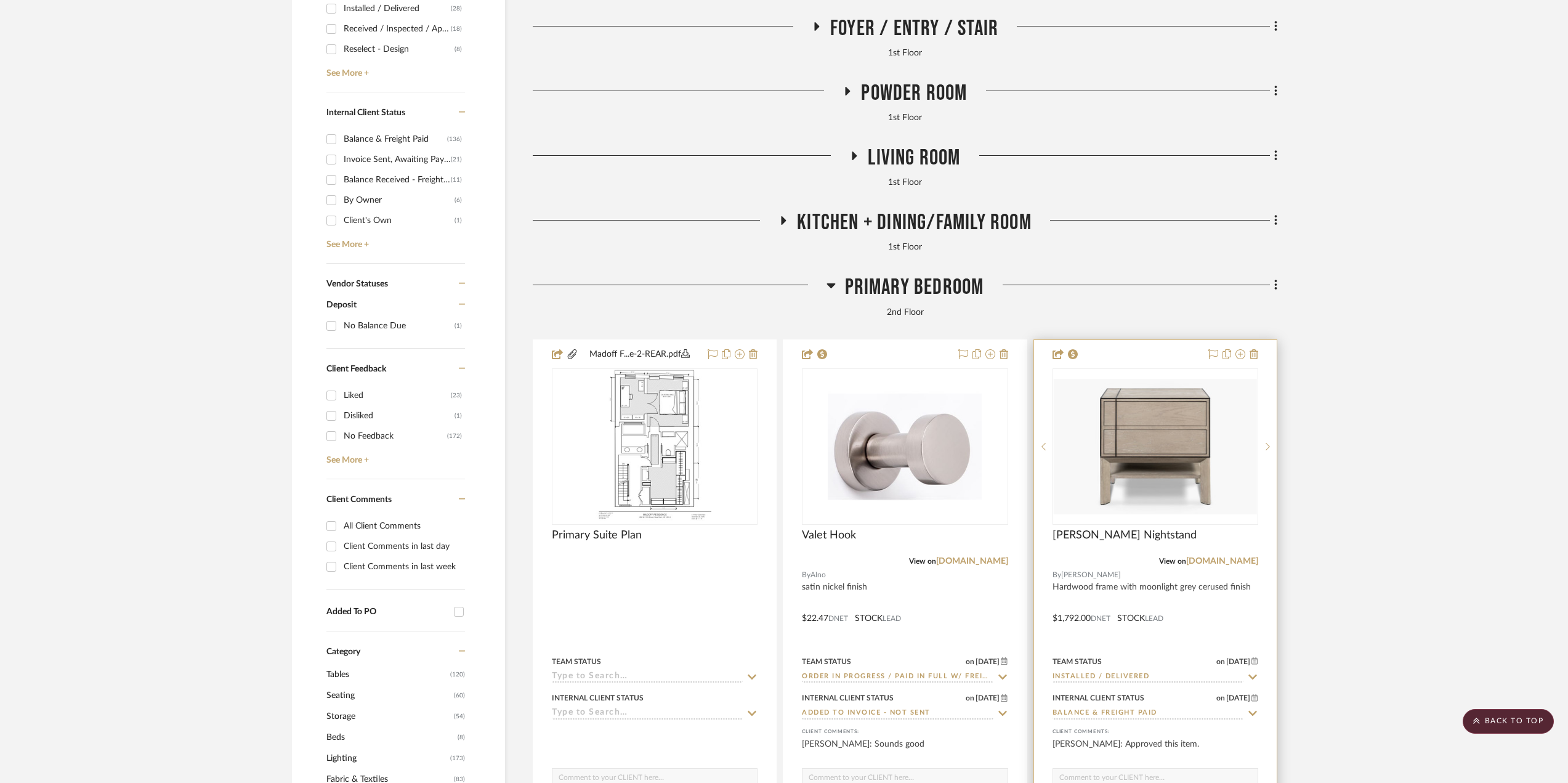
scroll to position [678, 0]
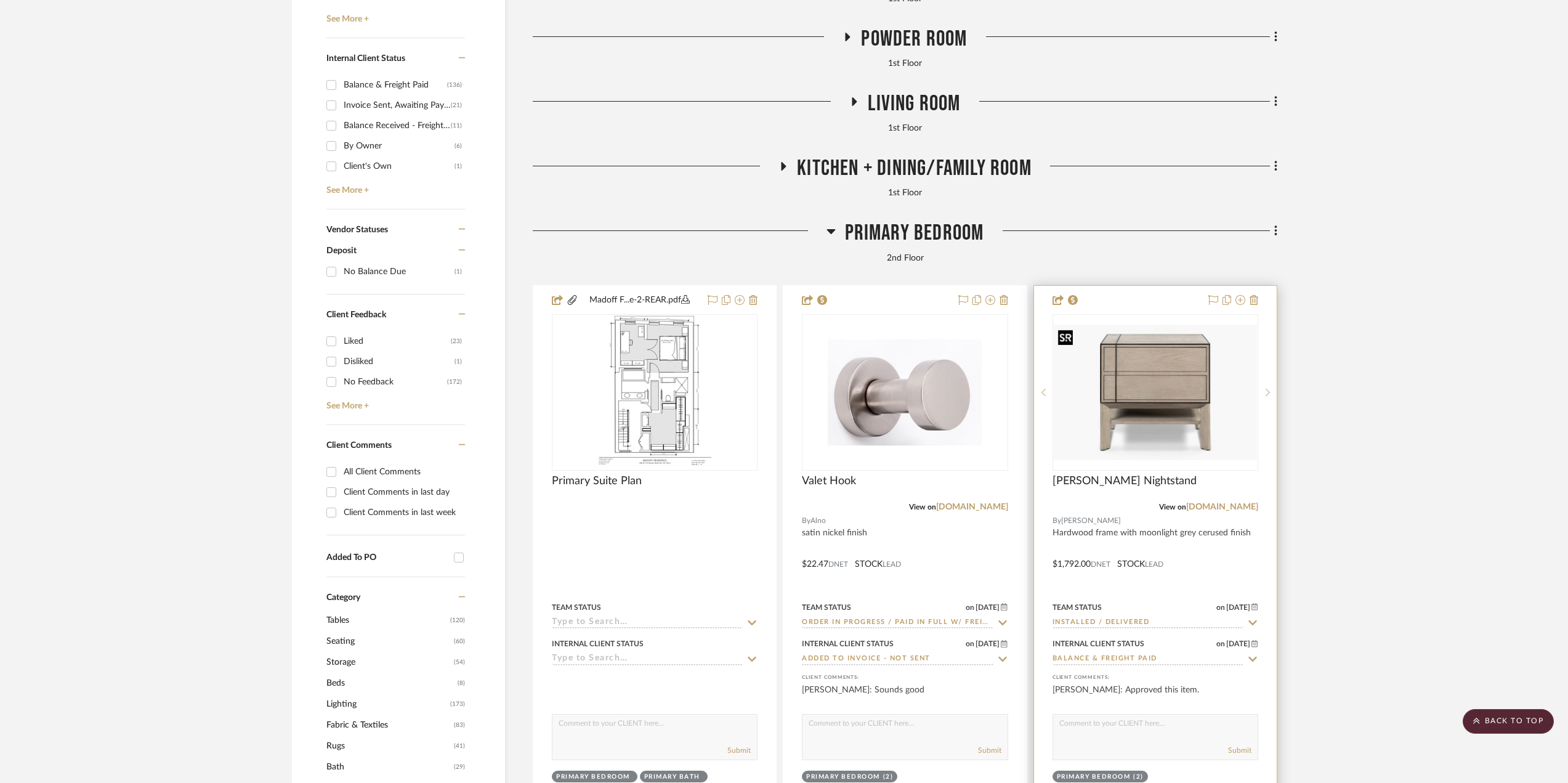
click at [1151, 349] on img "0" at bounding box center [1156, 392] width 204 height 135
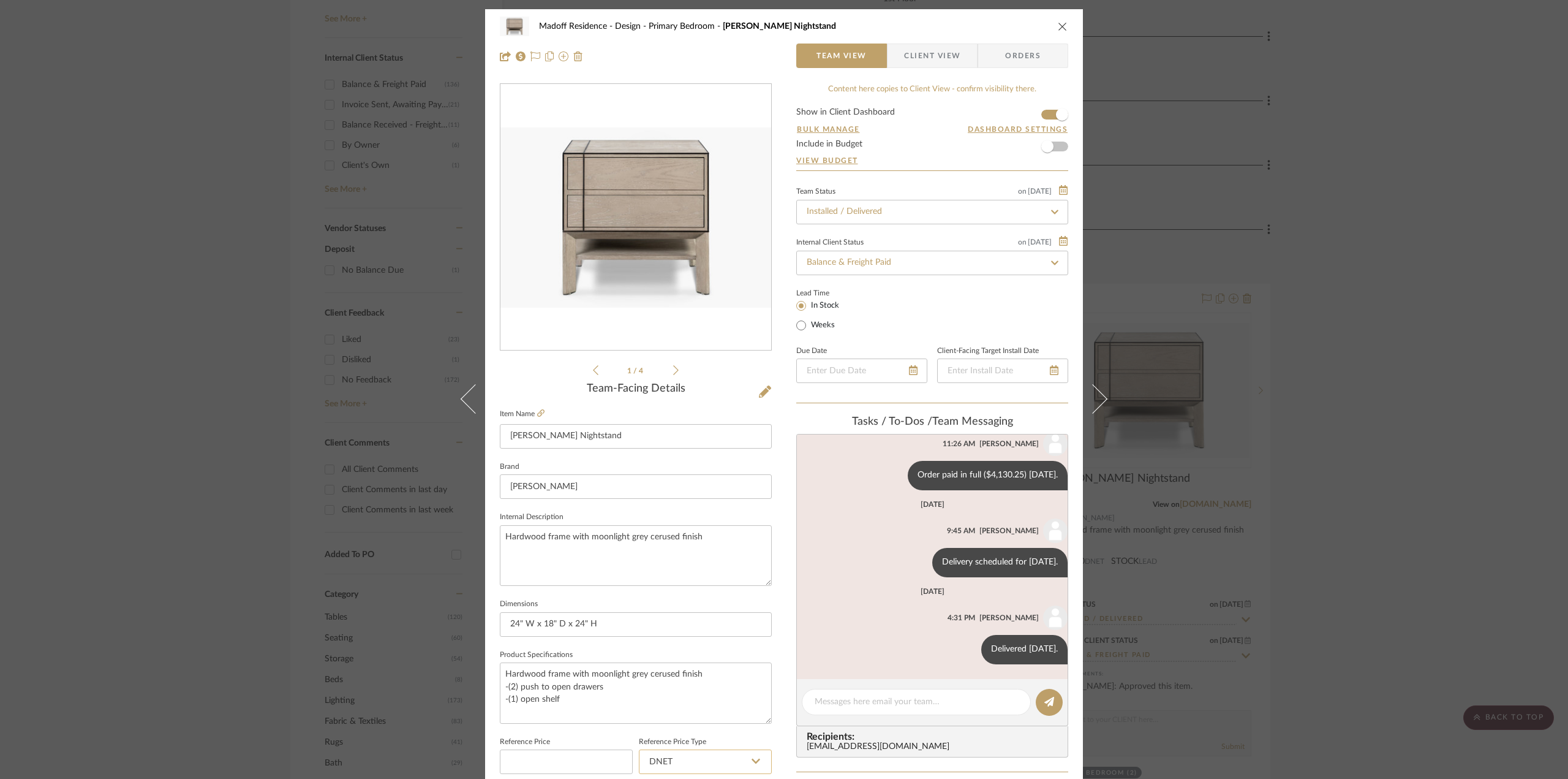
scroll to position [32, 0]
click at [1350, 388] on div "Madoff Residence - Design Primary Bedroom [PERSON_NAME] Nightstand Team View Cl…" at bounding box center [784, 389] width 1568 height 779
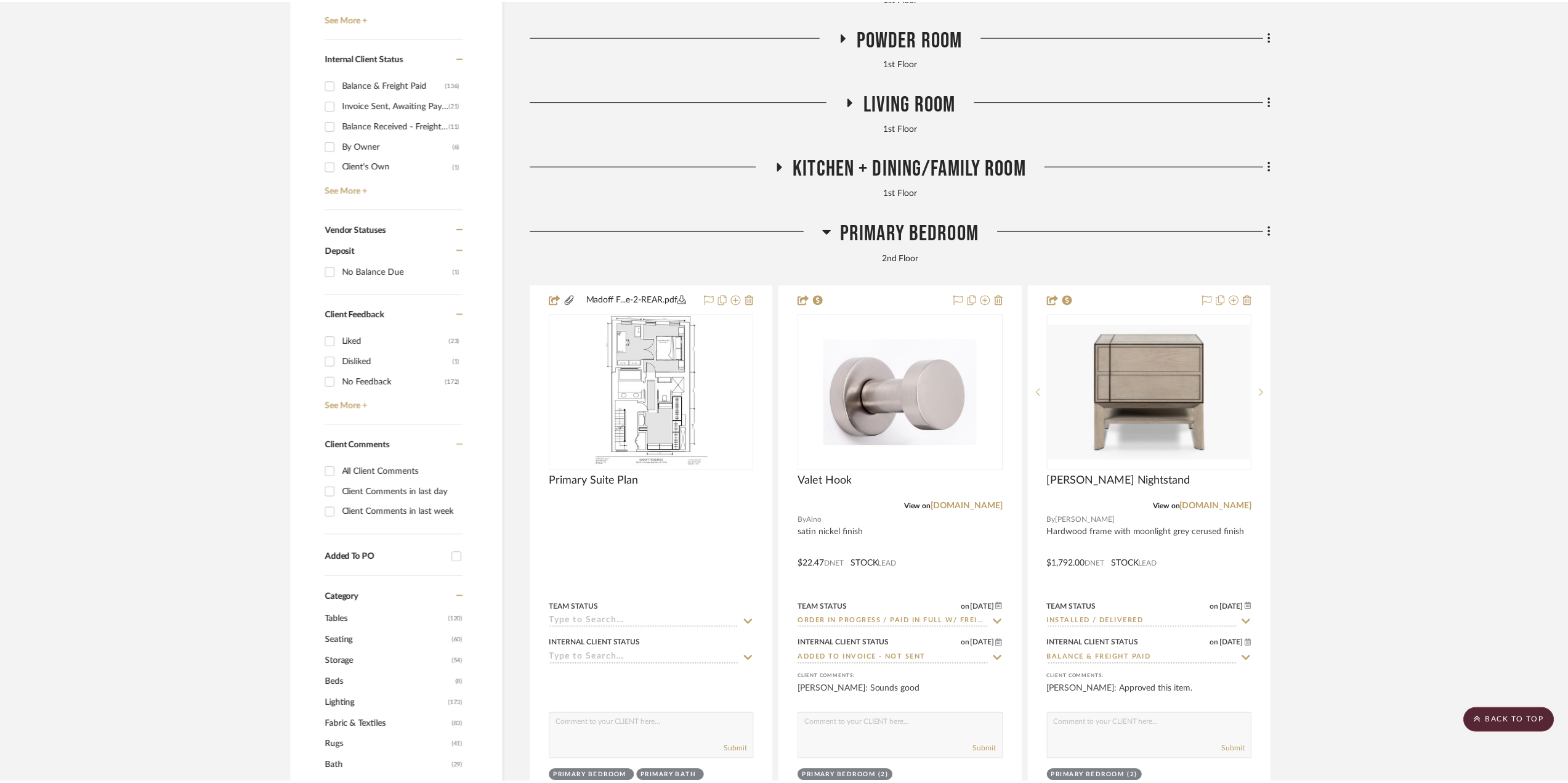
scroll to position [678, 0]
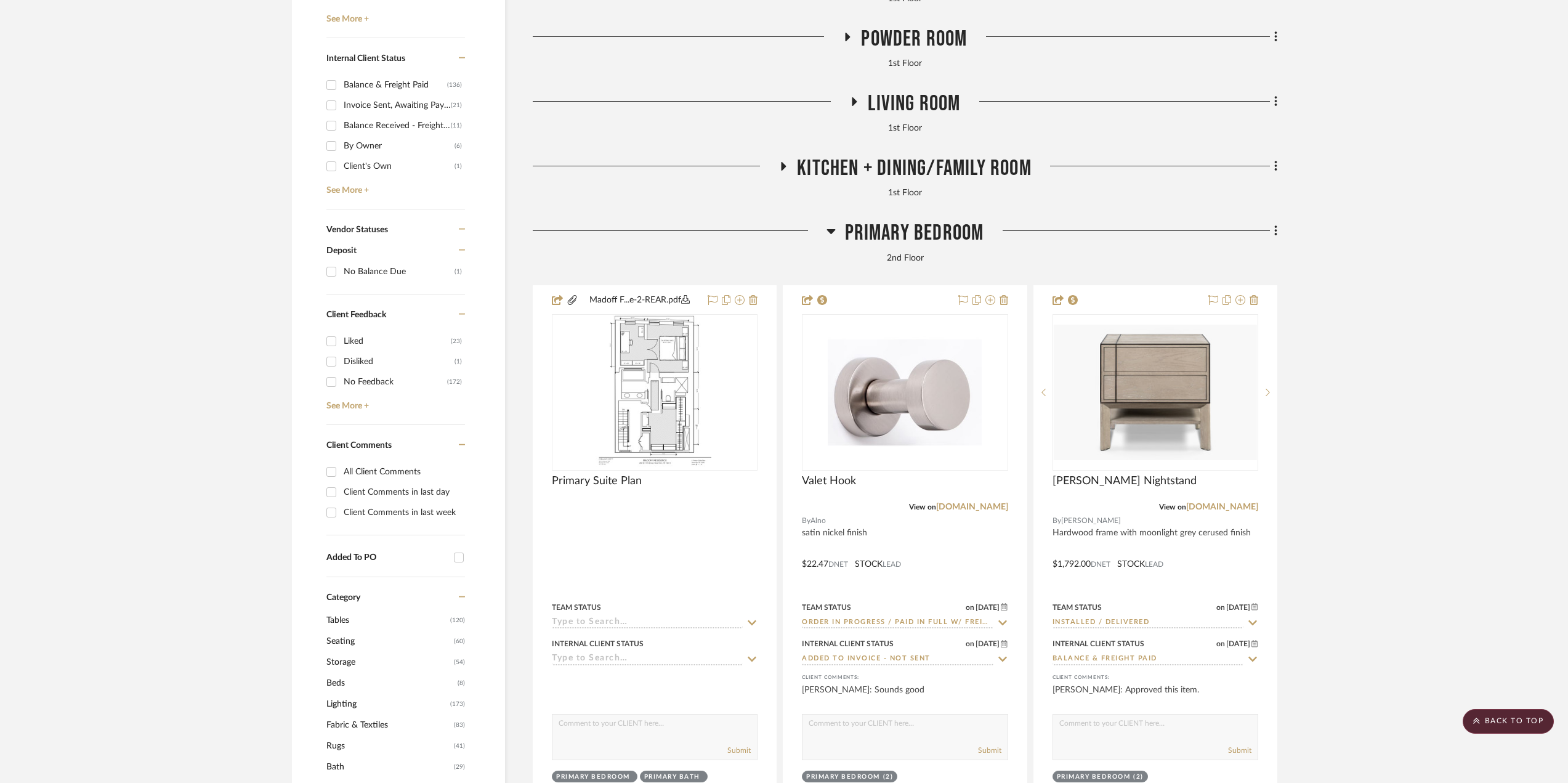
click at [937, 244] on span "Primary Bedroom" at bounding box center [914, 233] width 139 height 27
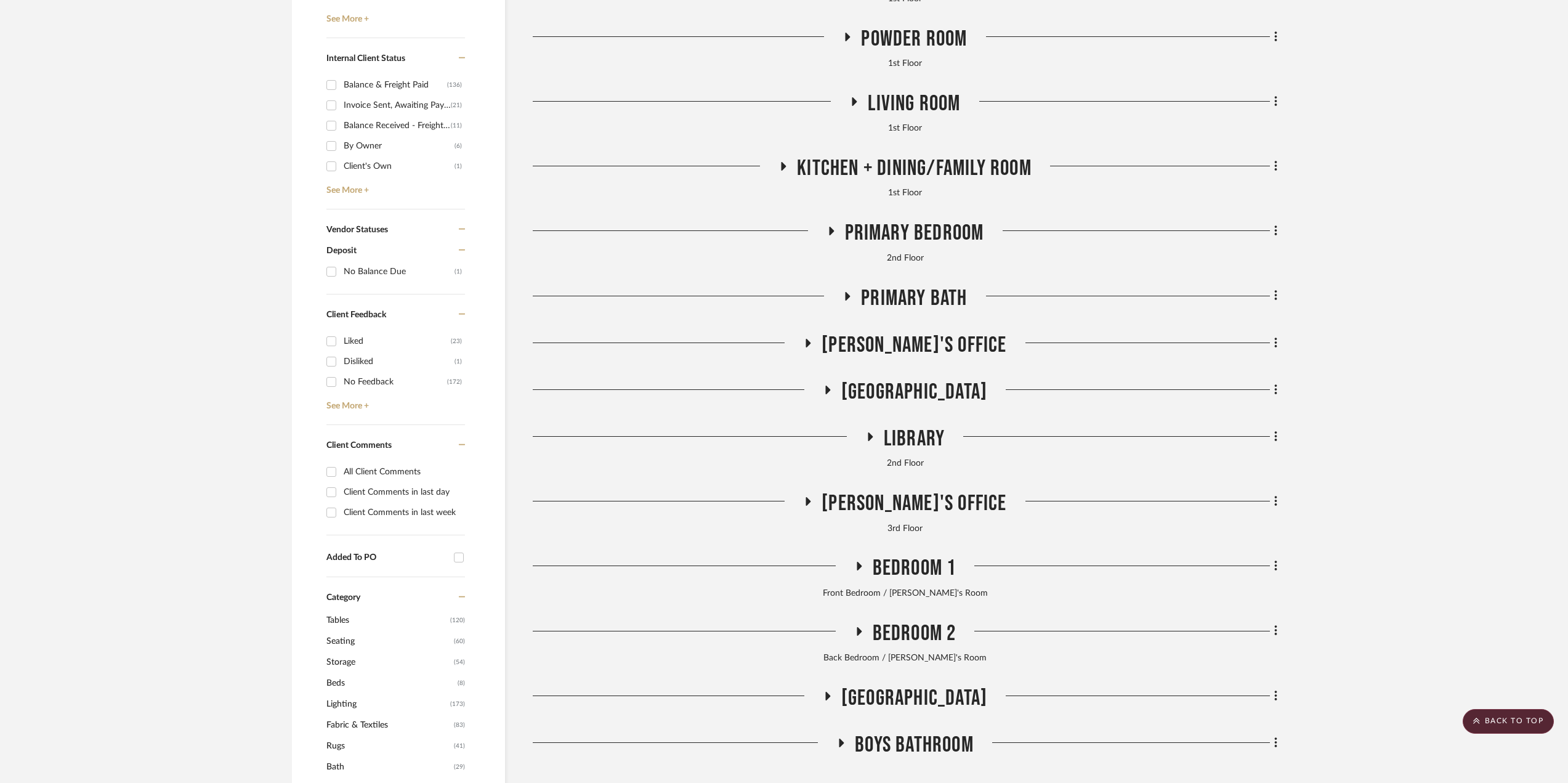
click at [889, 95] on span "Living Room" at bounding box center [914, 103] width 92 height 27
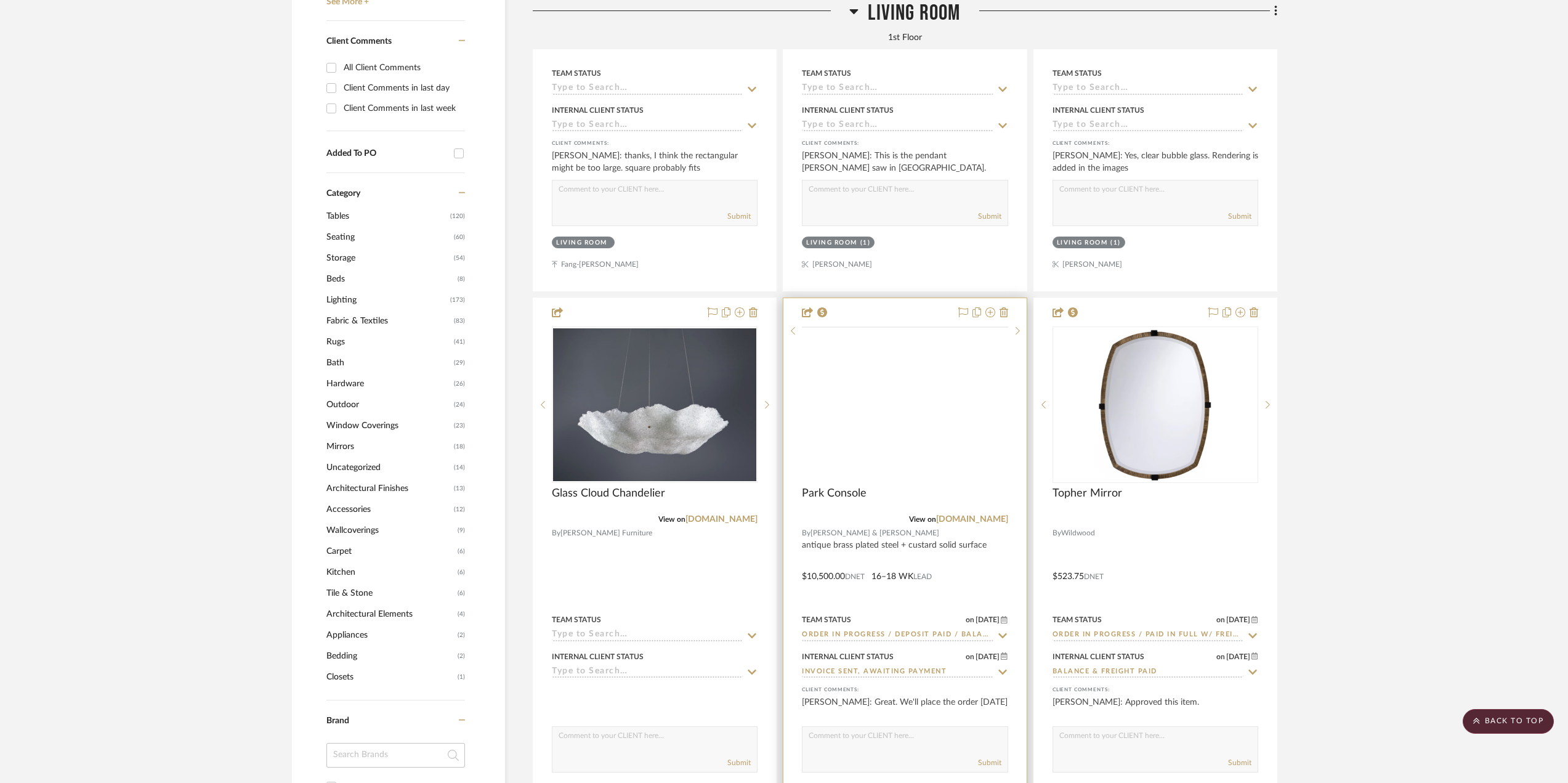
scroll to position [1170, 0]
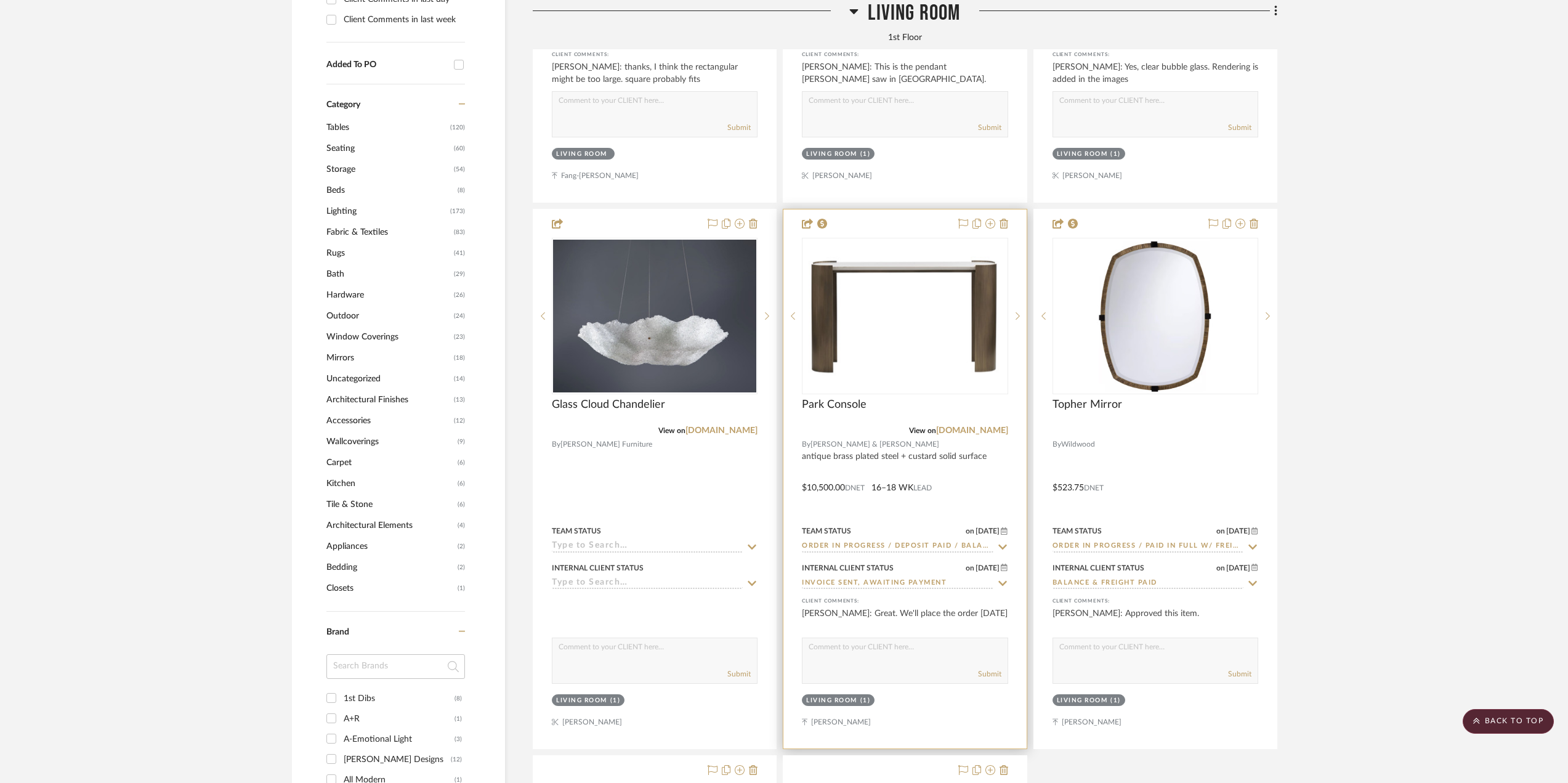
click at [945, 353] on img "0" at bounding box center [905, 316] width 204 height 120
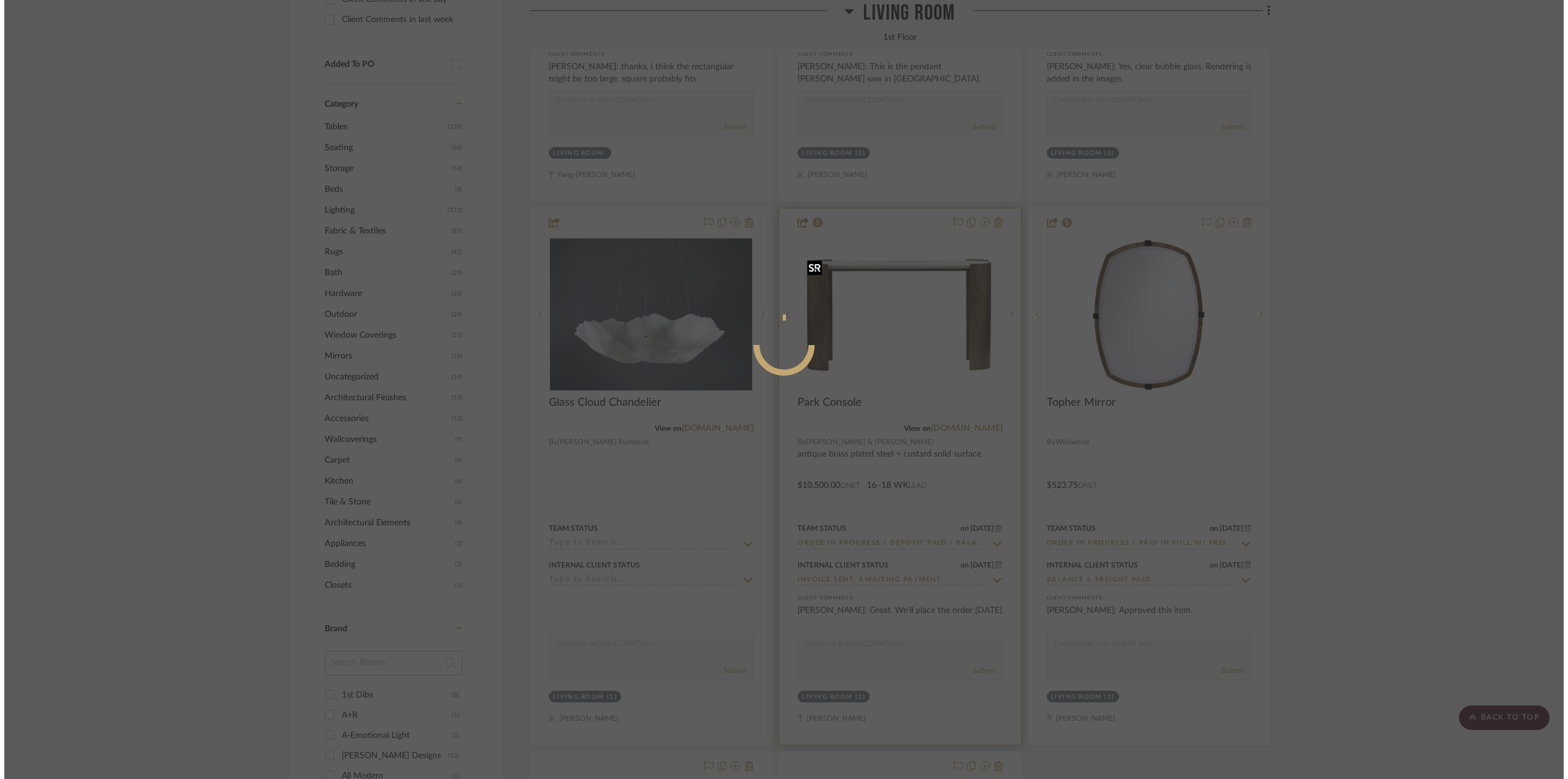
scroll to position [0, 0]
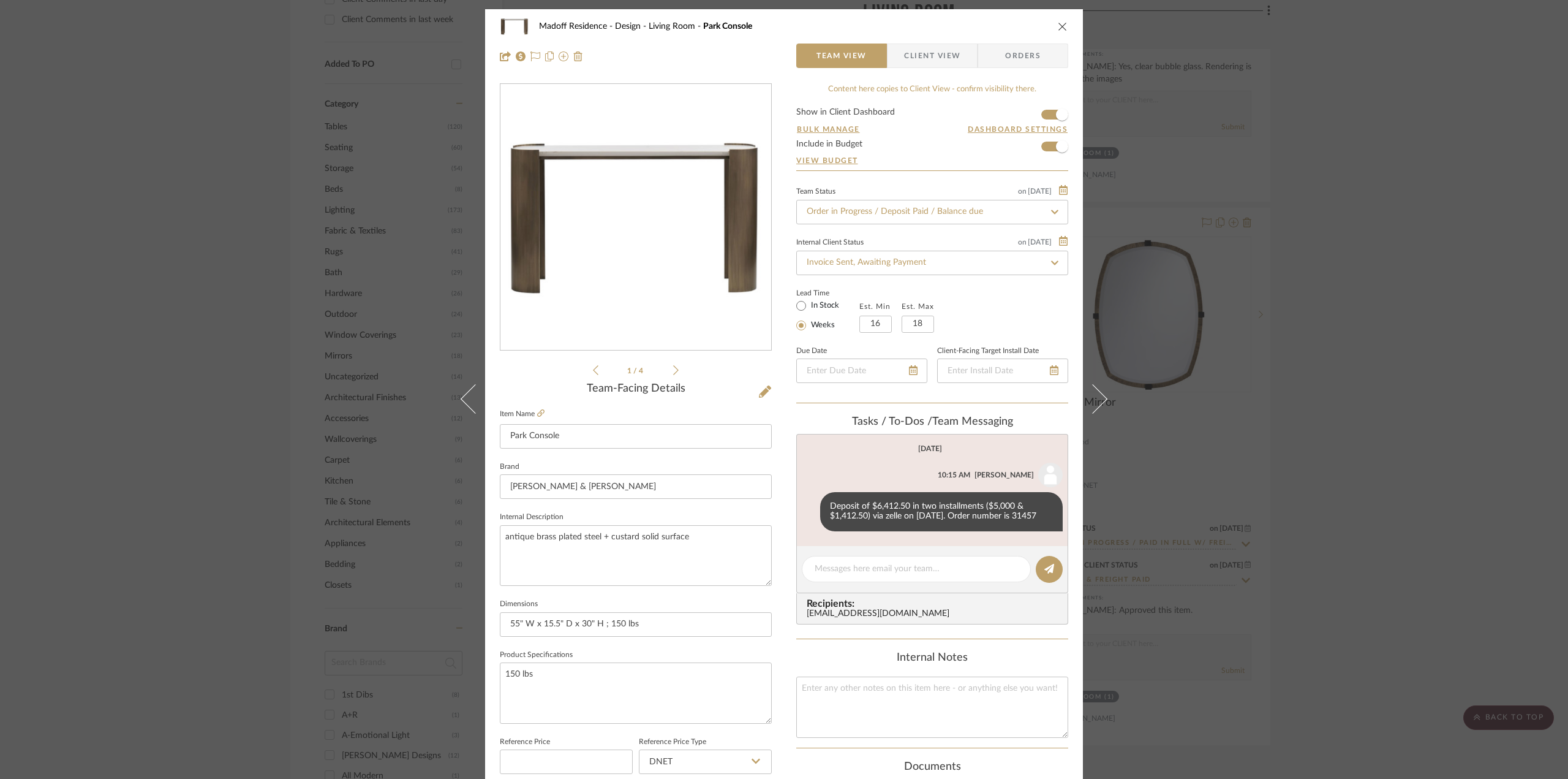
click at [674, 368] on icon at bounding box center [676, 370] width 6 height 10
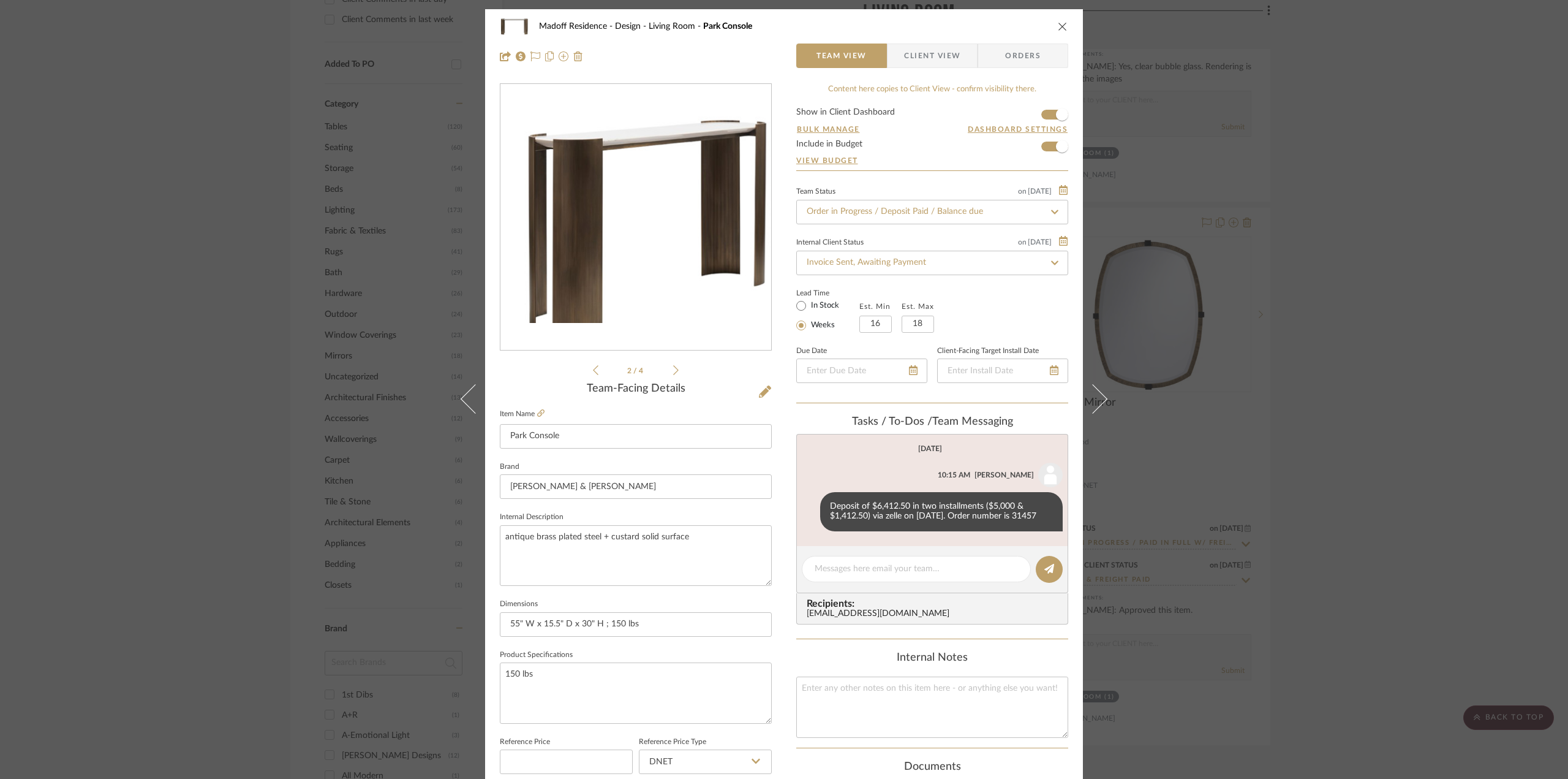
click at [674, 368] on icon at bounding box center [676, 370] width 6 height 10
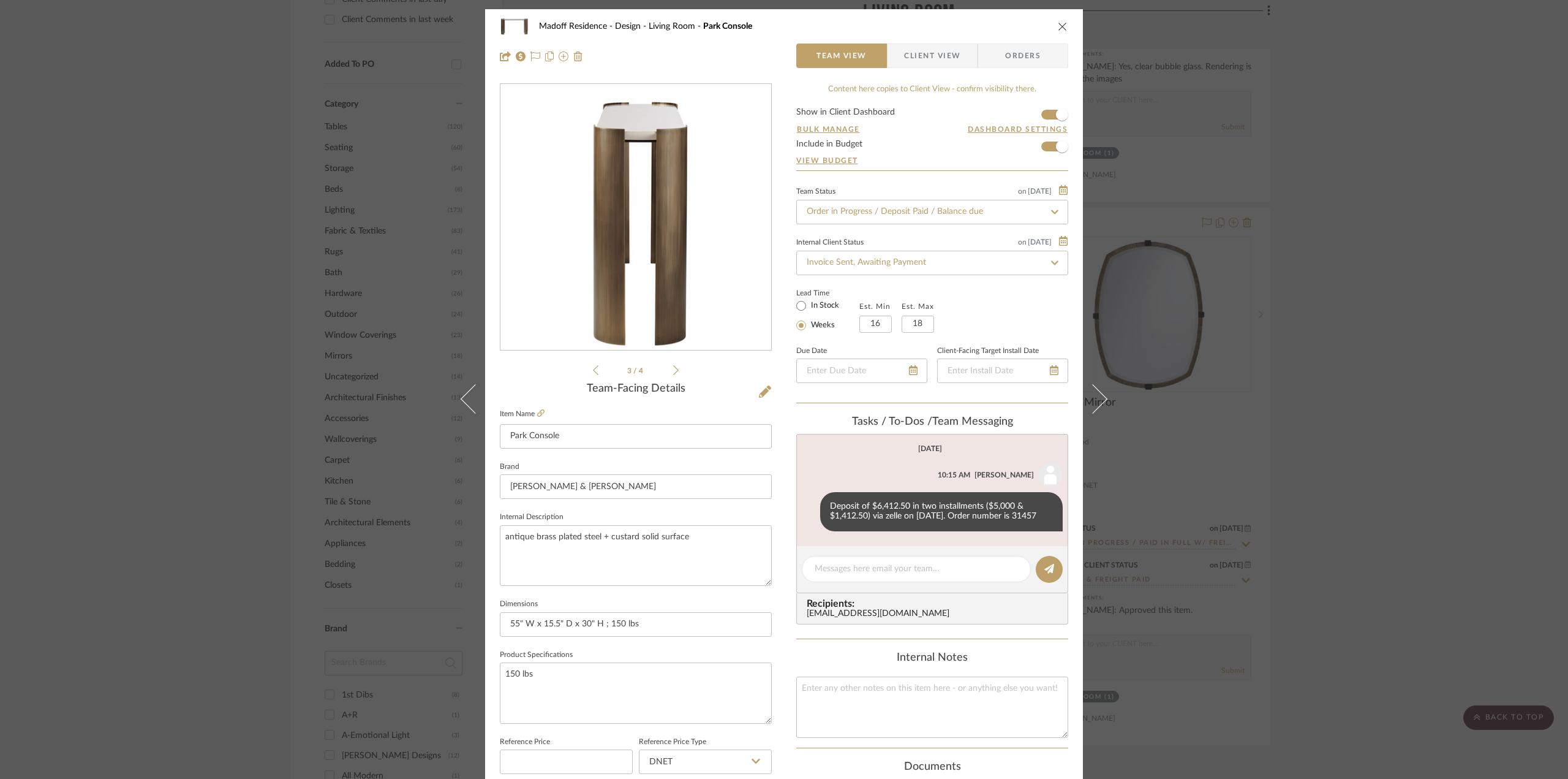
click at [674, 368] on icon at bounding box center [676, 370] width 6 height 10
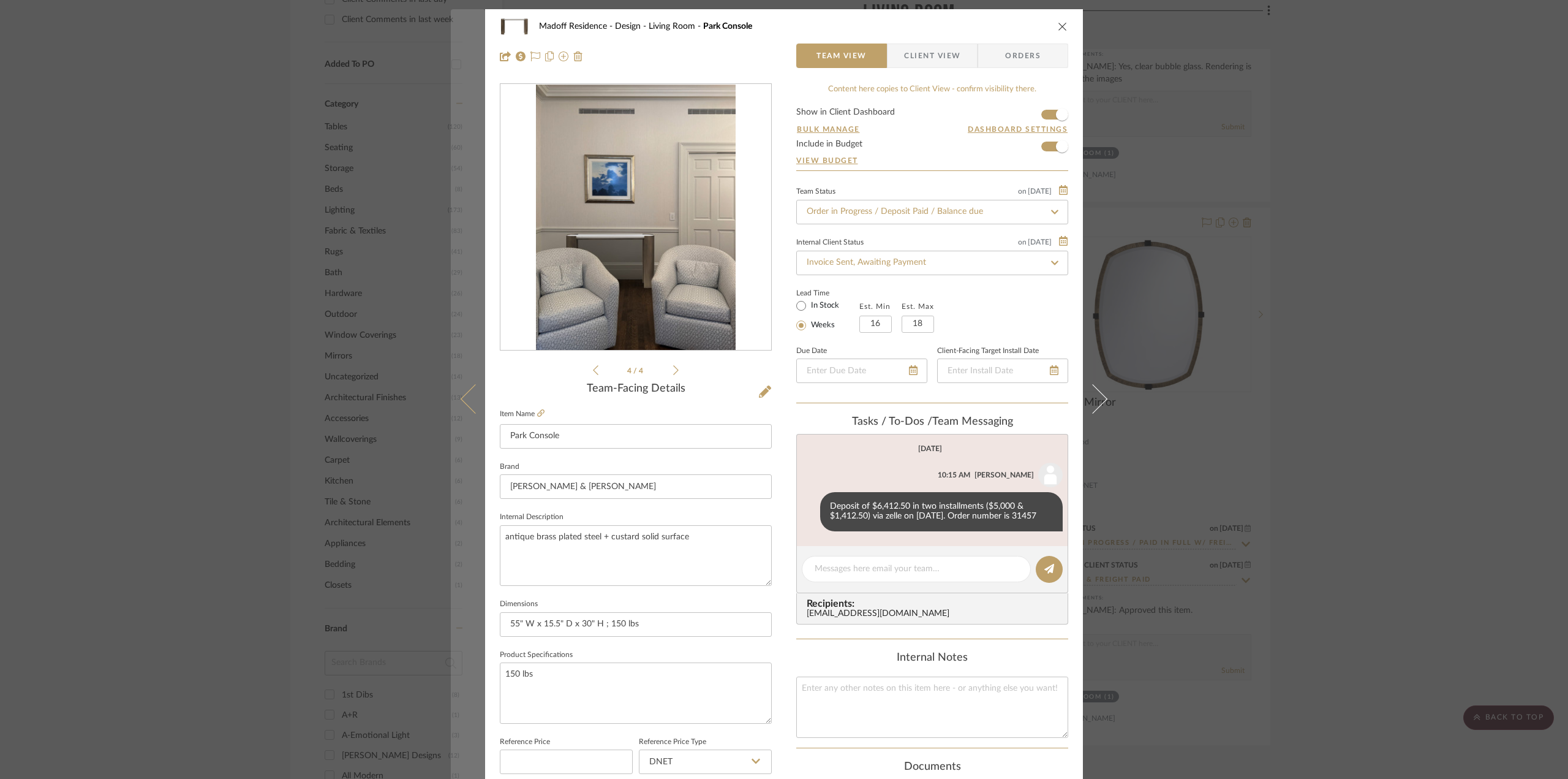
click at [458, 391] on button at bounding box center [468, 398] width 34 height 779
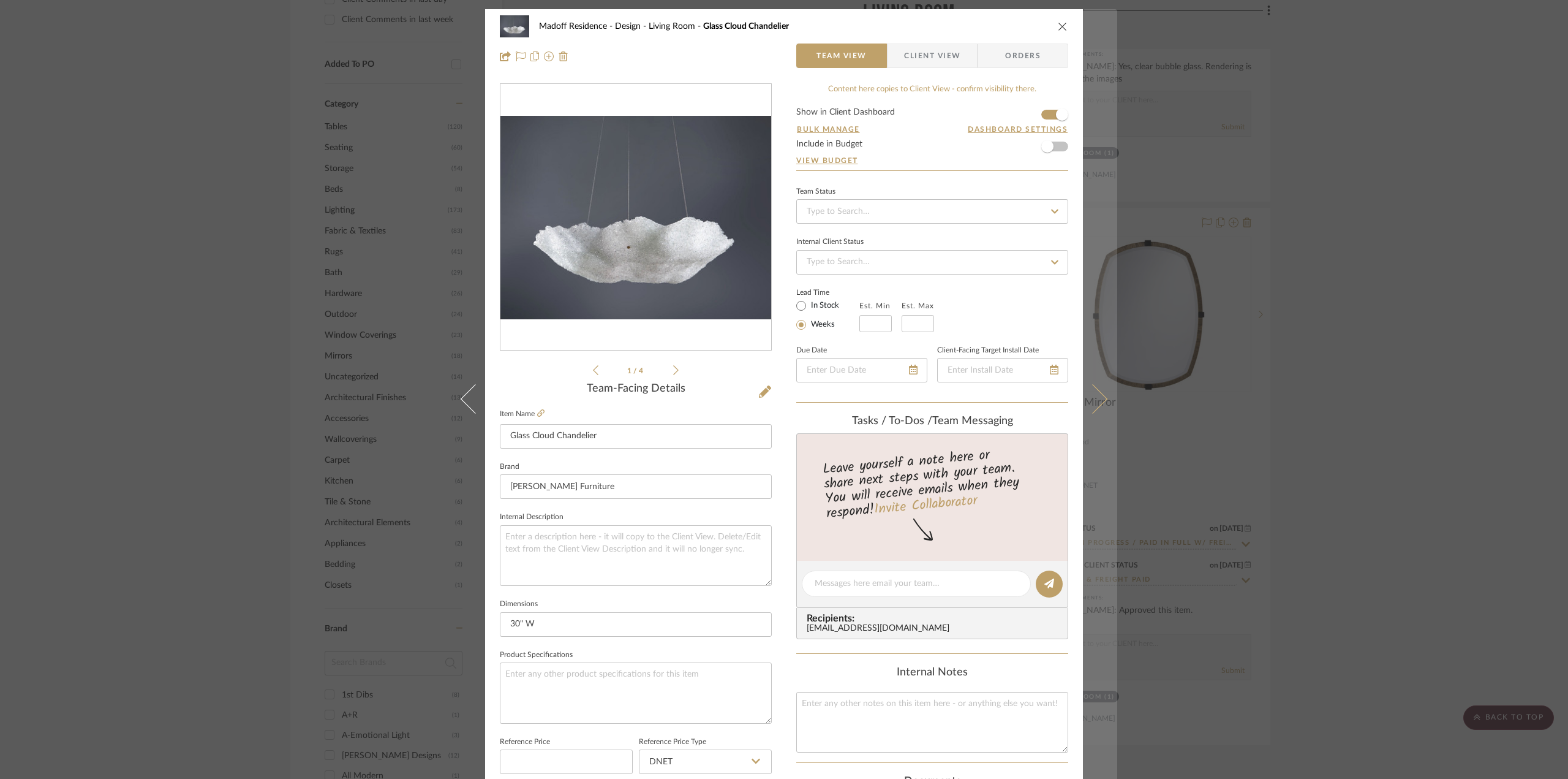
click at [1102, 401] on button at bounding box center [1100, 398] width 34 height 779
